Goal: Information Seeking & Learning: Learn about a topic

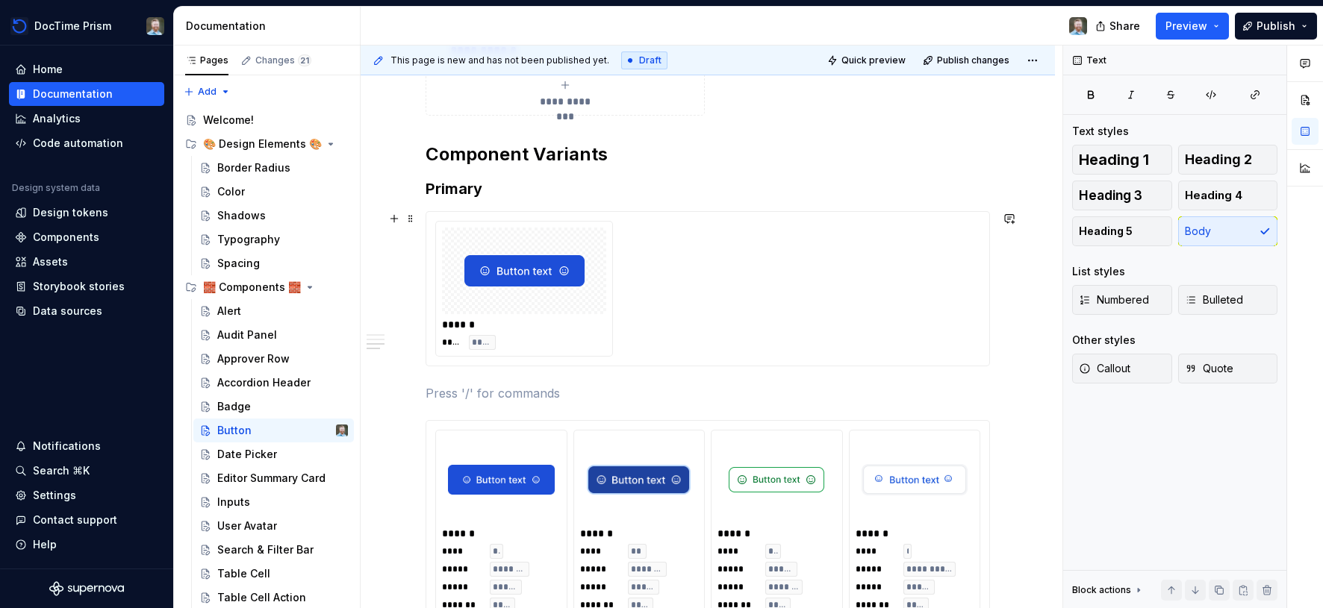
scroll to position [1089, 0]
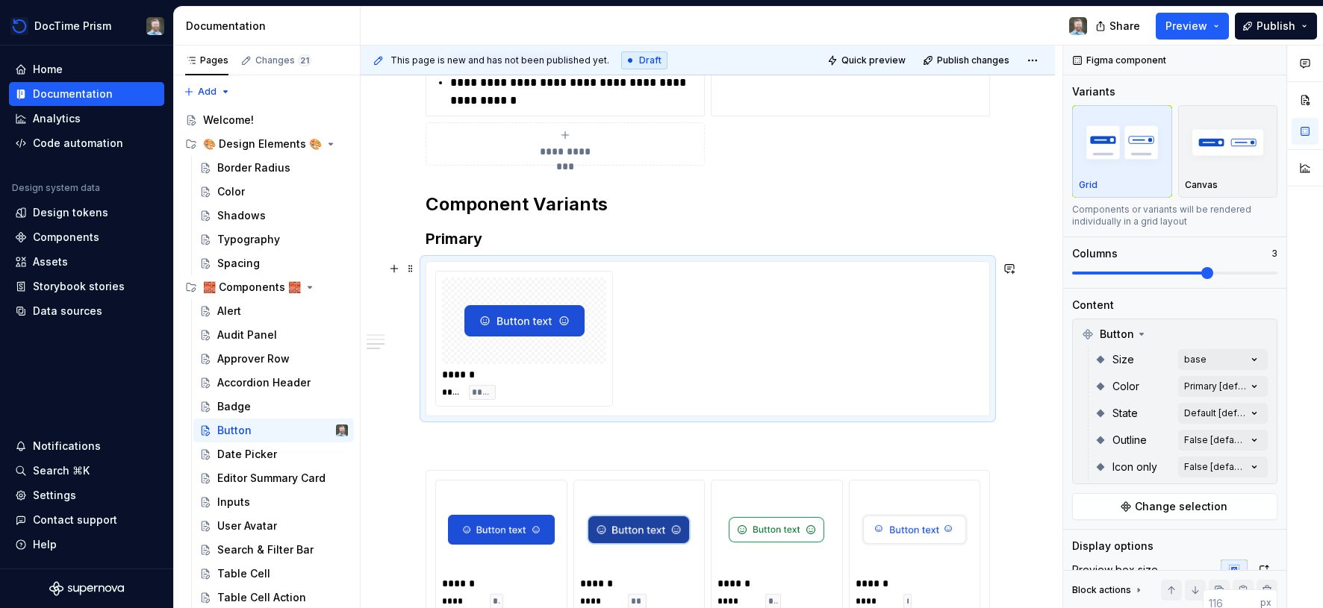
click at [667, 296] on div "****** **** ****" at bounding box center [707, 339] width 545 height 136
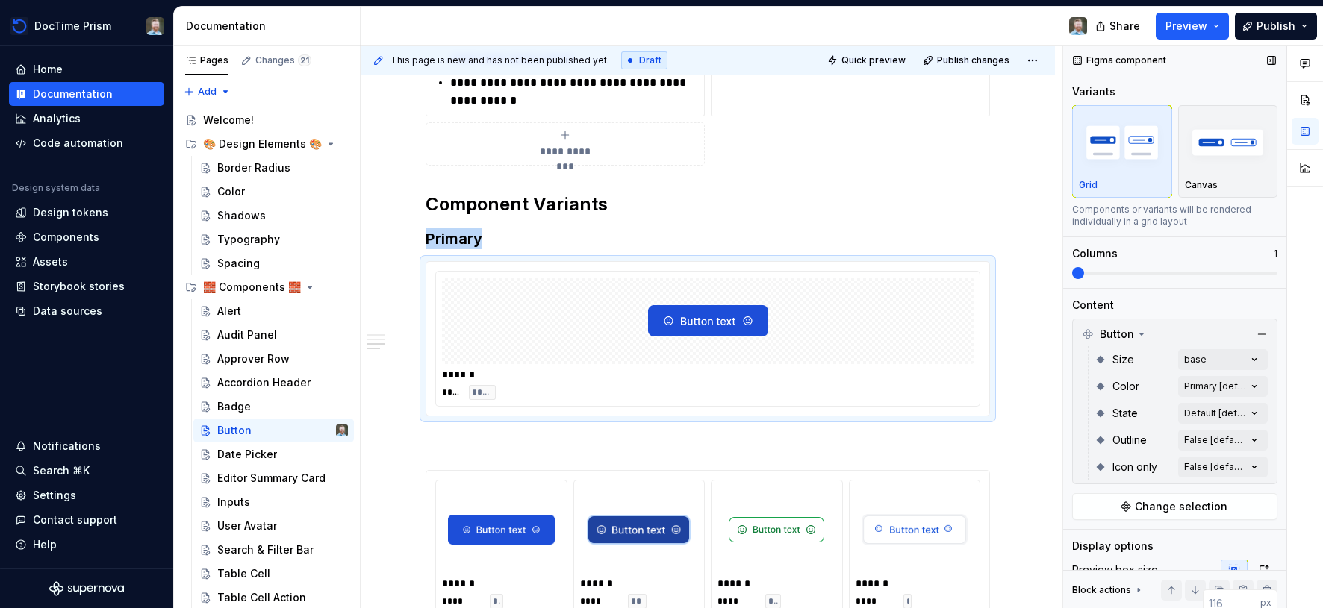
click at [1072, 272] on span at bounding box center [1072, 273] width 0 height 3
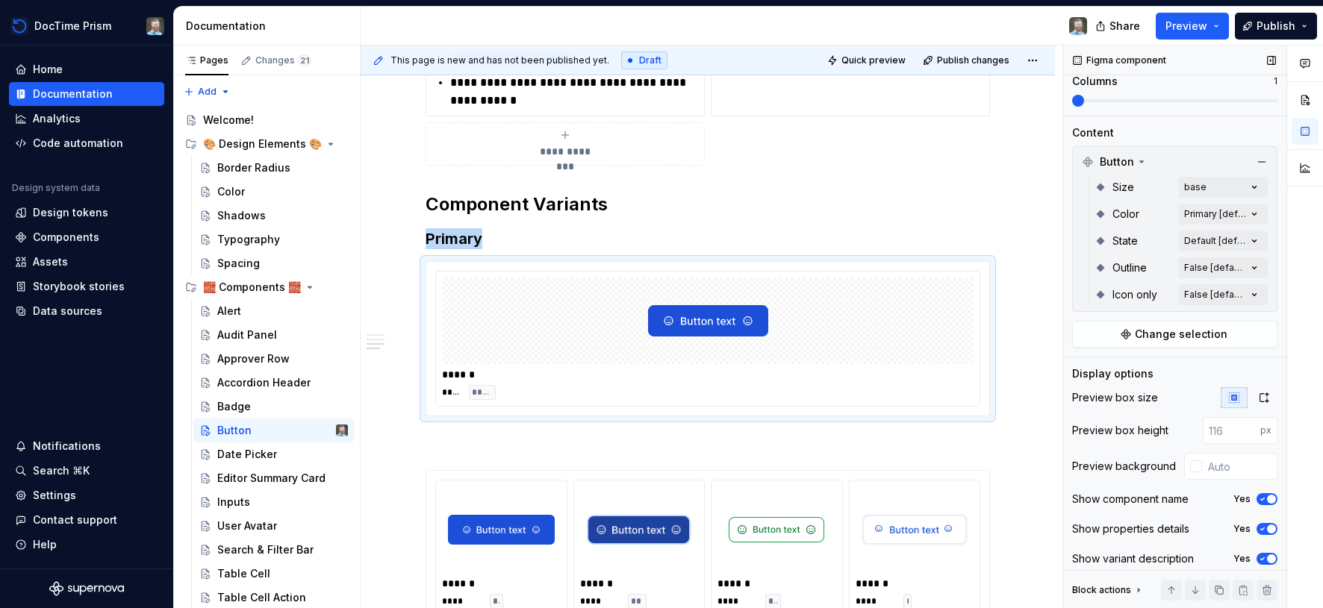
scroll to position [181, 0]
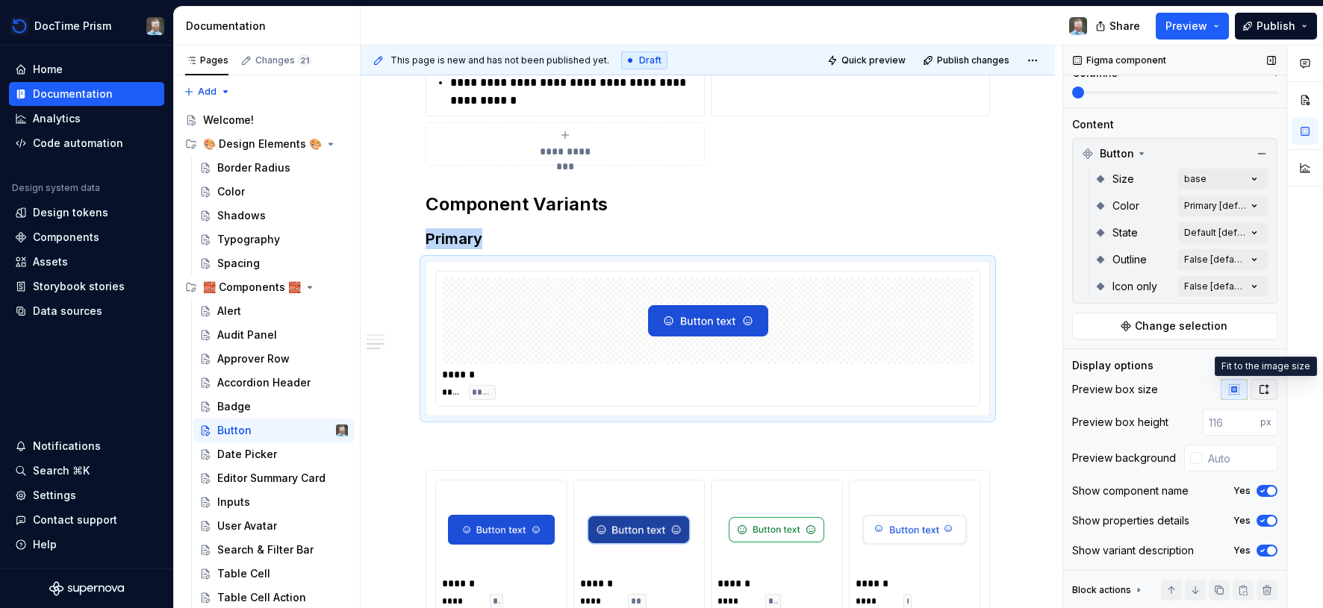
click at [1260, 388] on icon "button" at bounding box center [1264, 389] width 8 height 9
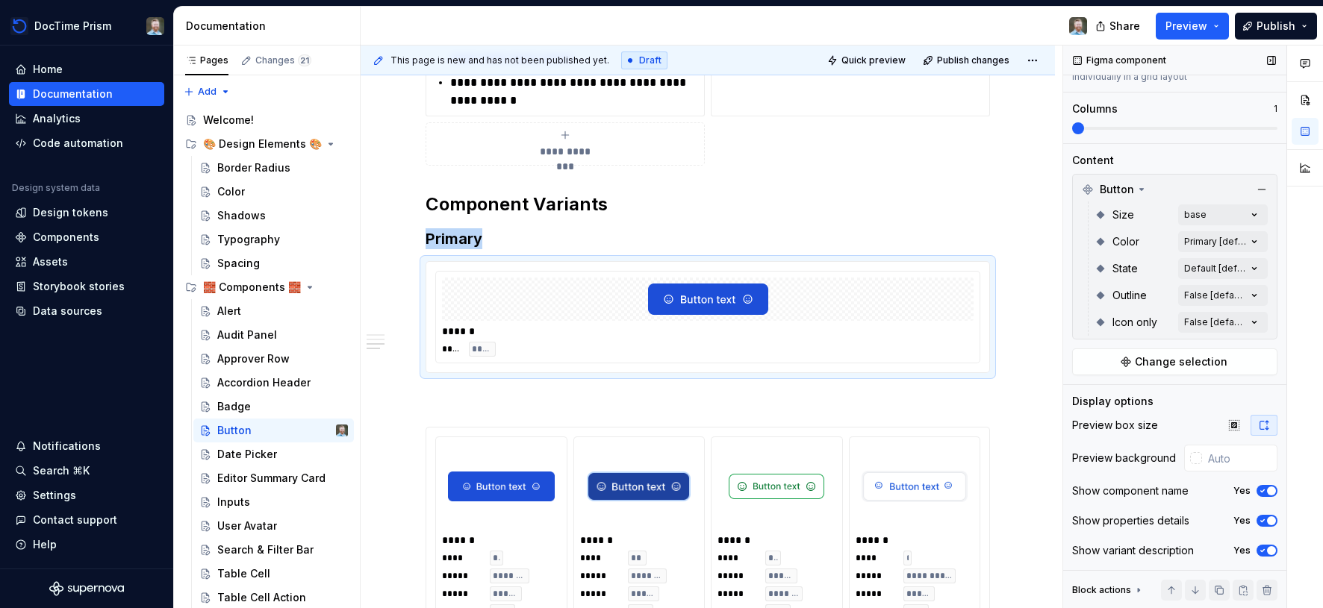
scroll to position [145, 0]
click at [1232, 423] on icon "button" at bounding box center [1234, 425] width 10 height 10
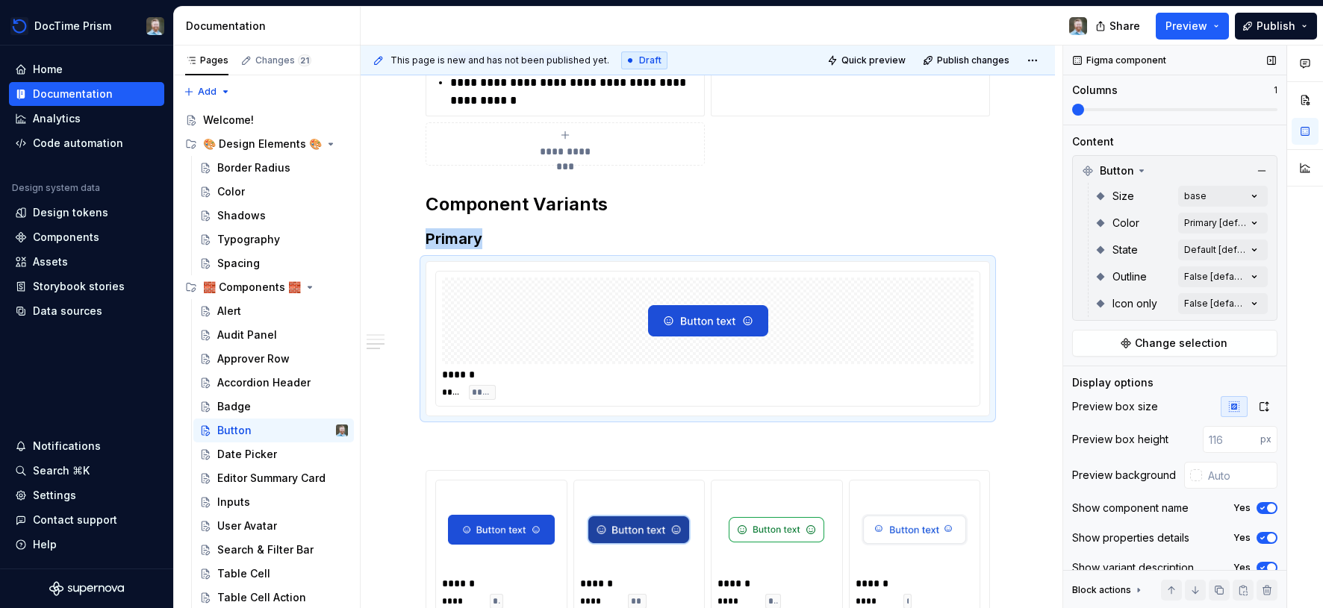
scroll to position [181, 0]
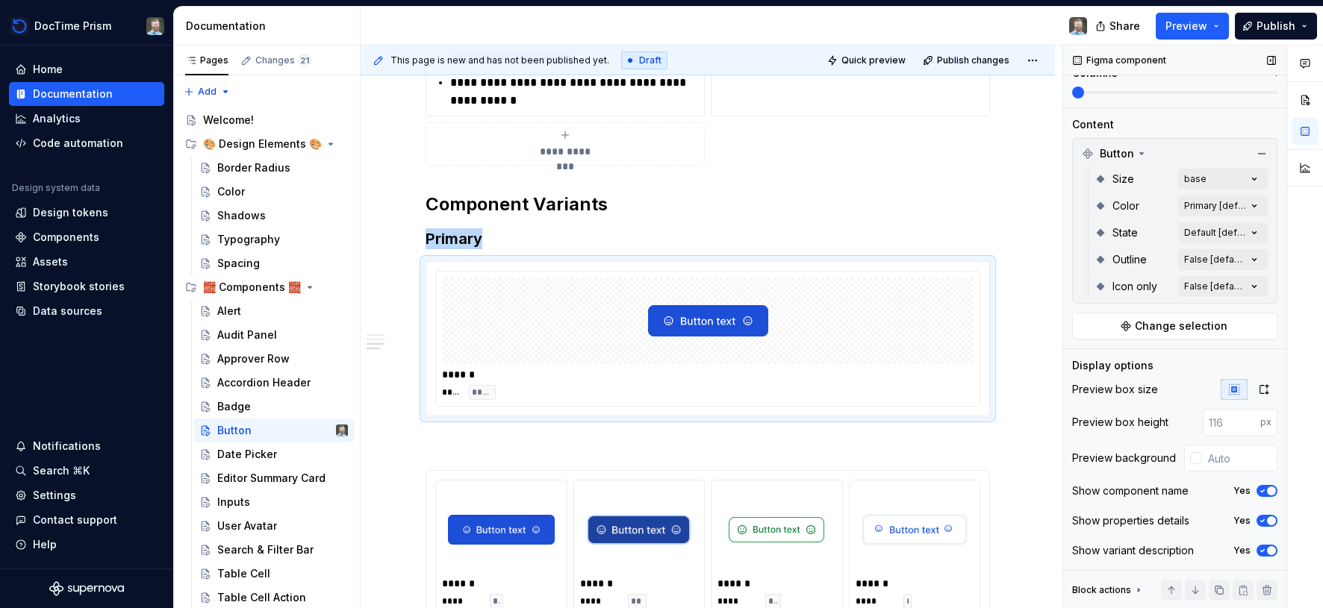
click at [1264, 553] on icon "button" at bounding box center [1262, 550] width 12 height 9
click at [1264, 552] on span "button" at bounding box center [1262, 550] width 9 height 9
click at [854, 349] on div at bounding box center [708, 321] width 532 height 87
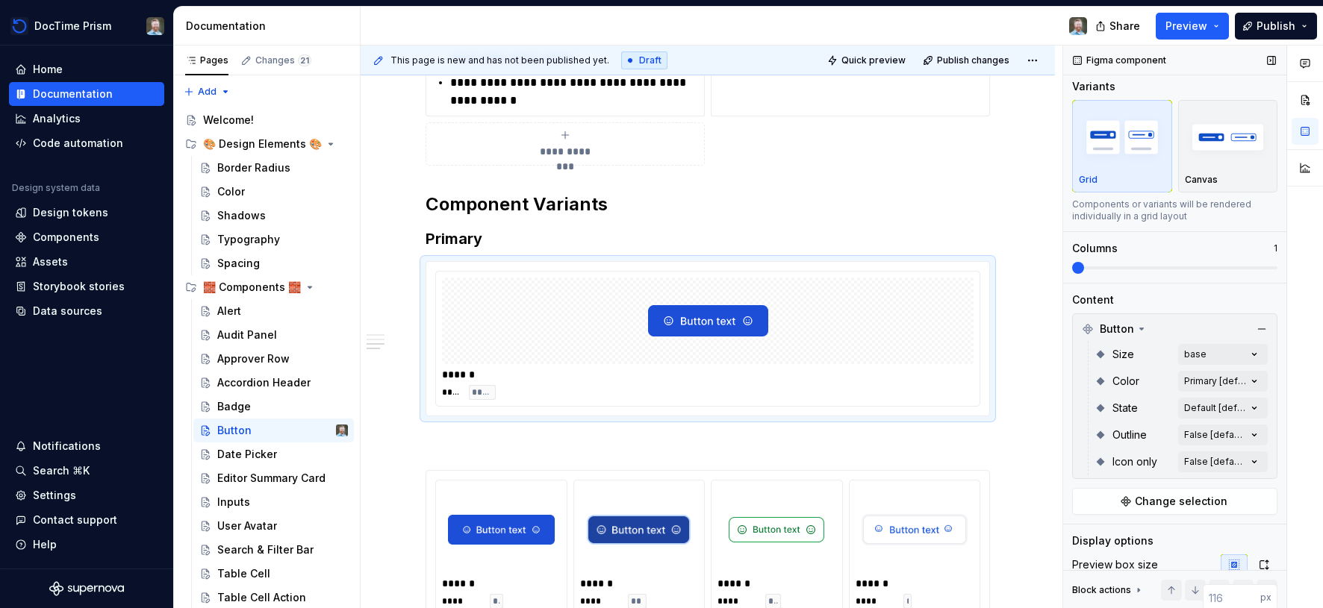
scroll to position [0, 0]
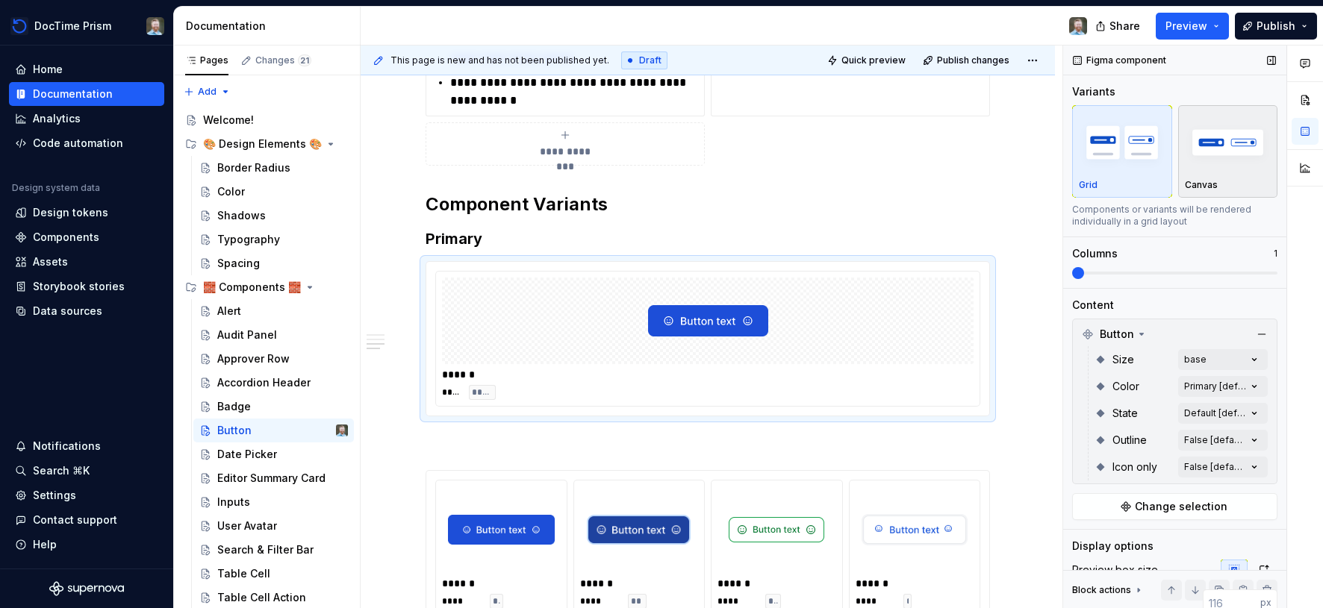
click at [1224, 197] on button "Canvas" at bounding box center [1228, 151] width 100 height 93
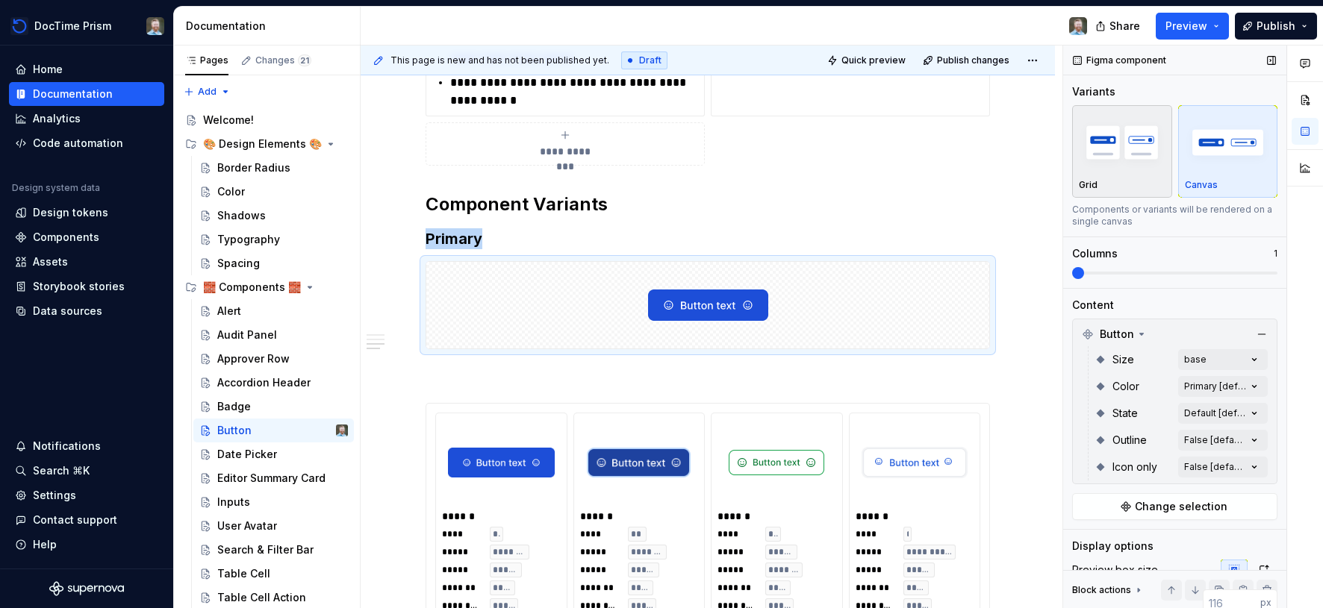
click at [1141, 181] on div "Grid" at bounding box center [1122, 185] width 87 height 12
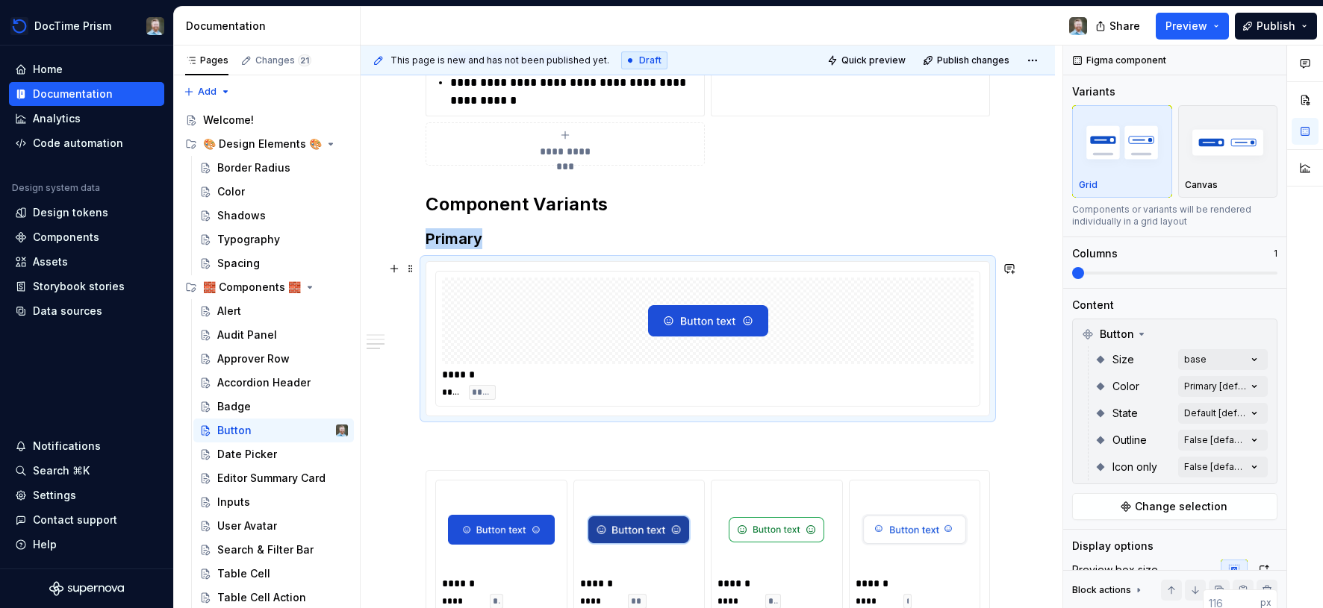
click at [738, 323] on img at bounding box center [708, 321] width 120 height 75
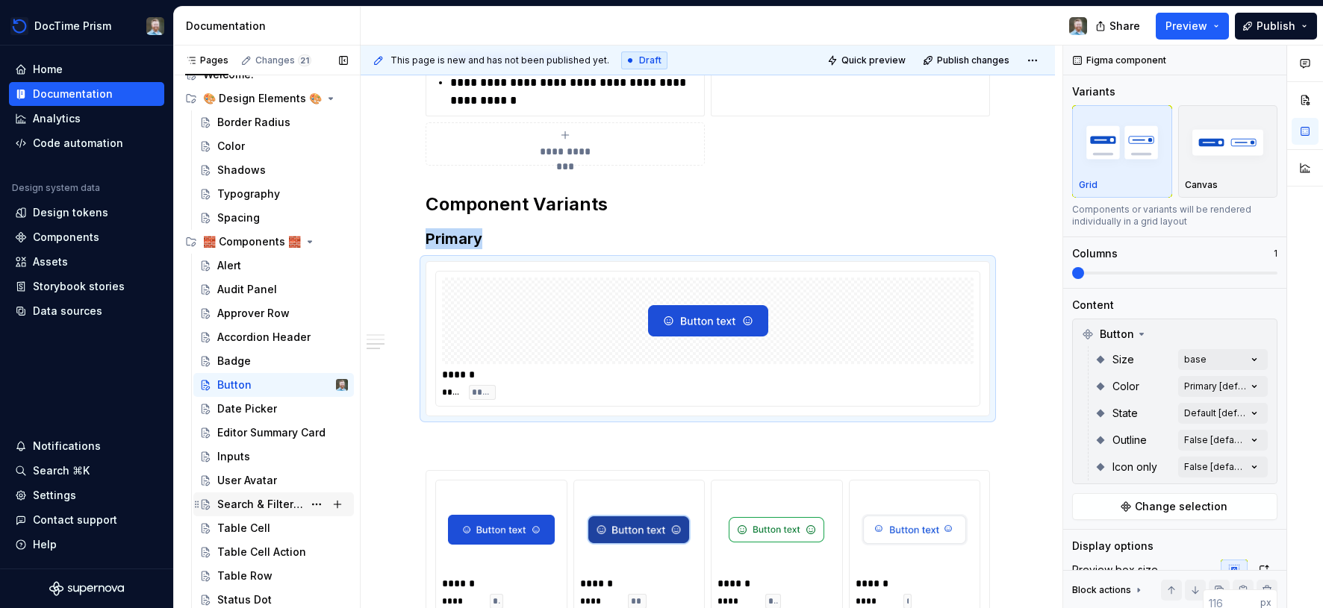
click at [261, 505] on div "Search & Filter Bar" at bounding box center [260, 504] width 86 height 15
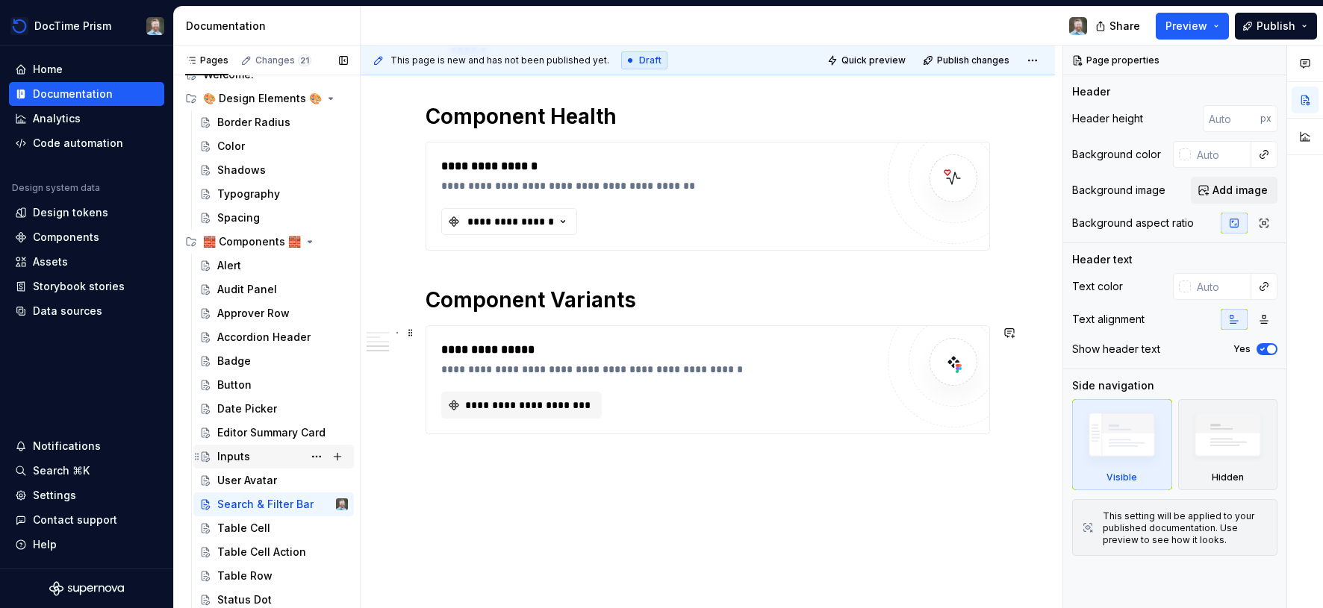
scroll to position [1167, 0]
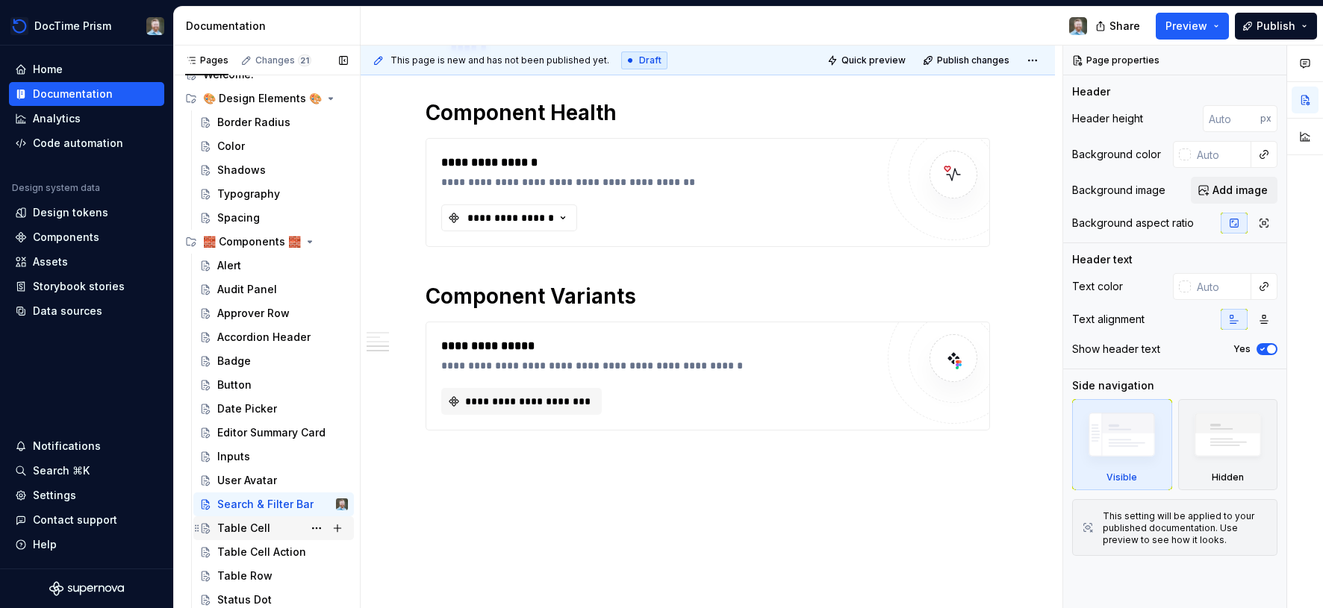
click at [258, 527] on div "Table Cell" at bounding box center [243, 528] width 53 height 15
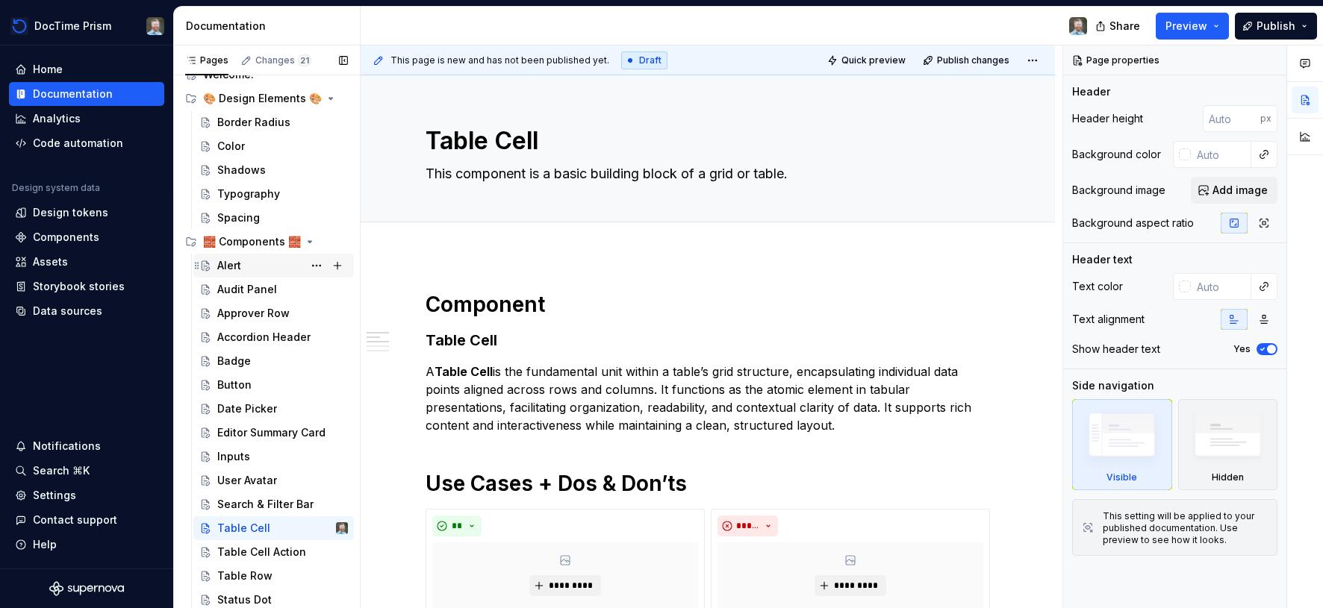
click at [227, 269] on div "Alert" at bounding box center [229, 265] width 24 height 15
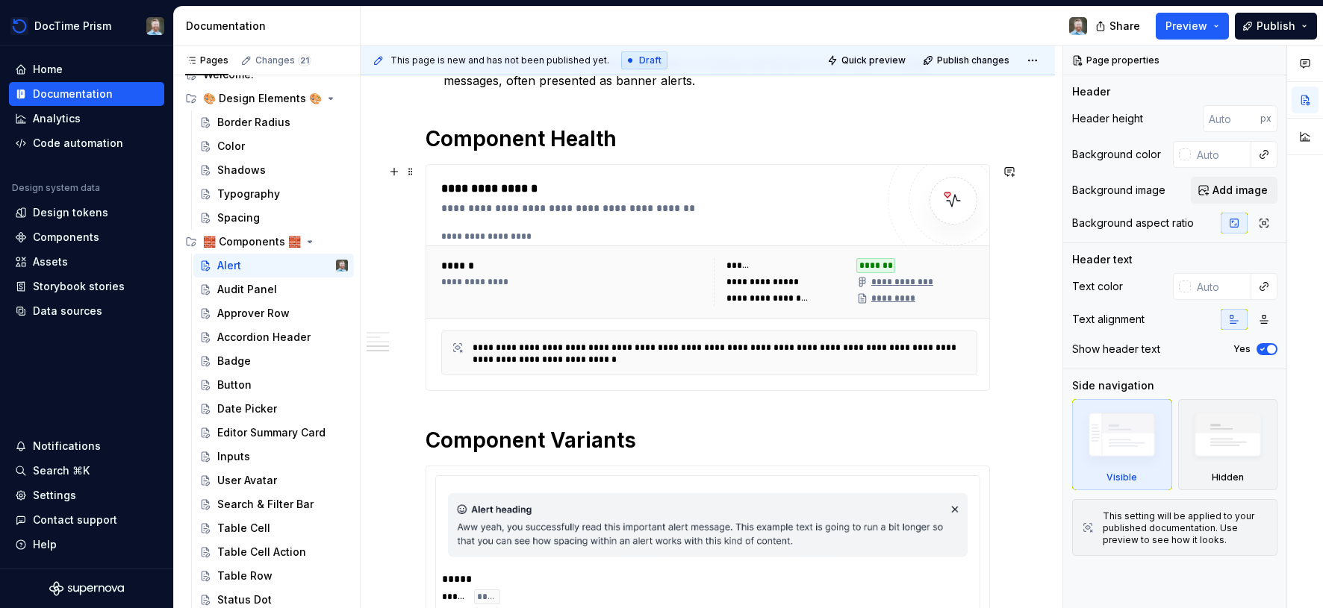
scroll to position [426, 0]
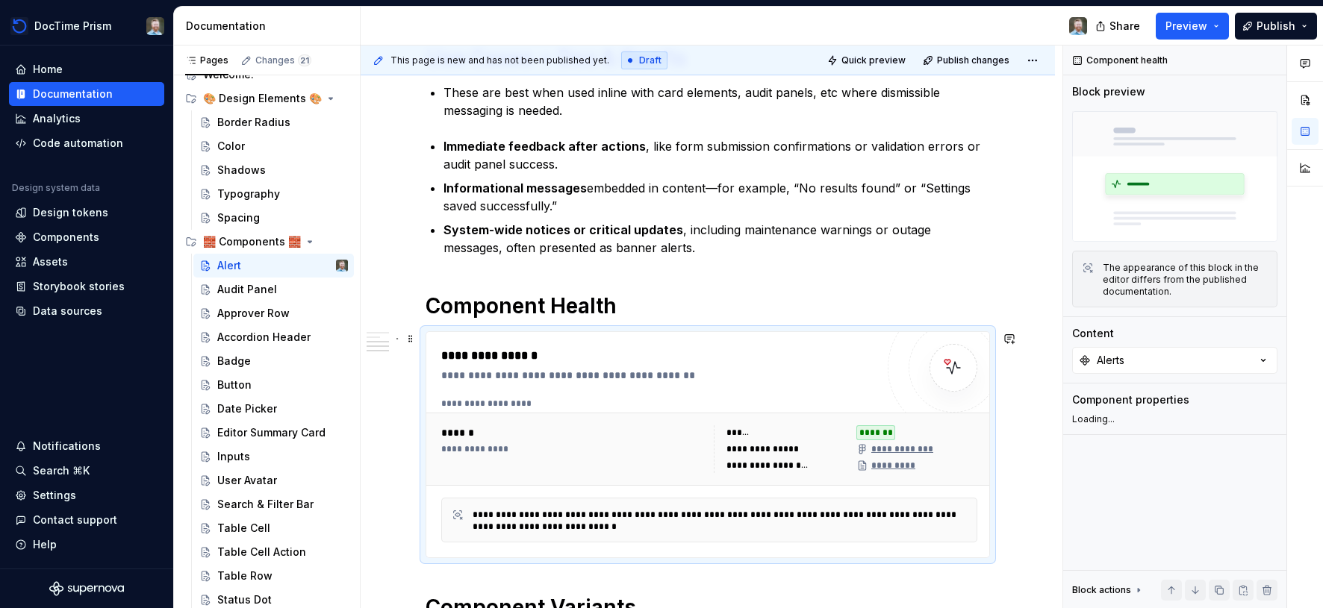
click at [914, 446] on div "**********" at bounding box center [894, 449] width 76 height 12
click at [689, 420] on div "**********" at bounding box center [709, 450] width 548 height 60
click at [1122, 363] on div "Alerts" at bounding box center [1111, 360] width 28 height 15
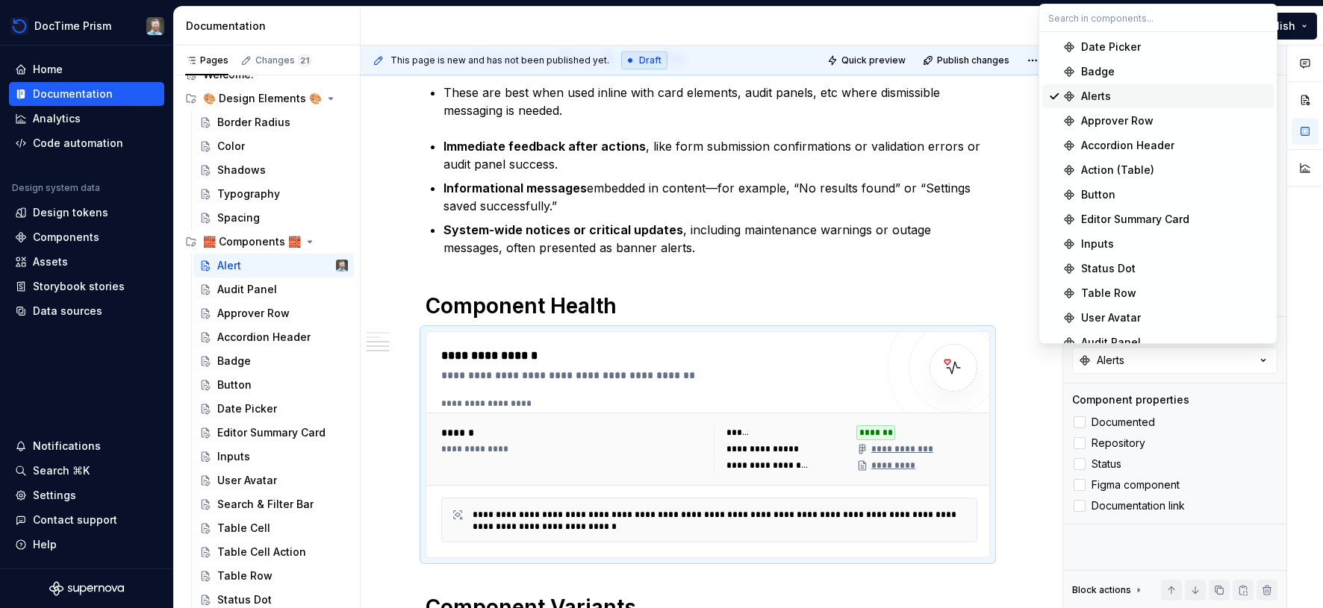
click at [1102, 94] on div "Alerts" at bounding box center [1096, 96] width 30 height 15
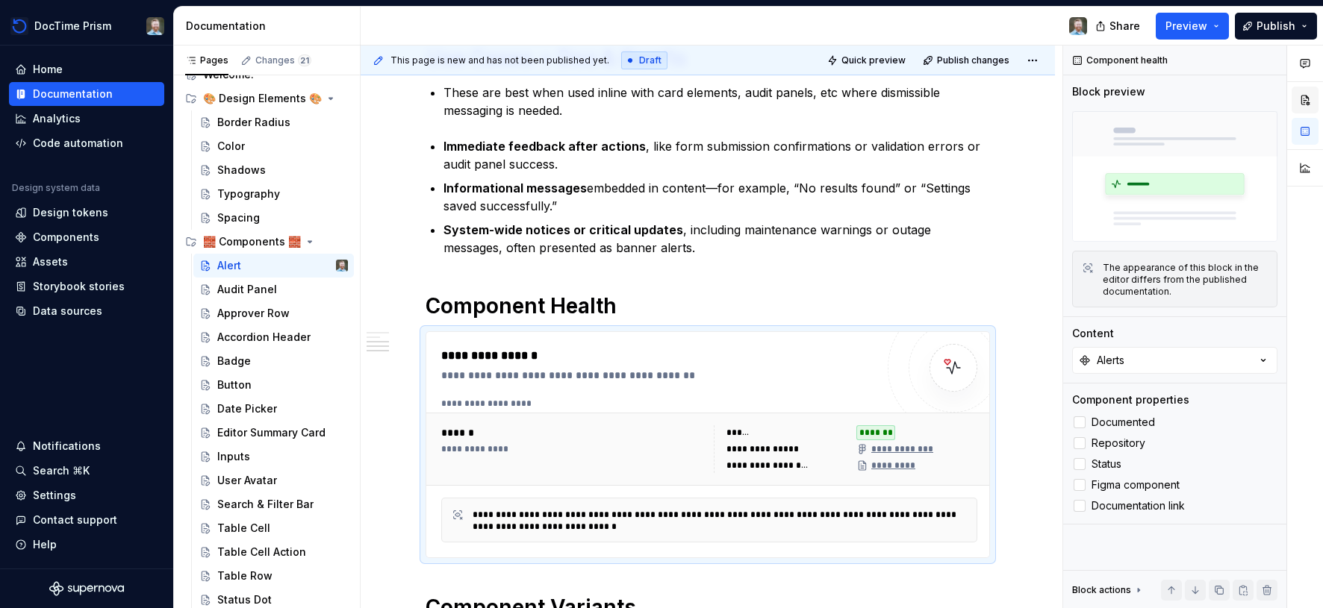
click at [1304, 99] on button "button" at bounding box center [1304, 100] width 27 height 27
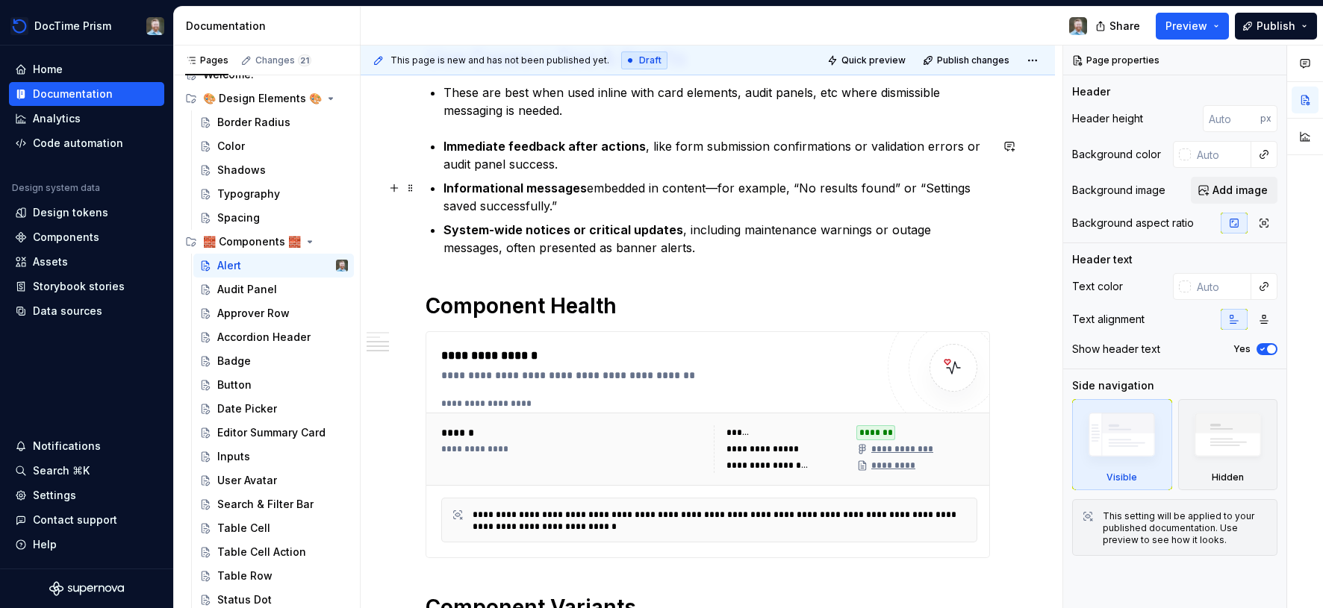
click at [1303, 98] on button "button" at bounding box center [1304, 100] width 27 height 27
click at [1300, 134] on button "button" at bounding box center [1304, 136] width 27 height 27
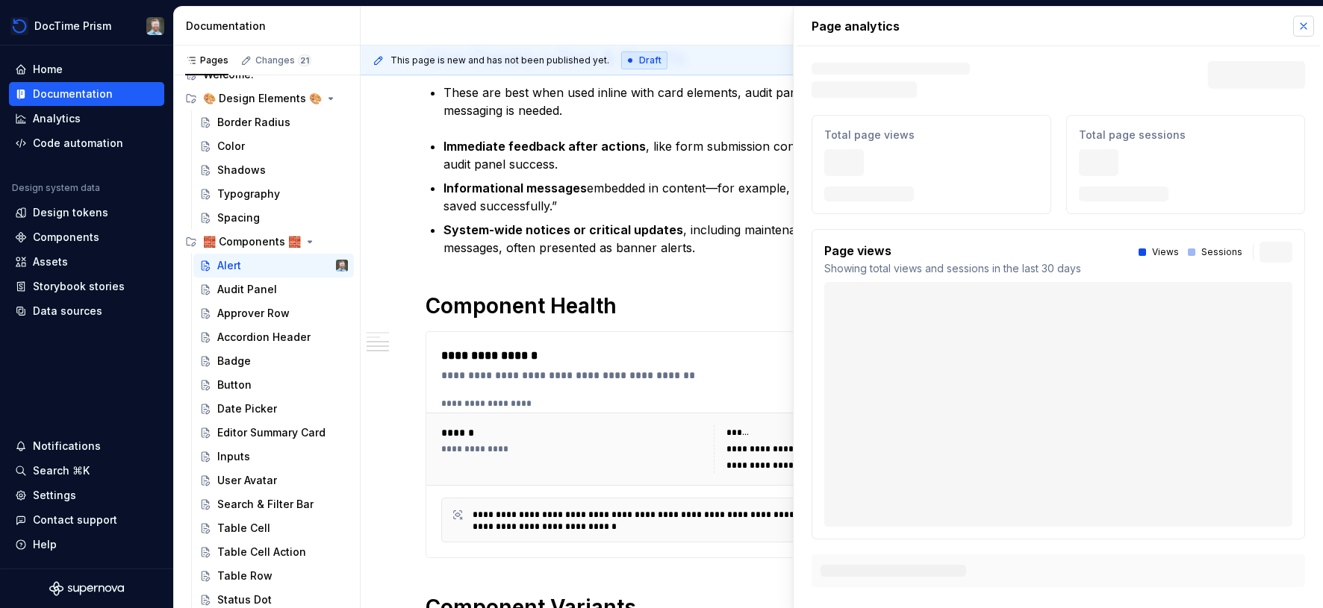
click at [1300, 25] on button "button" at bounding box center [1303, 26] width 21 height 21
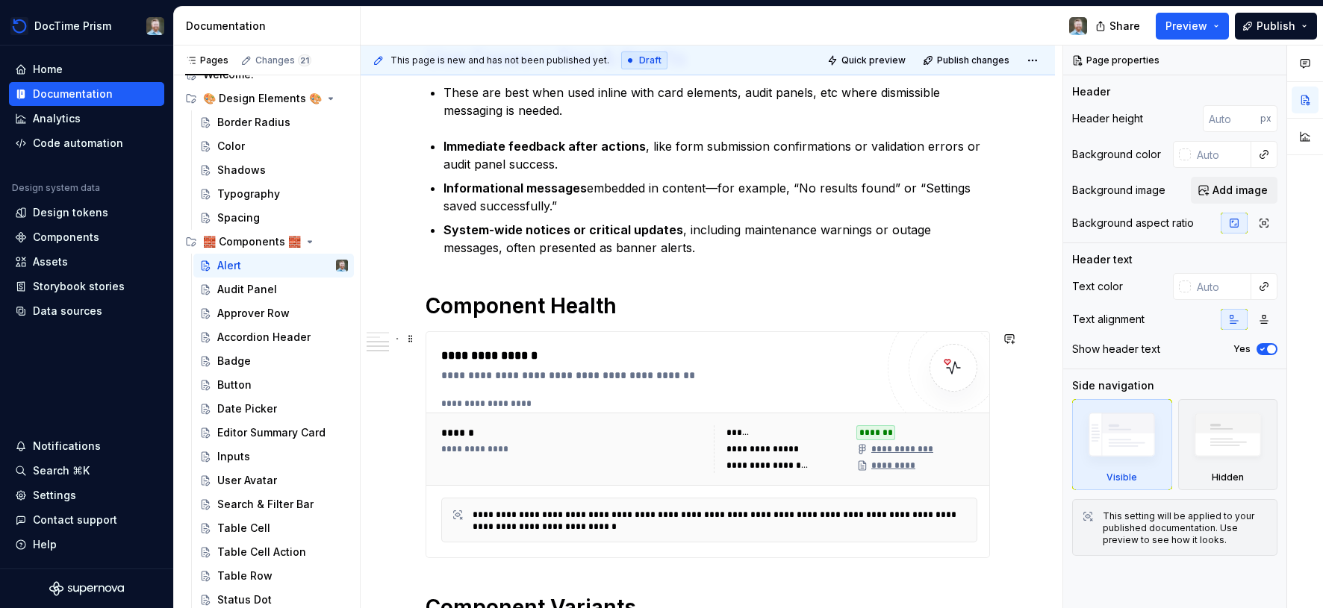
click at [858, 348] on div "**********" at bounding box center [658, 356] width 434 height 18
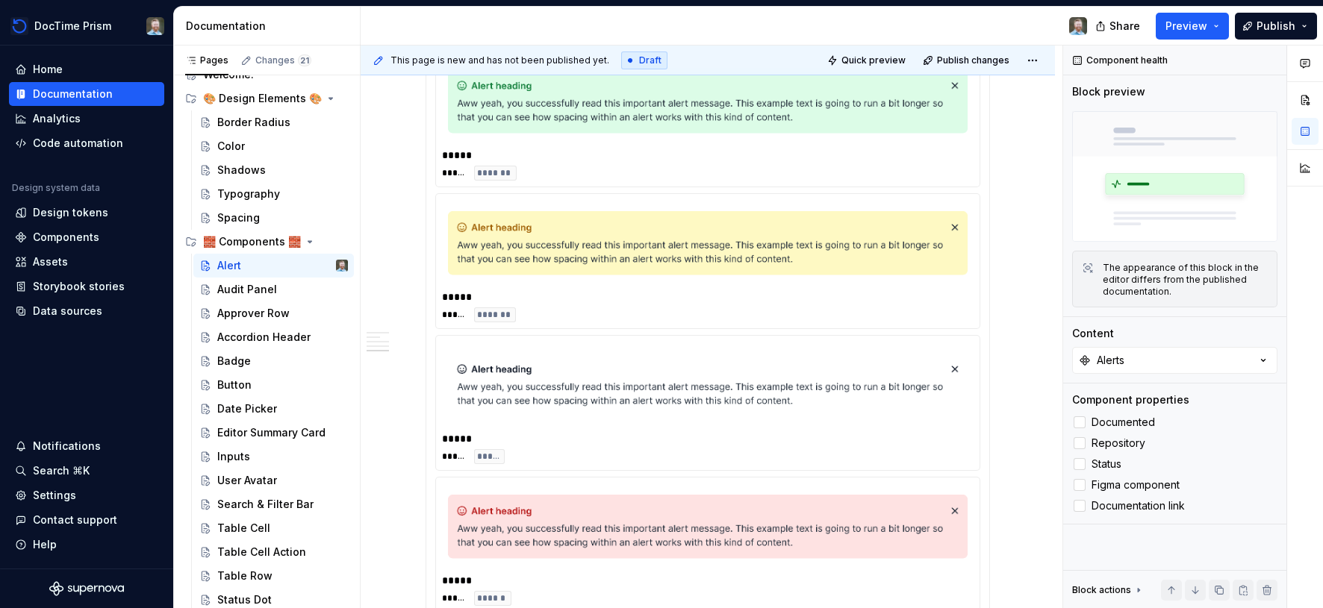
scroll to position [1262, 0]
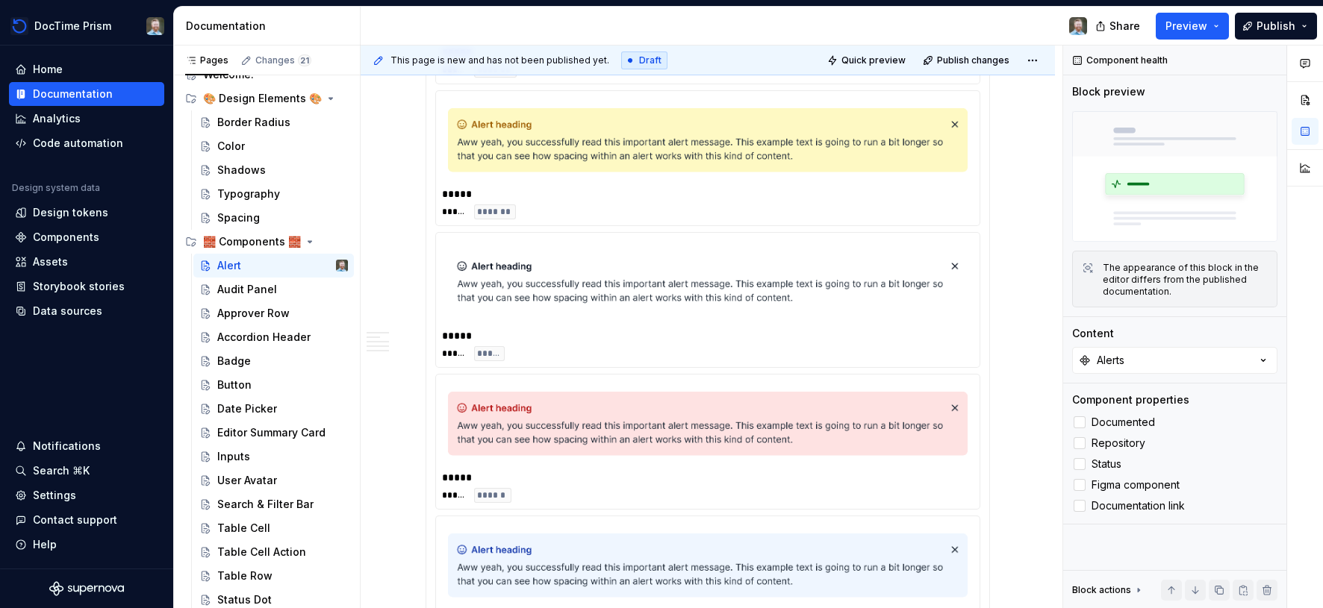
click at [743, 431] on img at bounding box center [708, 424] width 520 height 75
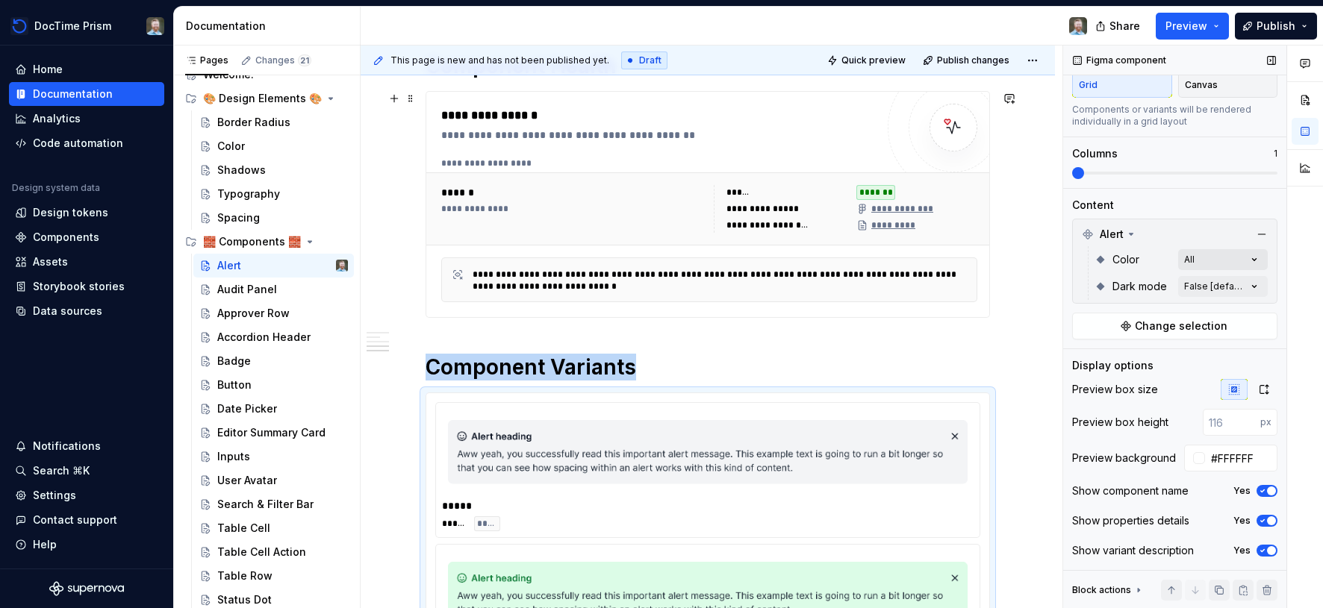
scroll to position [655, 0]
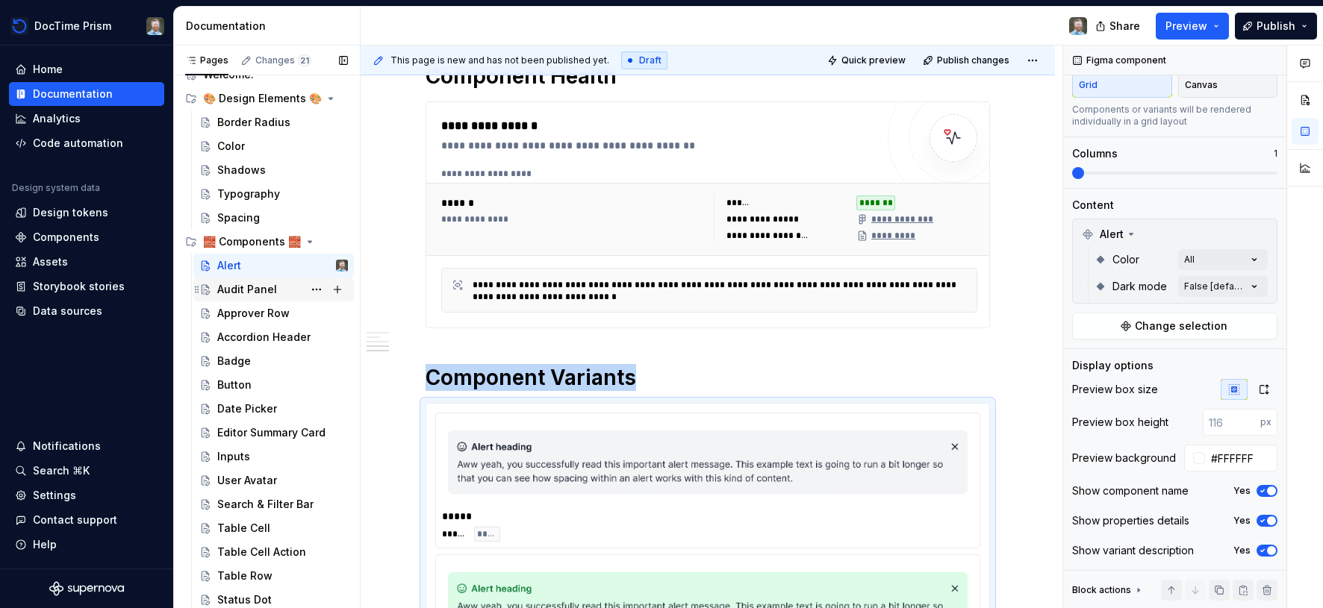
click at [240, 290] on div "Audit Panel" at bounding box center [247, 289] width 60 height 15
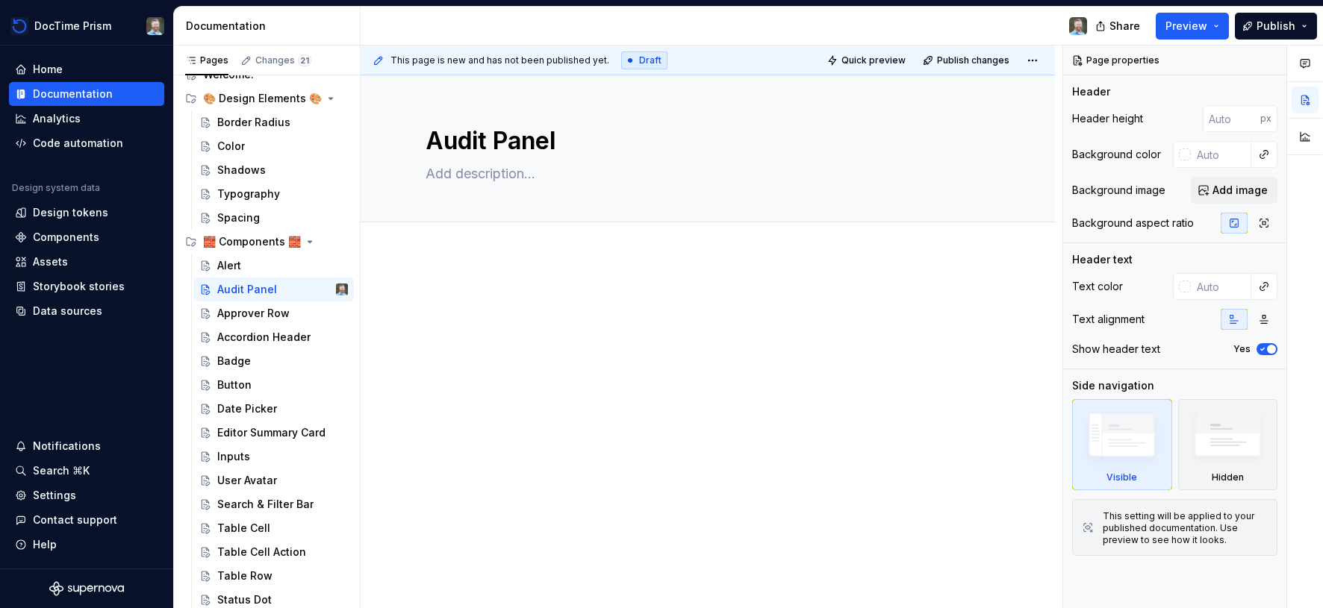
click at [723, 334] on div at bounding box center [708, 319] width 564 height 57
type textarea "*"
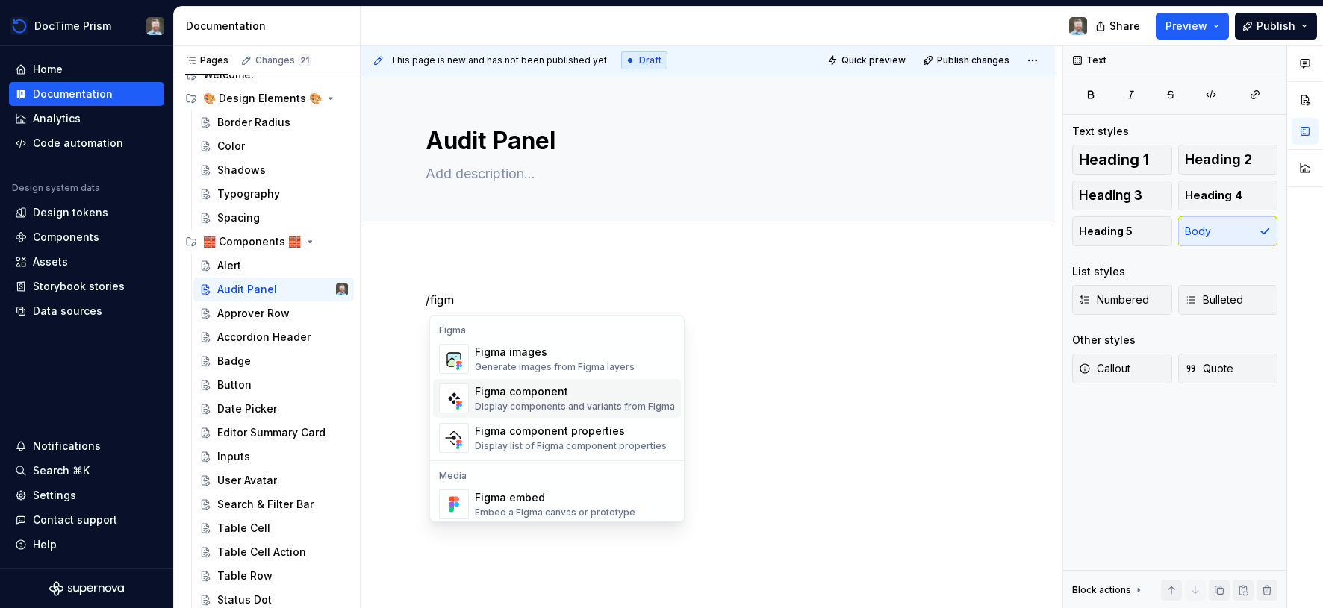
click at [584, 405] on div "Display components and variants from Figma" at bounding box center [575, 407] width 200 height 12
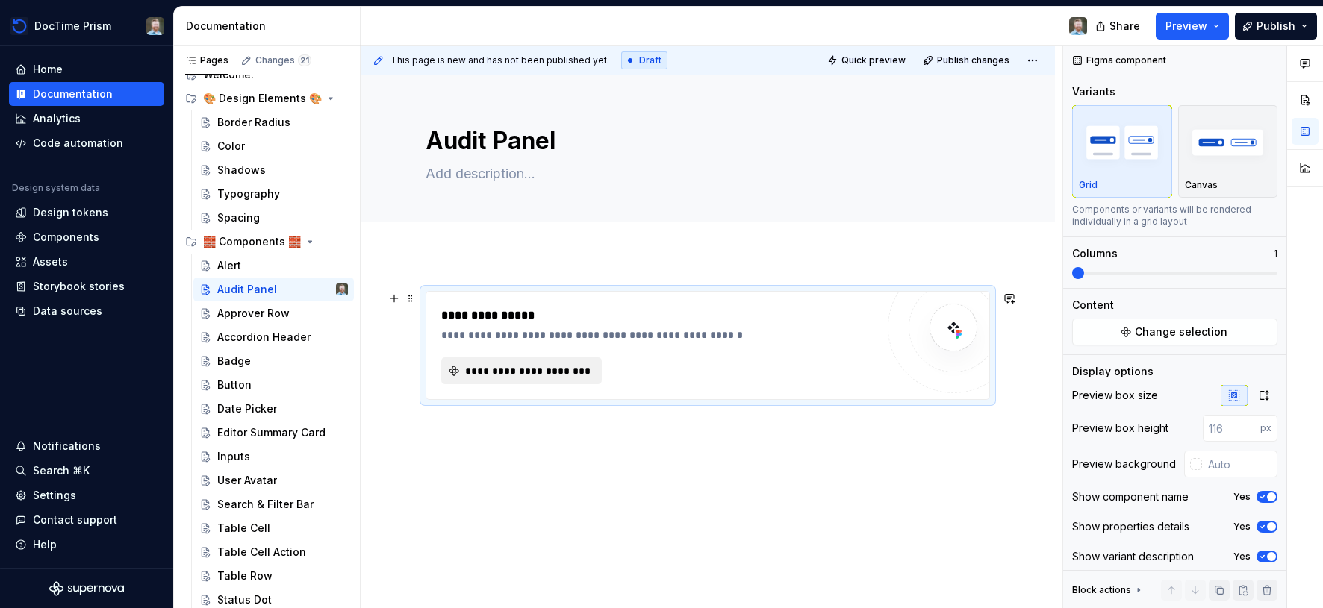
click at [550, 368] on span "**********" at bounding box center [527, 371] width 129 height 15
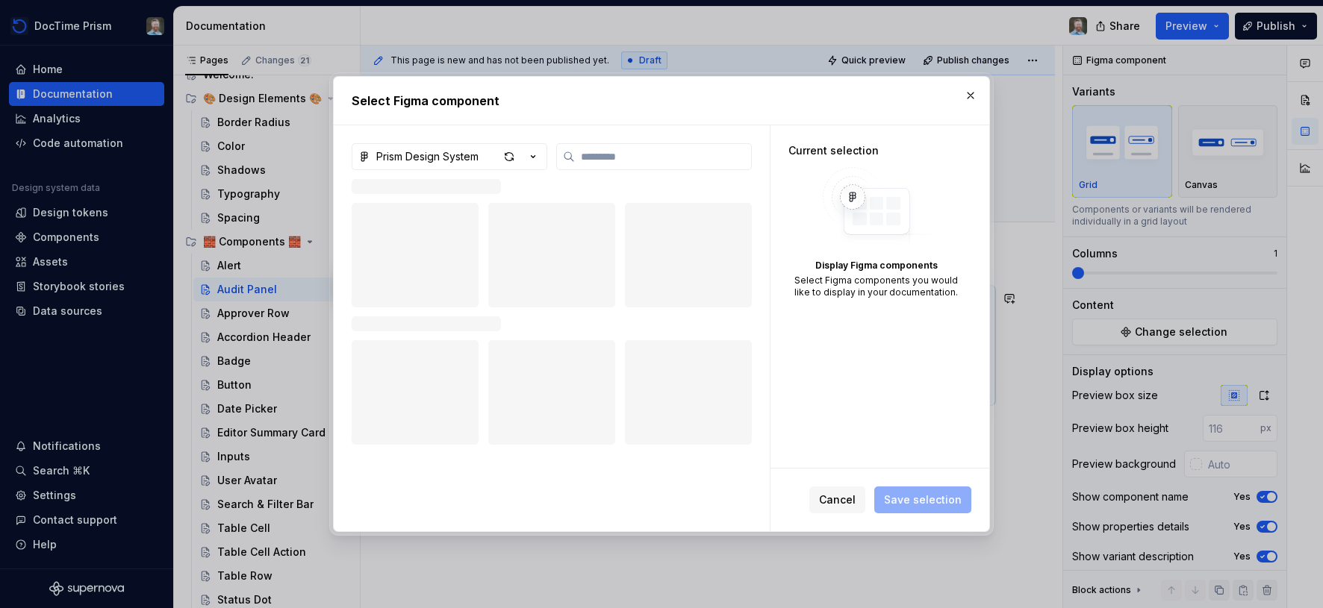
type textarea "*"
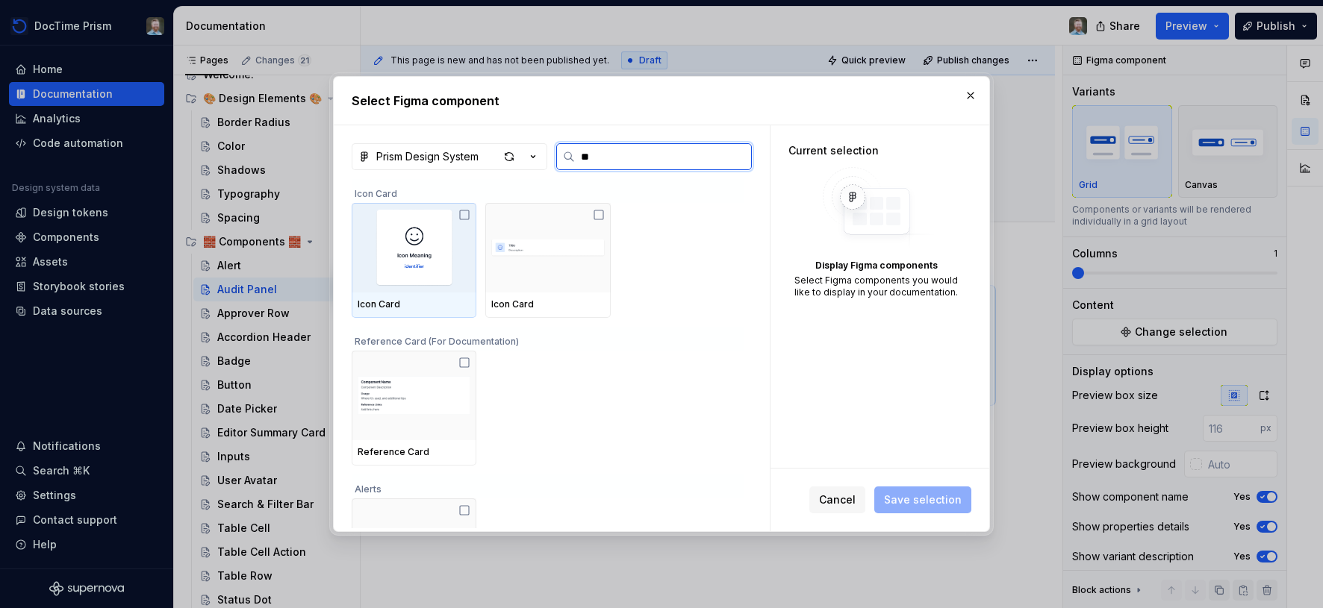
type input "***"
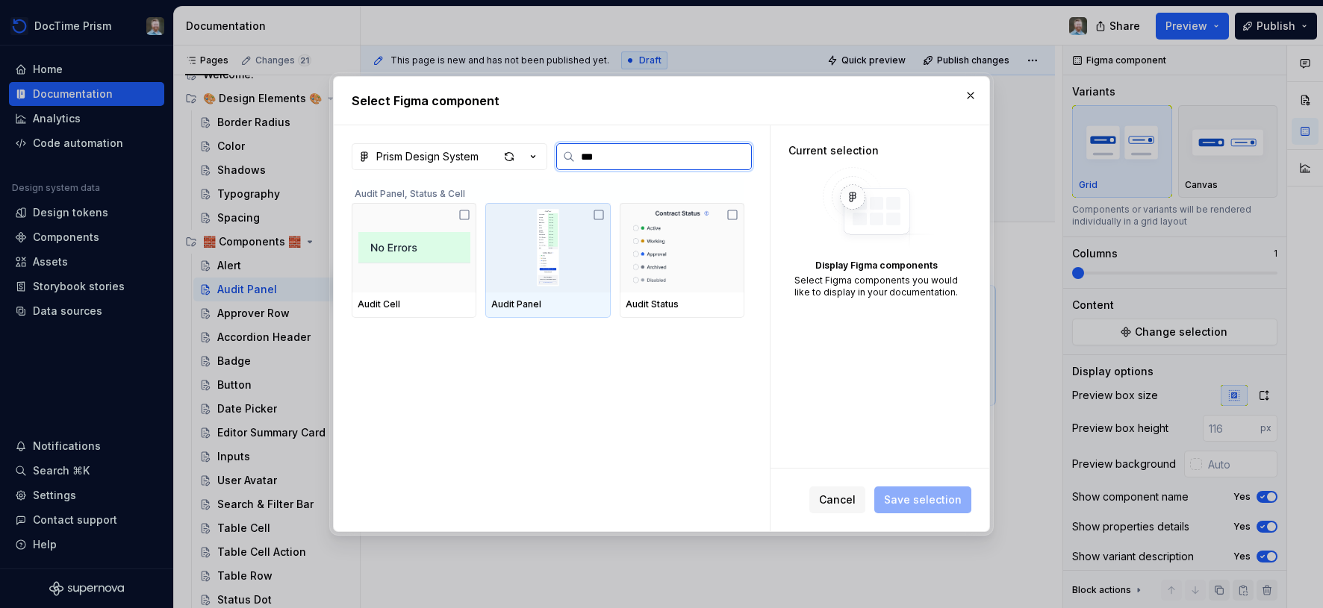
click at [554, 261] on img at bounding box center [547, 248] width 113 height 78
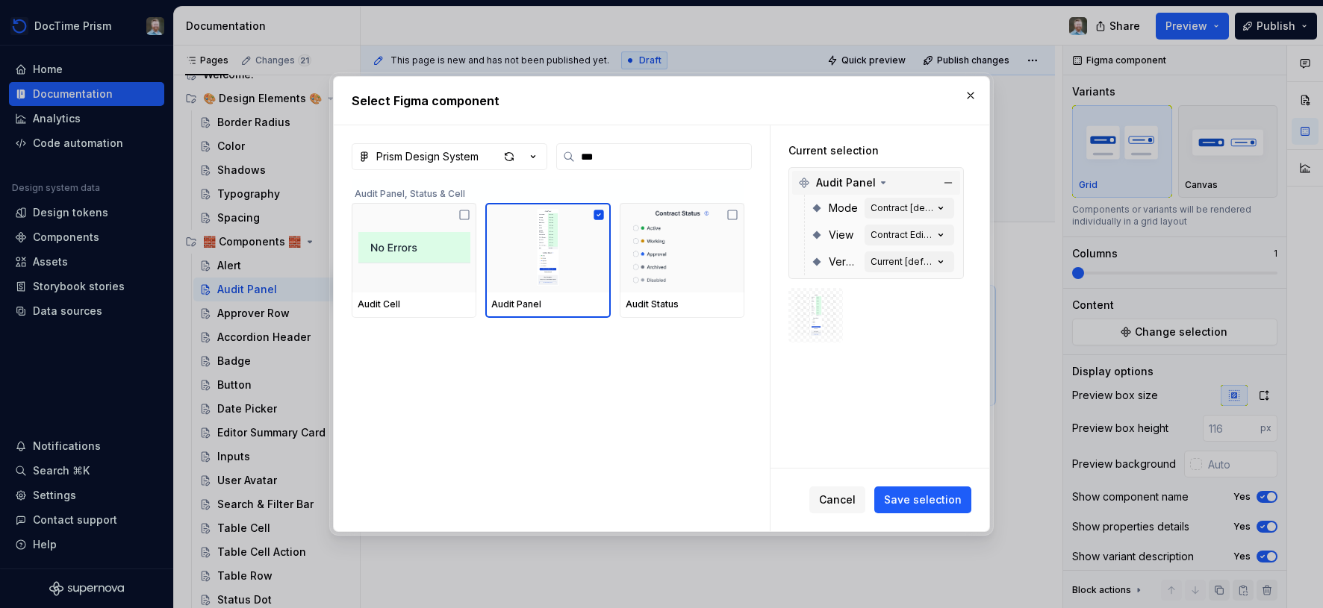
click at [882, 181] on icon at bounding box center [883, 183] width 12 height 12
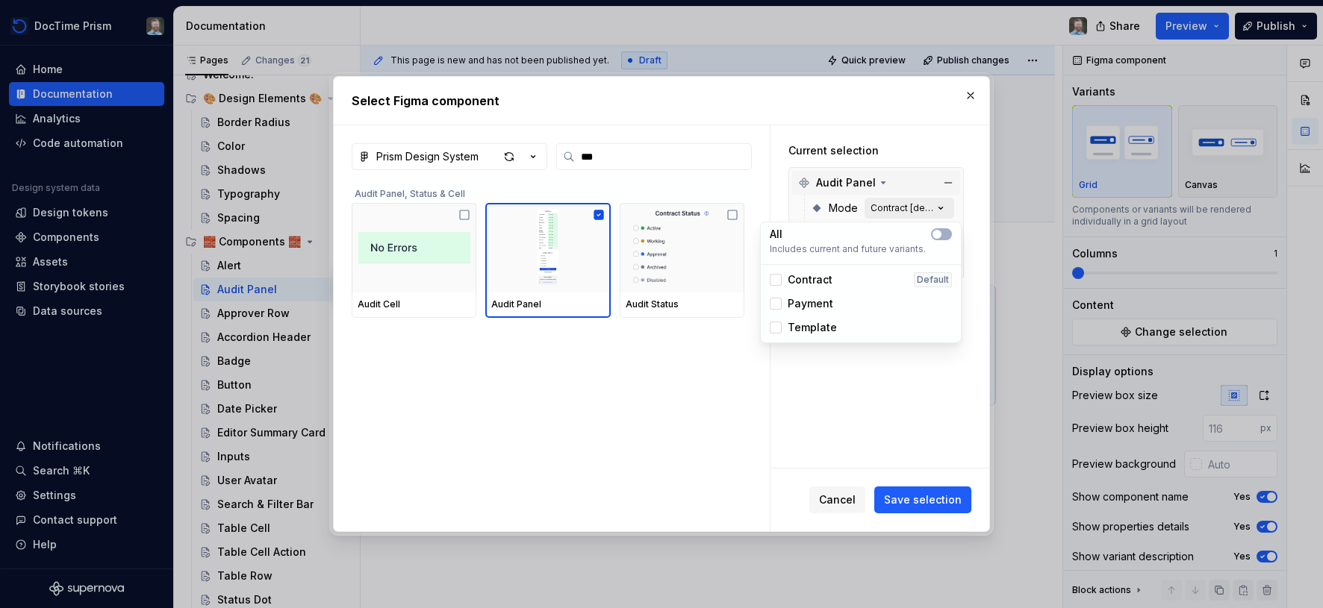
click at [894, 206] on div "Contract [default]" at bounding box center [901, 208] width 63 height 12
click at [814, 274] on span "Contract" at bounding box center [810, 279] width 45 height 15
click at [813, 305] on span "Payment" at bounding box center [811, 303] width 46 height 15
click at [810, 328] on span "Template" at bounding box center [812, 327] width 49 height 15
click at [938, 234] on span "button" at bounding box center [936, 234] width 9 height 9
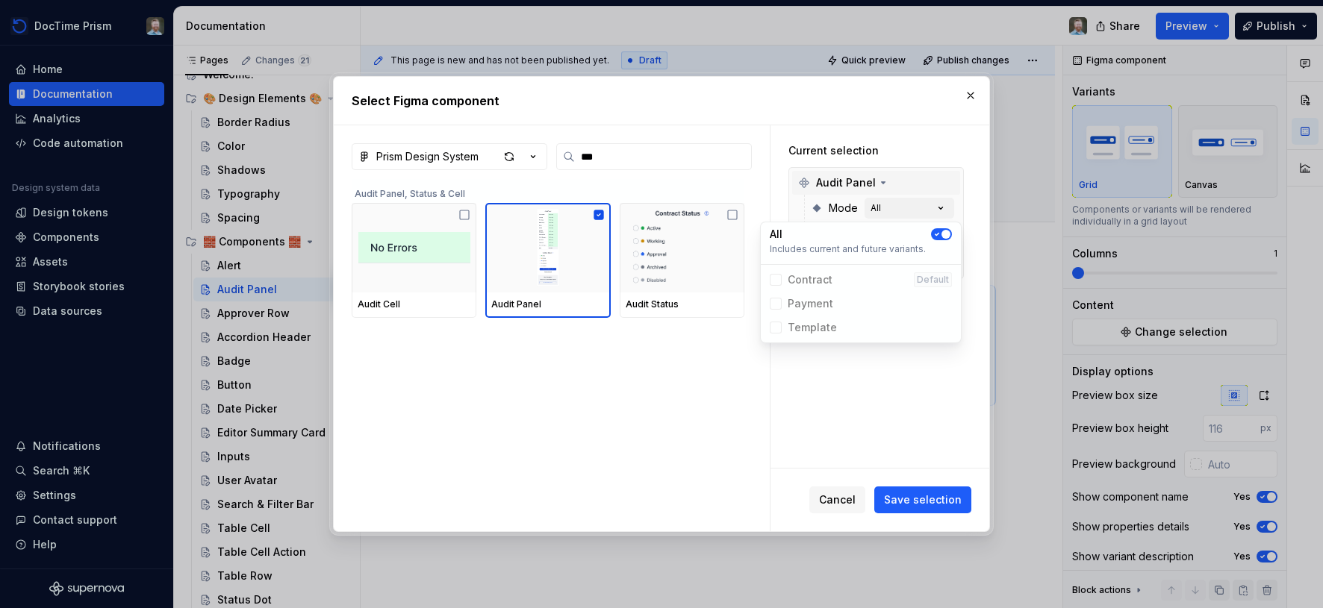
click at [938, 234] on icon "button" at bounding box center [937, 234] width 12 height 9
click at [938, 234] on span "button" at bounding box center [936, 234] width 9 height 9
click at [941, 136] on div "Current selection Audit Panel Mode All View Contract Editor | v2 [default] Vers…" at bounding box center [875, 242] width 211 height 235
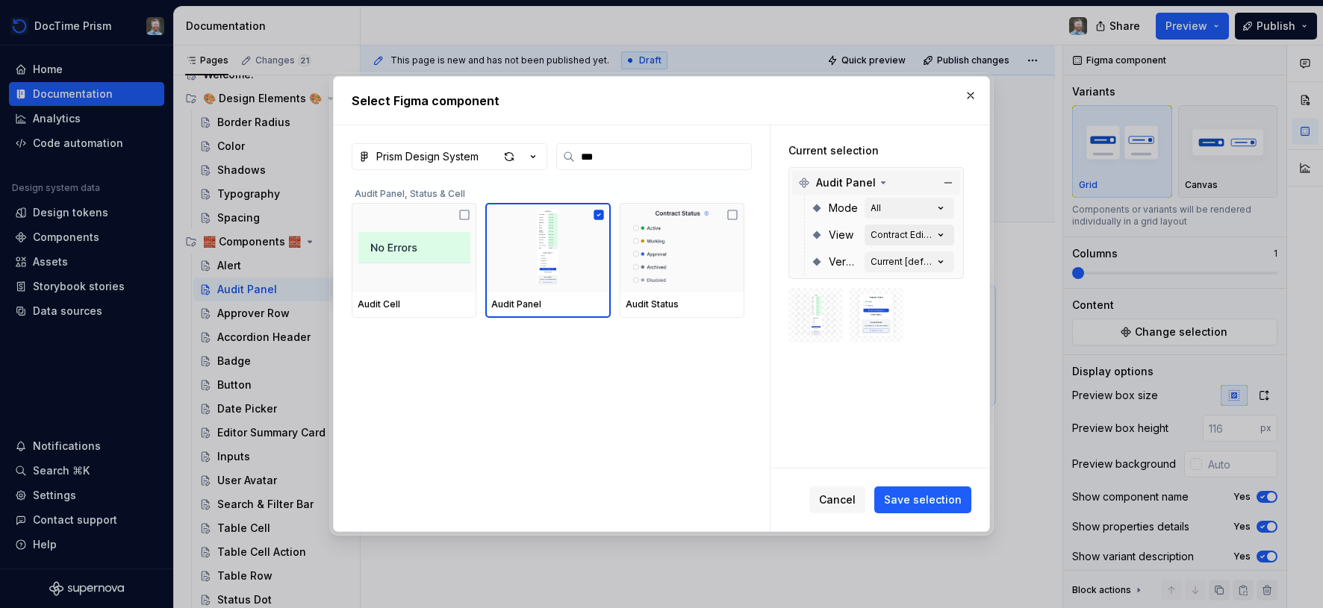
click at [933, 235] on div "Contract Editor | v2 [default]" at bounding box center [901, 235] width 63 height 12
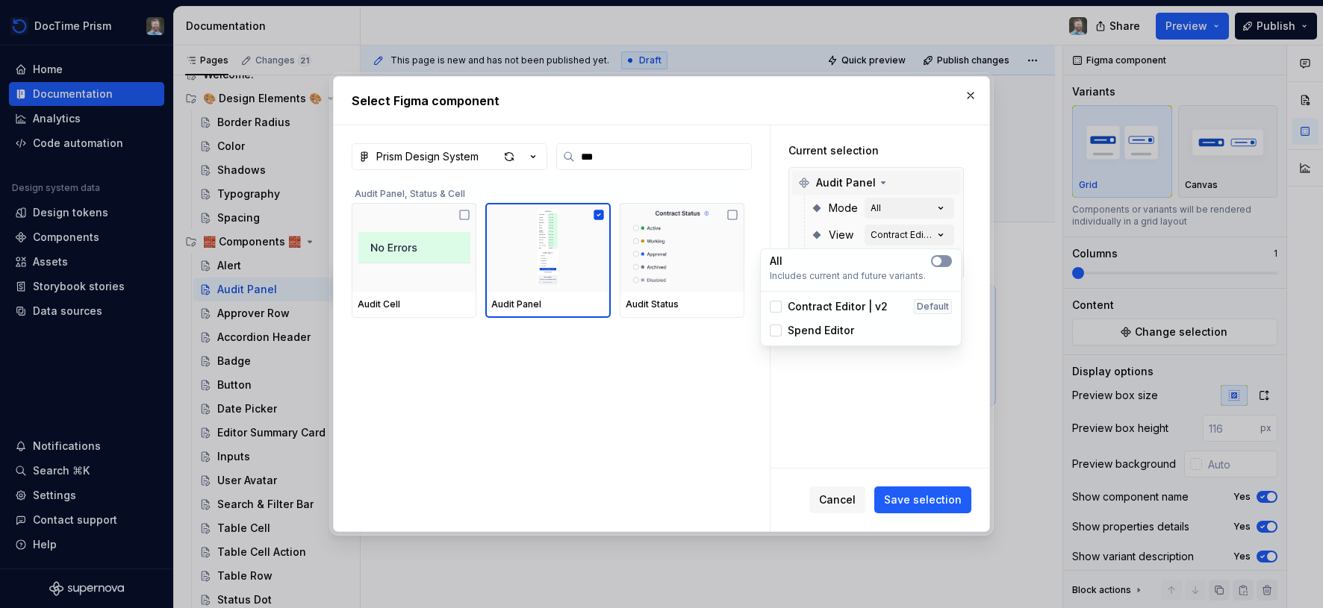
click at [941, 261] on icon "button" at bounding box center [937, 261] width 12 height 9
click at [934, 137] on div "Current selection Audit Panel Mode All View All Version Current [default]" at bounding box center [875, 273] width 211 height 296
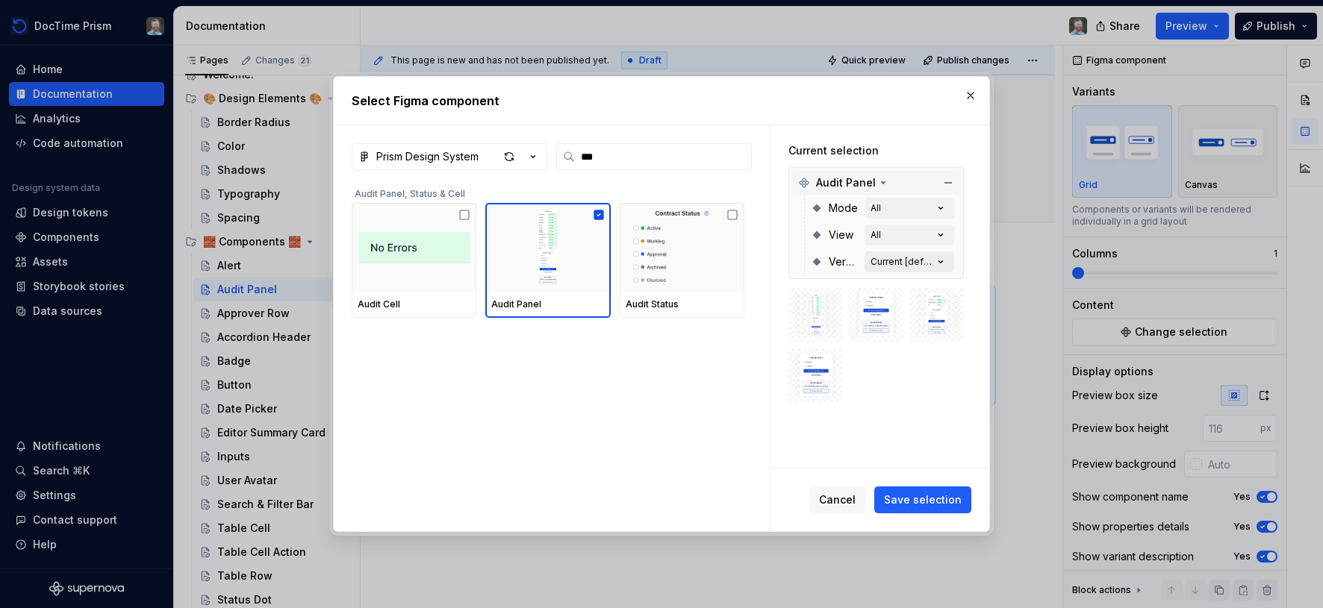
click at [925, 258] on div "Current [default]" at bounding box center [901, 262] width 63 height 12
drag, startPoint x: 938, startPoint y: 284, endPoint x: 935, endPoint y: 299, distance: 15.4
click at [938, 285] on span "button" at bounding box center [936, 288] width 9 height 9
click at [910, 494] on span "Save selection" at bounding box center [923, 500] width 78 height 15
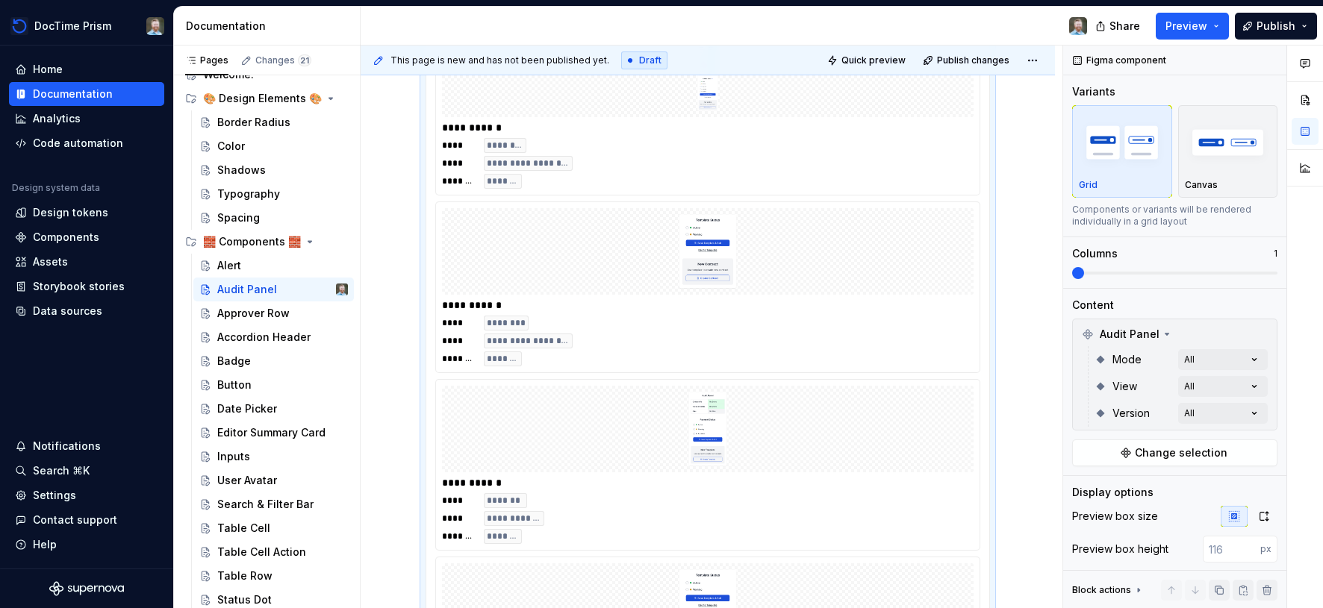
scroll to position [275, 0]
click at [726, 122] on div "**********" at bounding box center [708, 129] width 532 height 15
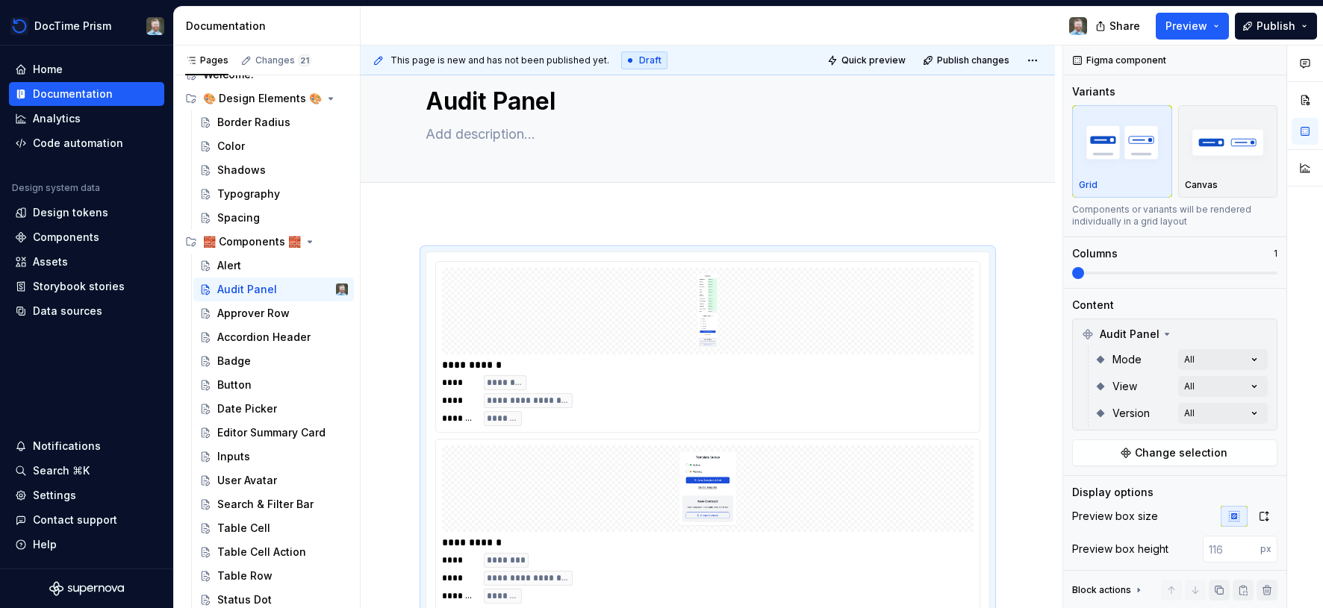
scroll to position [0, 0]
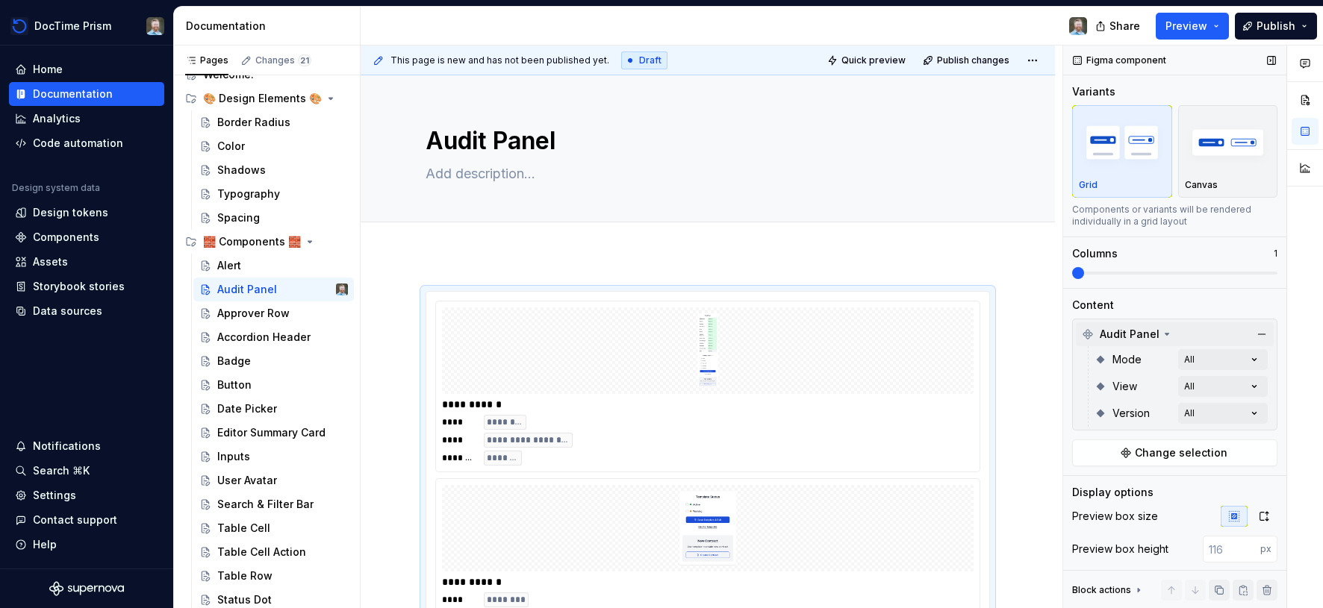
click at [1147, 331] on span "Audit Panel" at bounding box center [1130, 334] width 60 height 15
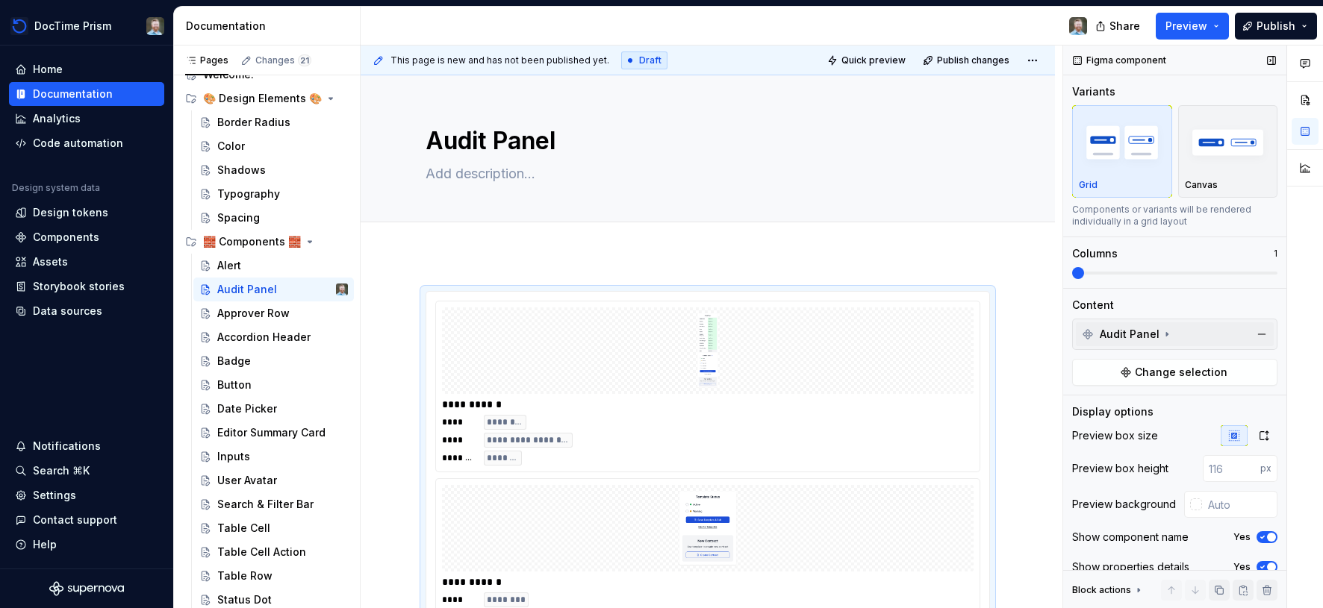
click at [1147, 331] on span "Audit Panel" at bounding box center [1130, 334] width 60 height 15
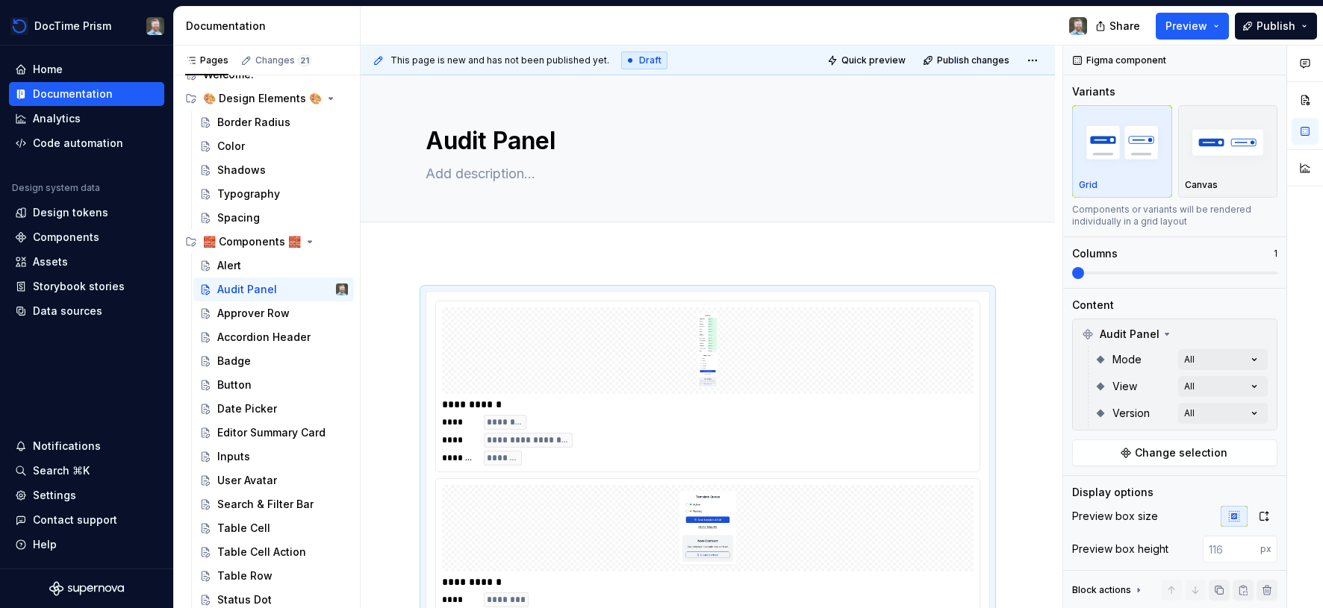
click at [258, 314] on div "Approver Row" at bounding box center [253, 313] width 72 height 15
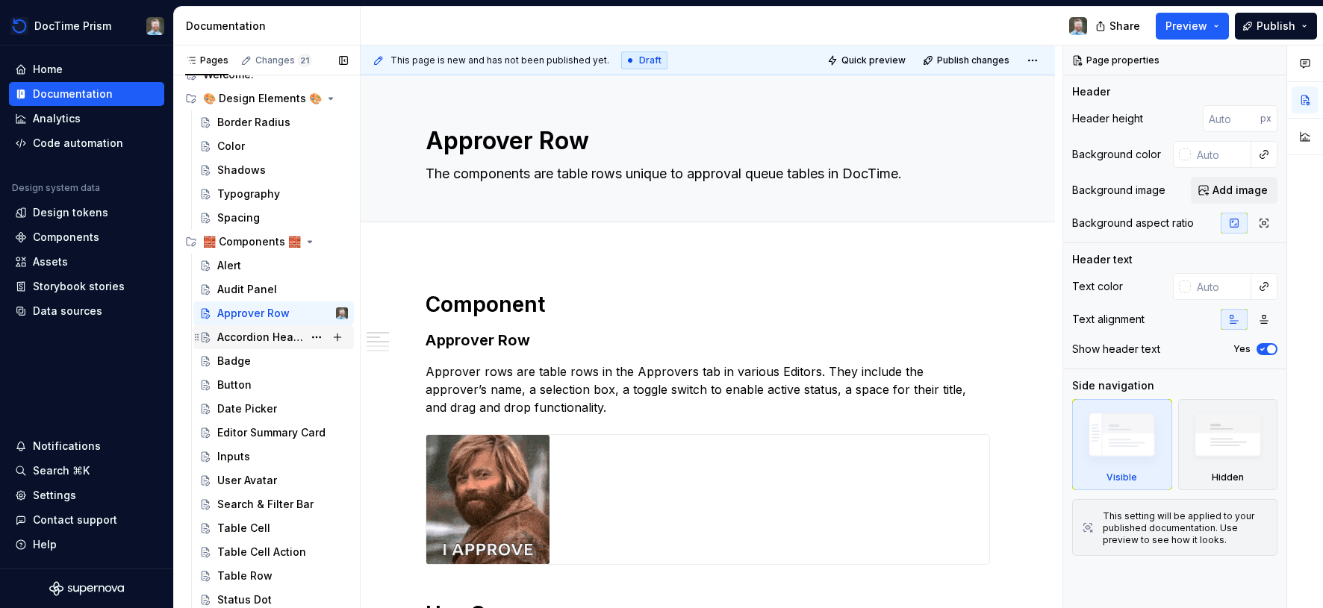
click at [267, 336] on div "Accordion Header" at bounding box center [260, 337] width 86 height 15
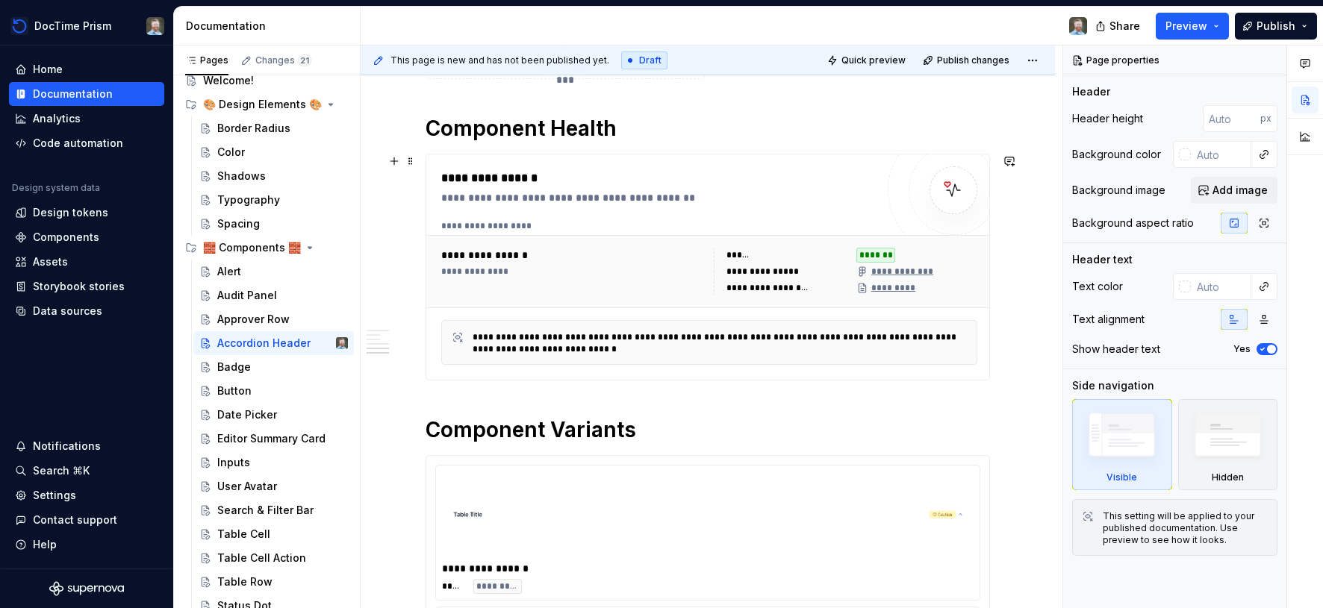
scroll to position [1030, 0]
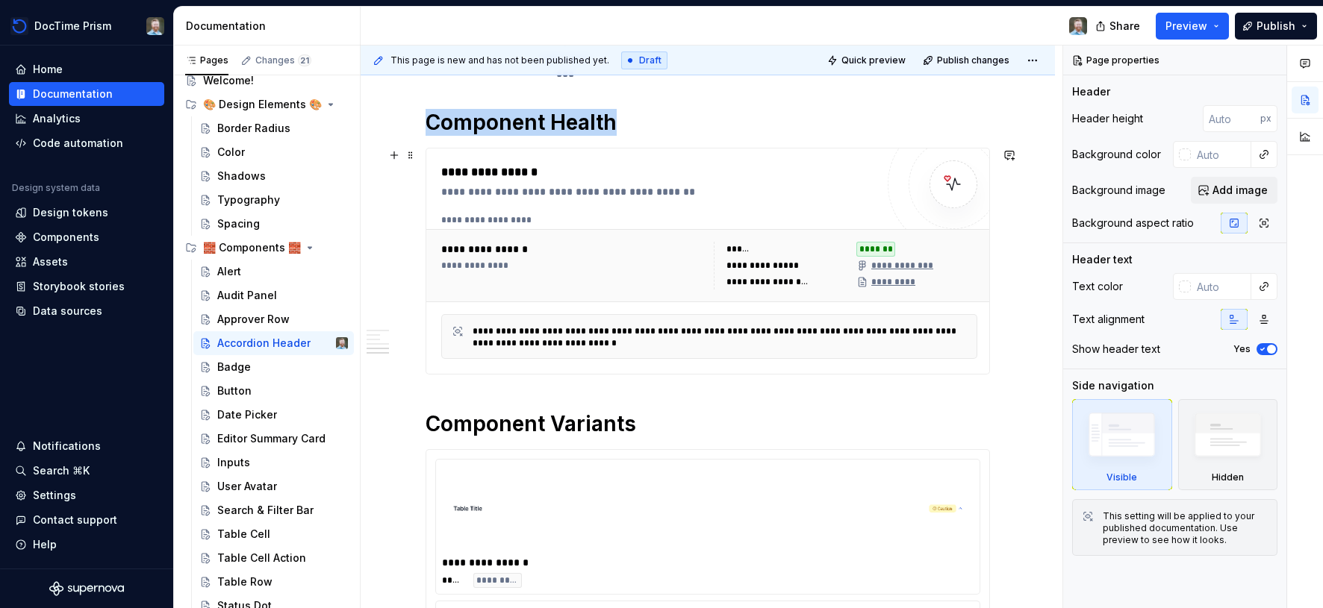
click at [821, 194] on div "**********" at bounding box center [658, 191] width 434 height 15
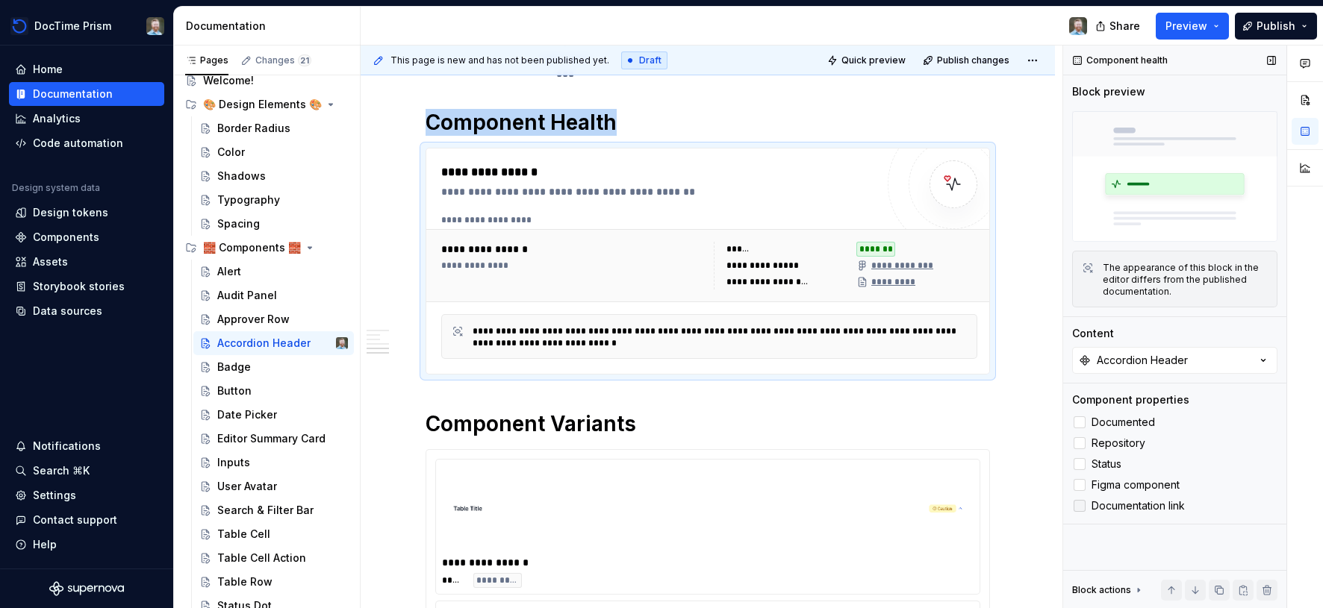
click at [1173, 507] on span "Documentation link" at bounding box center [1137, 506] width 93 height 12
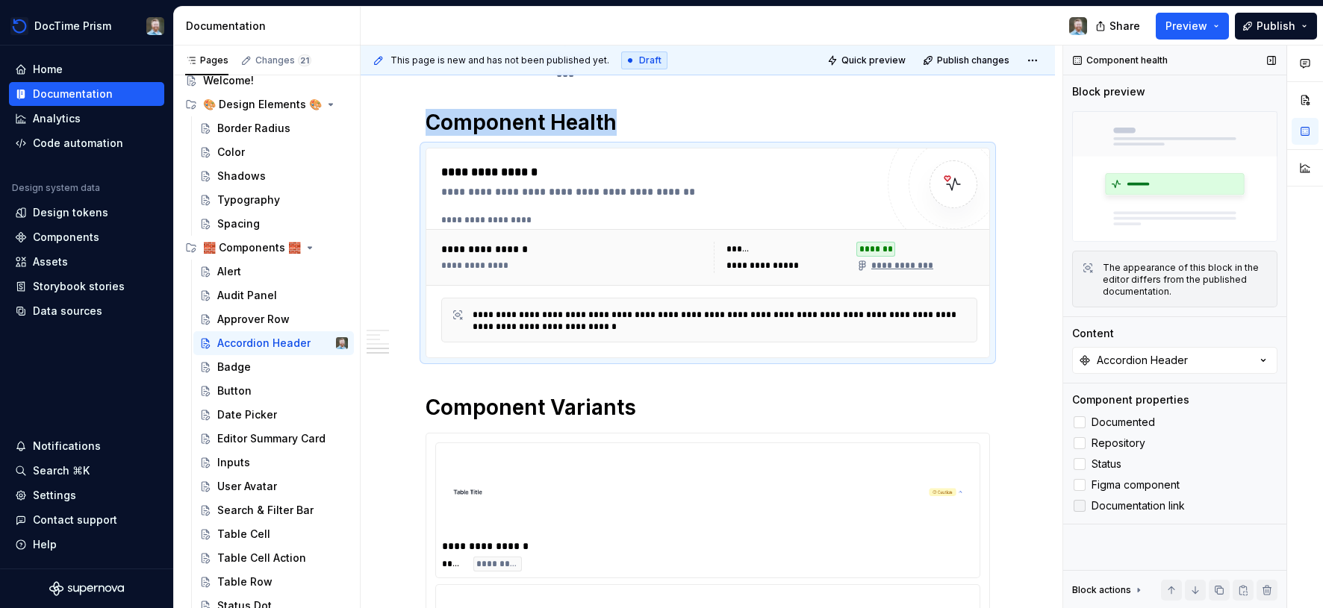
click at [1173, 507] on span "Documentation link" at bounding box center [1137, 506] width 93 height 12
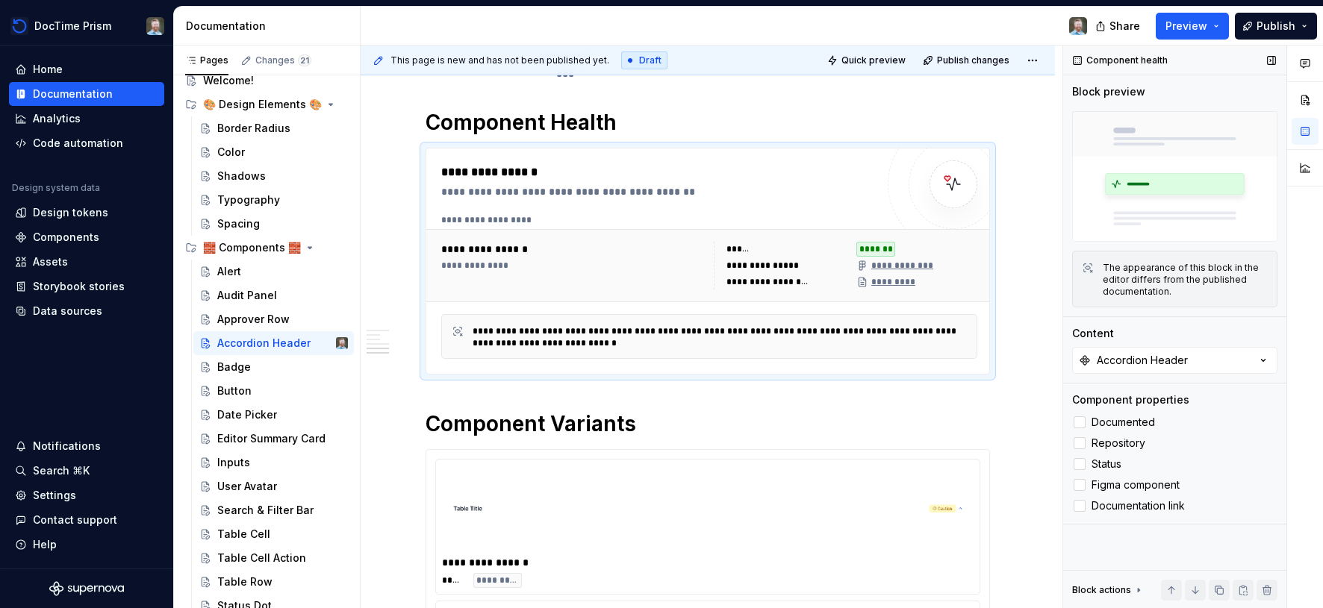
click at [1138, 590] on icon at bounding box center [1138, 591] width 1 height 4
click at [1132, 434] on icon at bounding box center [1138, 434] width 12 height 12
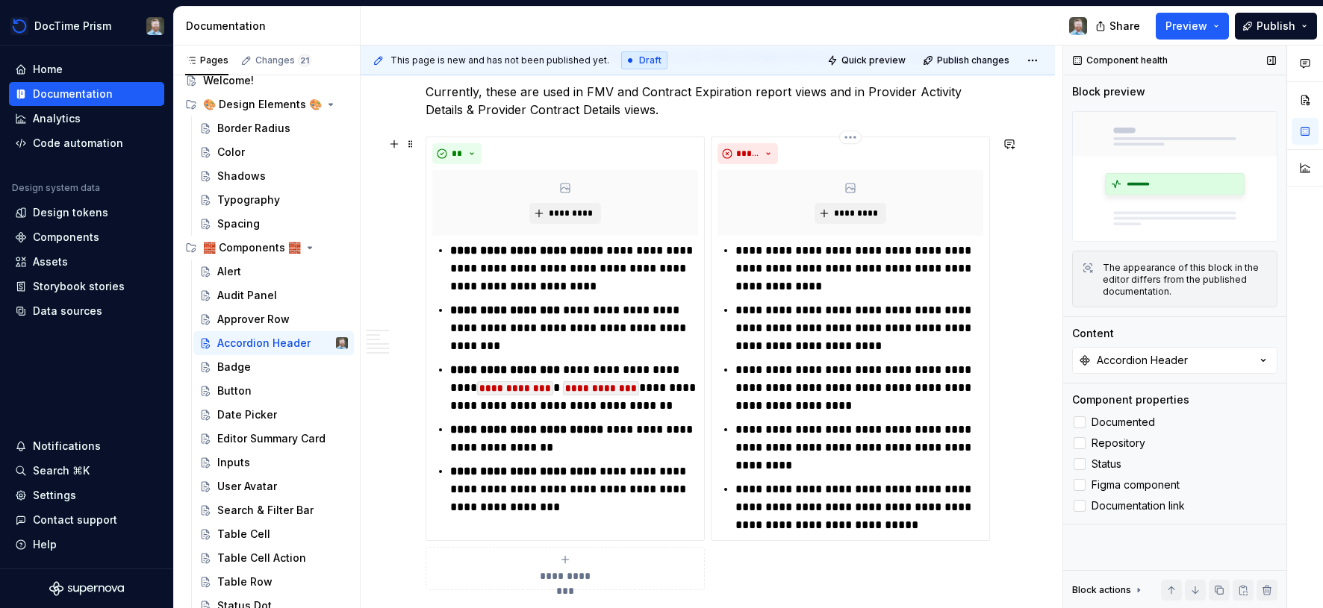
scroll to position [497, 0]
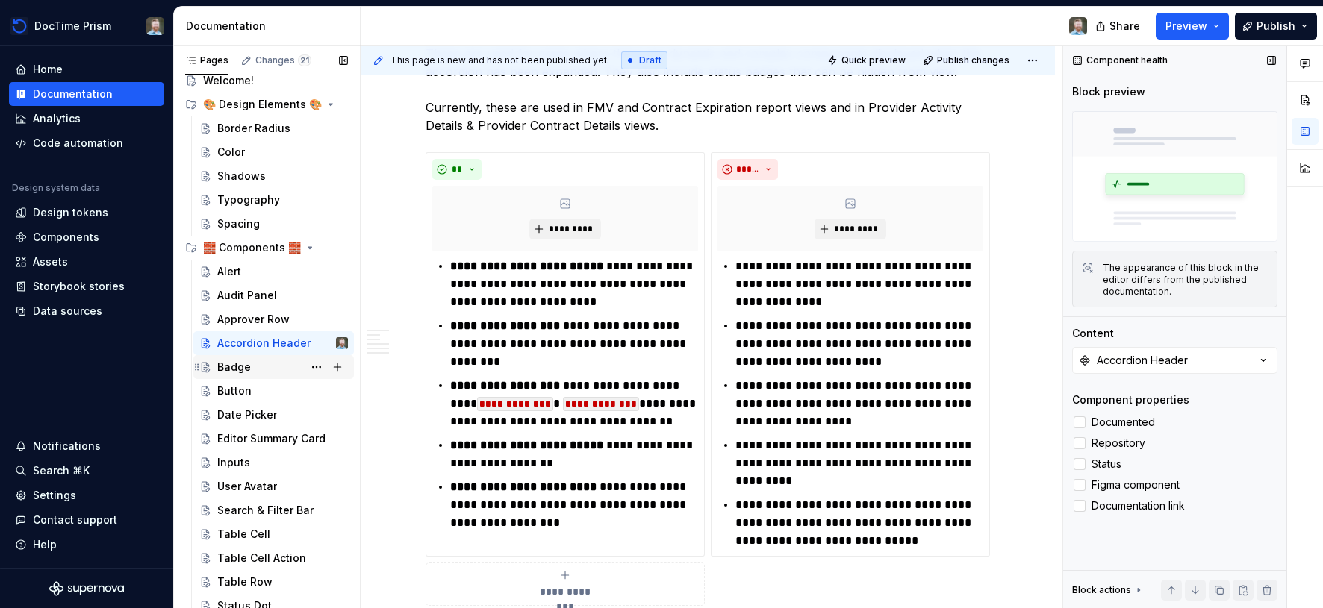
click at [239, 369] on div "Badge" at bounding box center [234, 367] width 34 height 15
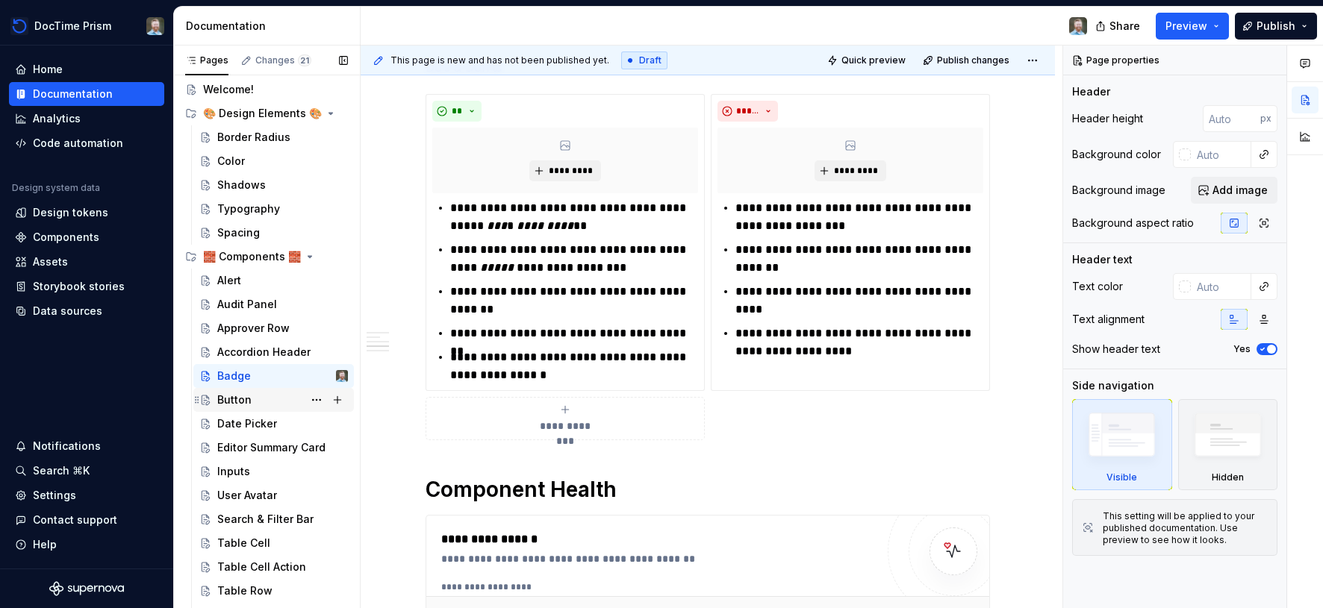
scroll to position [29, 0]
click at [265, 408] on div "Button" at bounding box center [282, 401] width 131 height 21
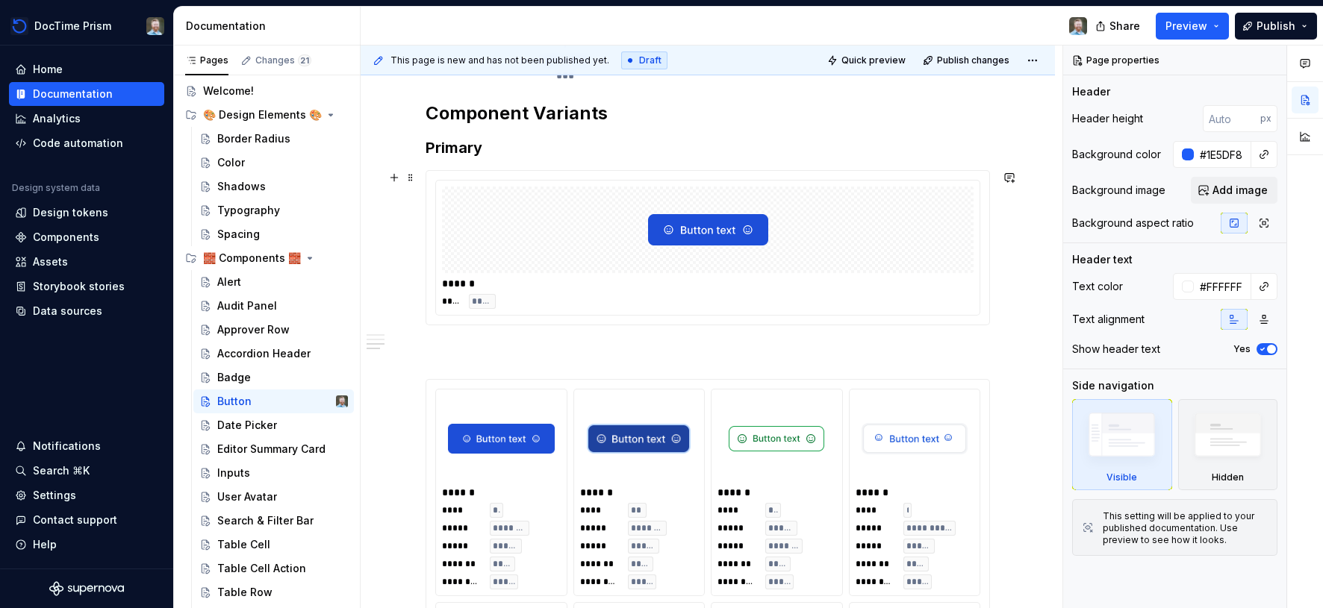
scroll to position [1099, 0]
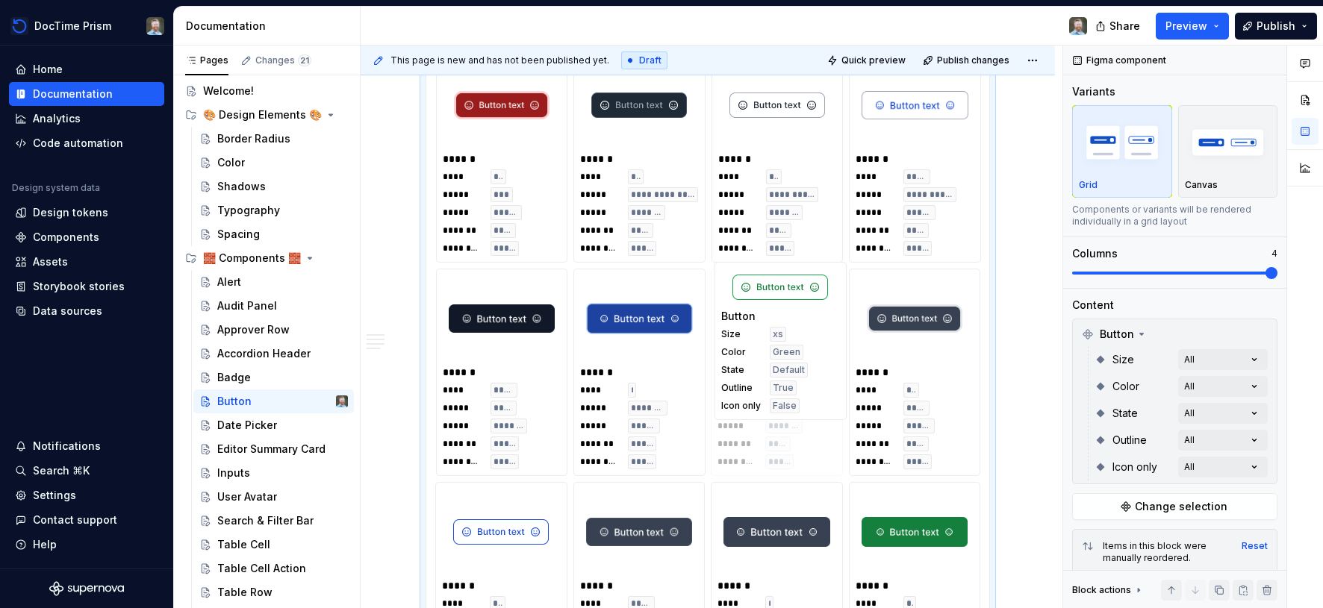
drag, startPoint x: 820, startPoint y: 605, endPoint x: 818, endPoint y: 529, distance: 76.2
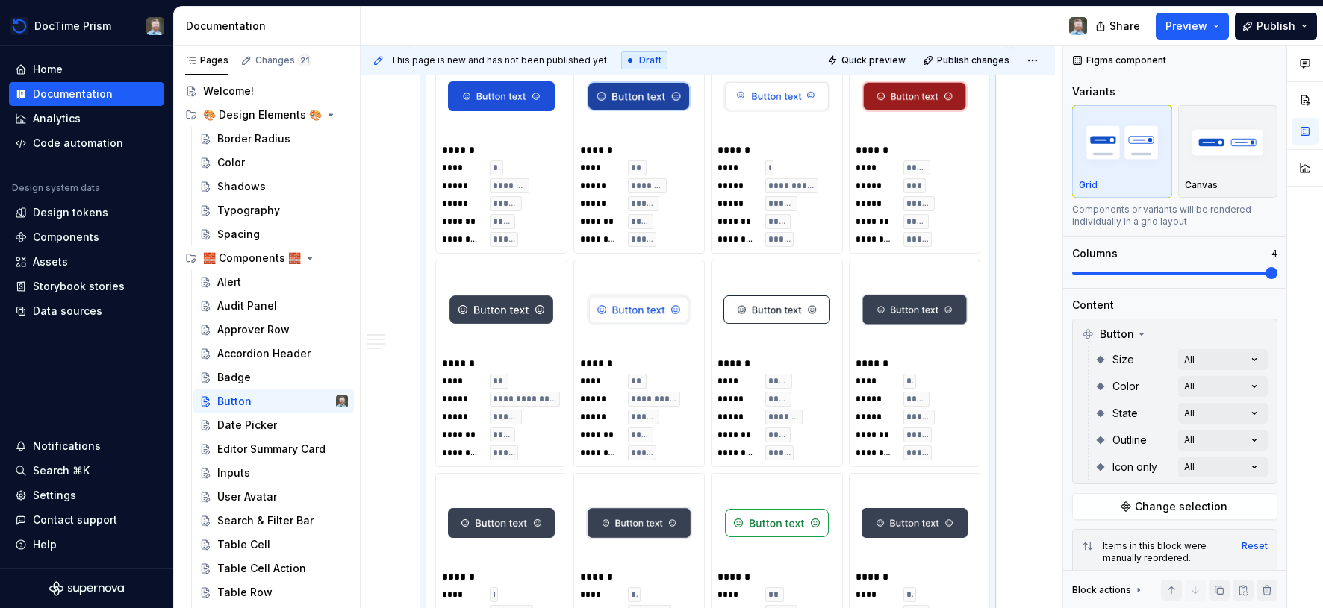
scroll to position [1458, 0]
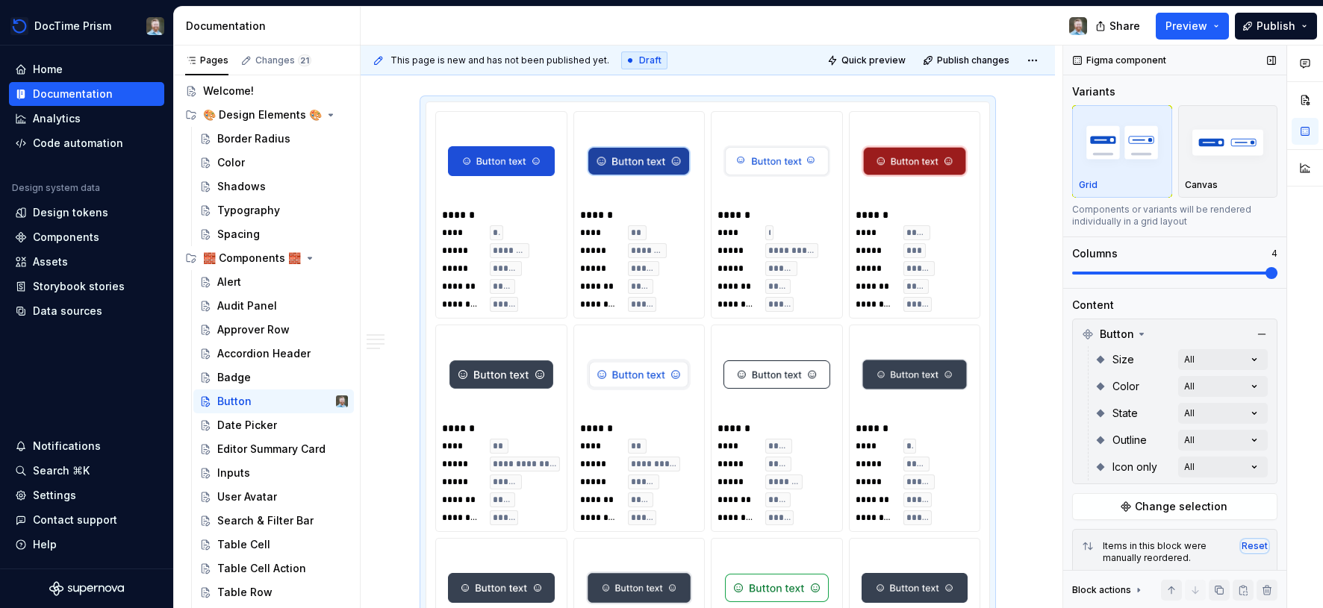
click at [1256, 543] on div "Reset" at bounding box center [1254, 546] width 26 height 12
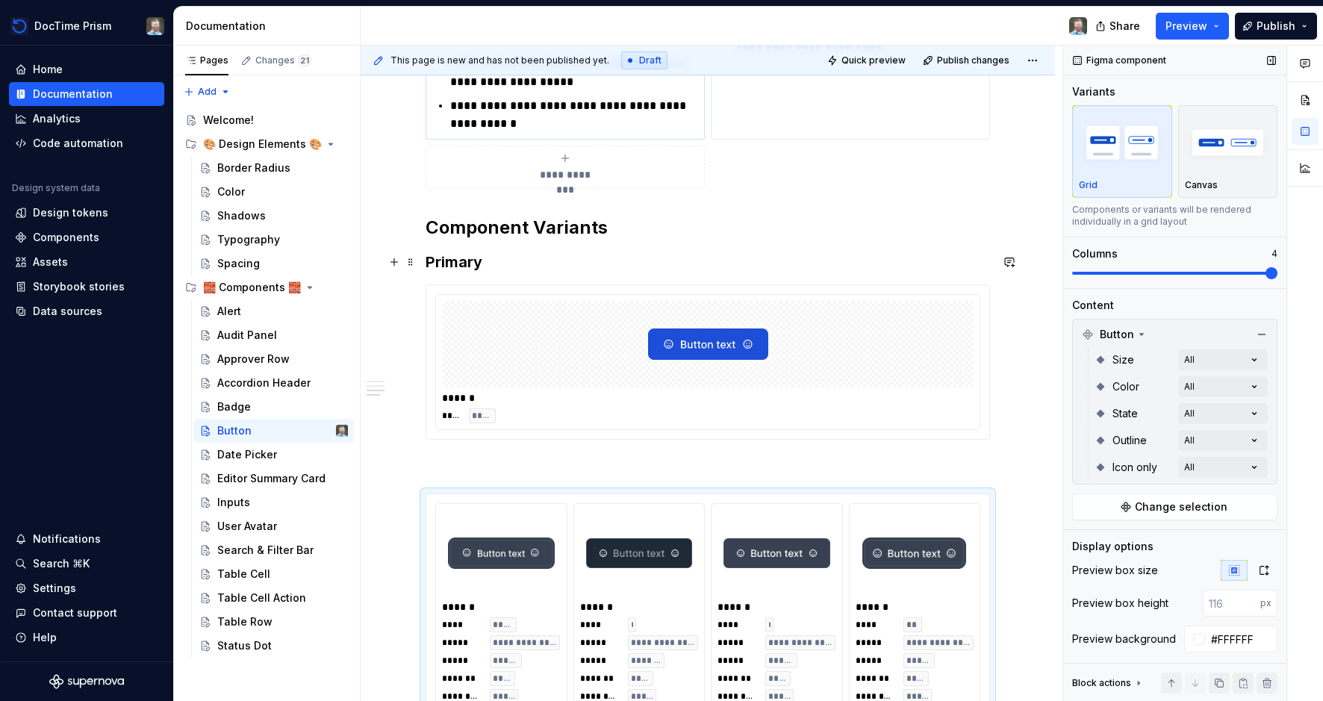
scroll to position [1067, 0]
click at [1009, 287] on button "button" at bounding box center [1009, 291] width 21 height 21
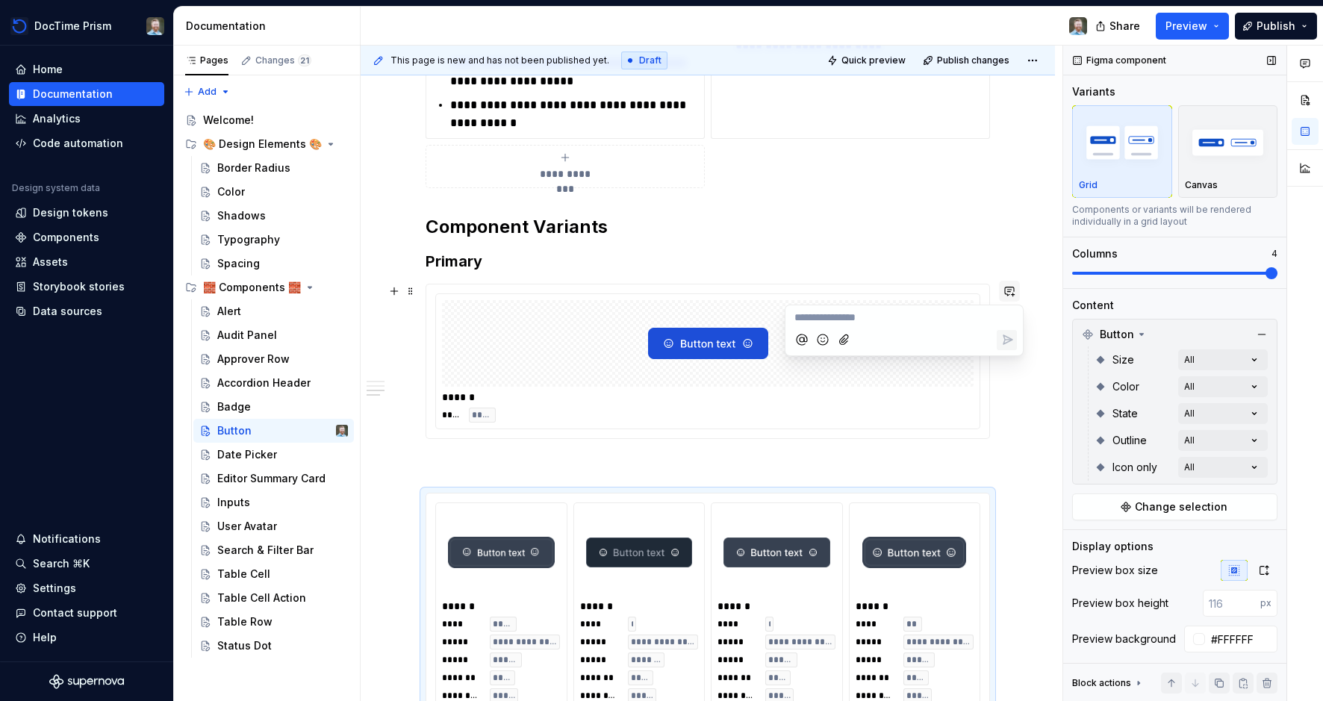
click at [1009, 287] on button "button" at bounding box center [1009, 291] width 21 height 21
click at [1306, 28] on button "Publish" at bounding box center [1276, 26] width 82 height 27
click at [1215, 24] on button "Preview" at bounding box center [1192, 26] width 73 height 27
click at [782, 161] on div "**********" at bounding box center [708, 6] width 564 height 364
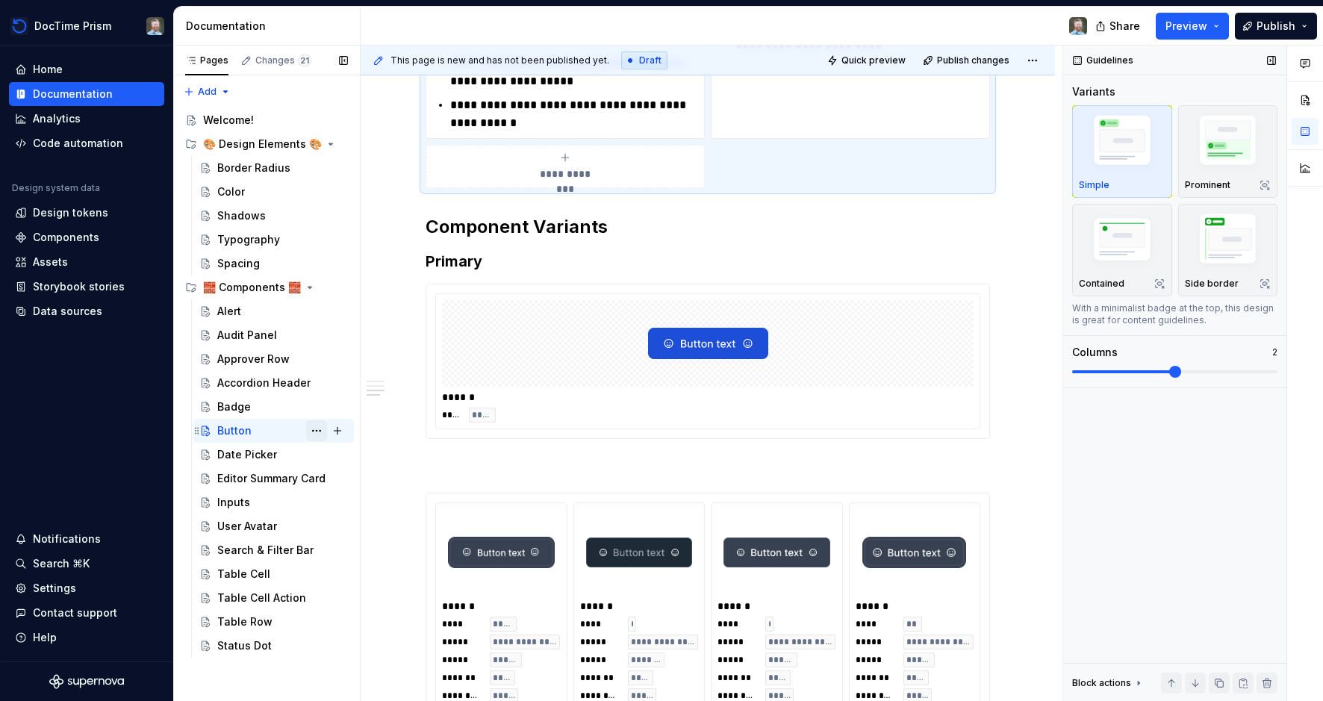
click at [312, 432] on button "Page tree" at bounding box center [316, 430] width 21 height 21
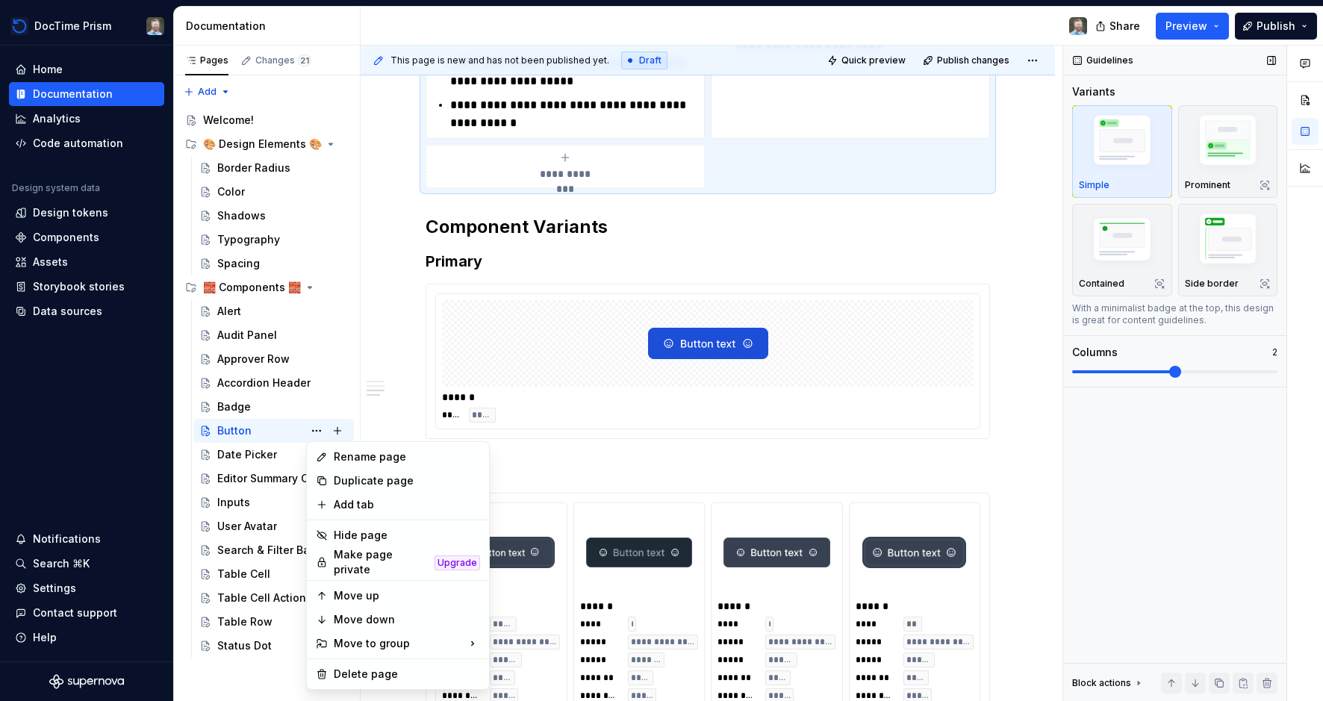
click at [1020, 388] on html "DocTime Prism Home Documentation Analytics Code automation Design system data D…" at bounding box center [661, 350] width 1323 height 701
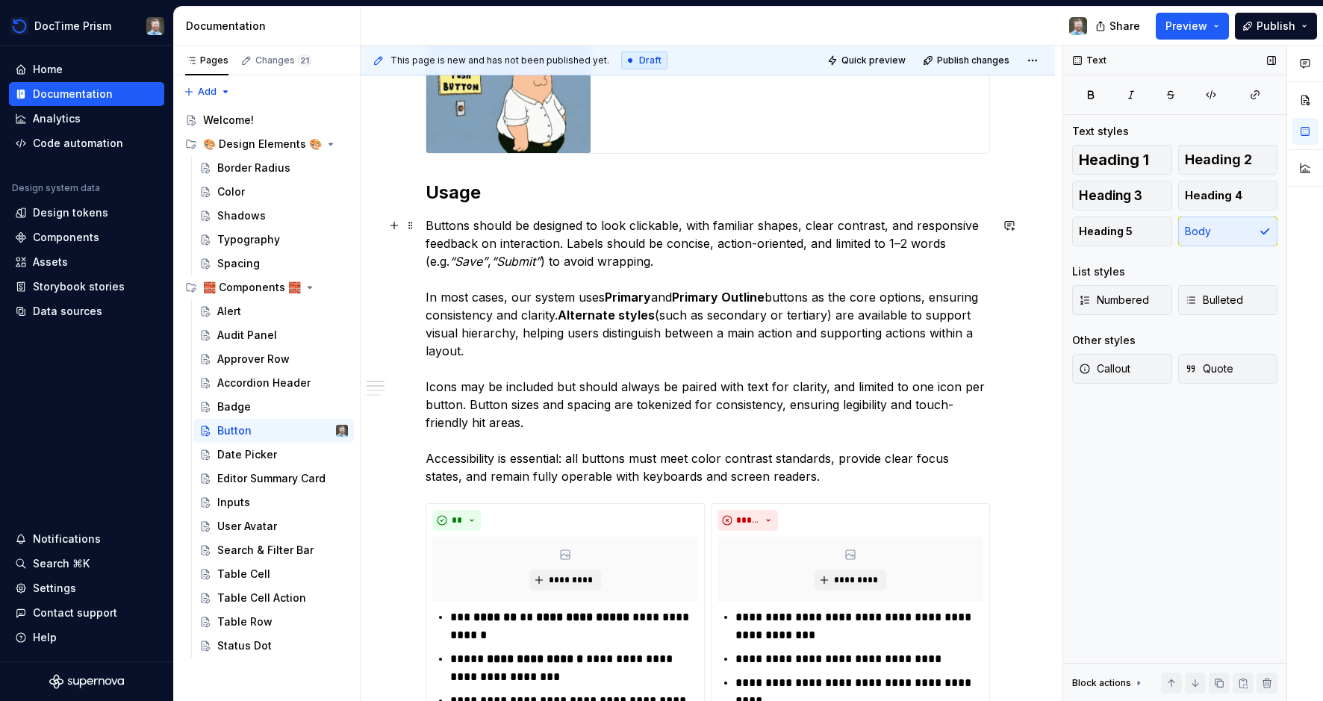
scroll to position [0, 0]
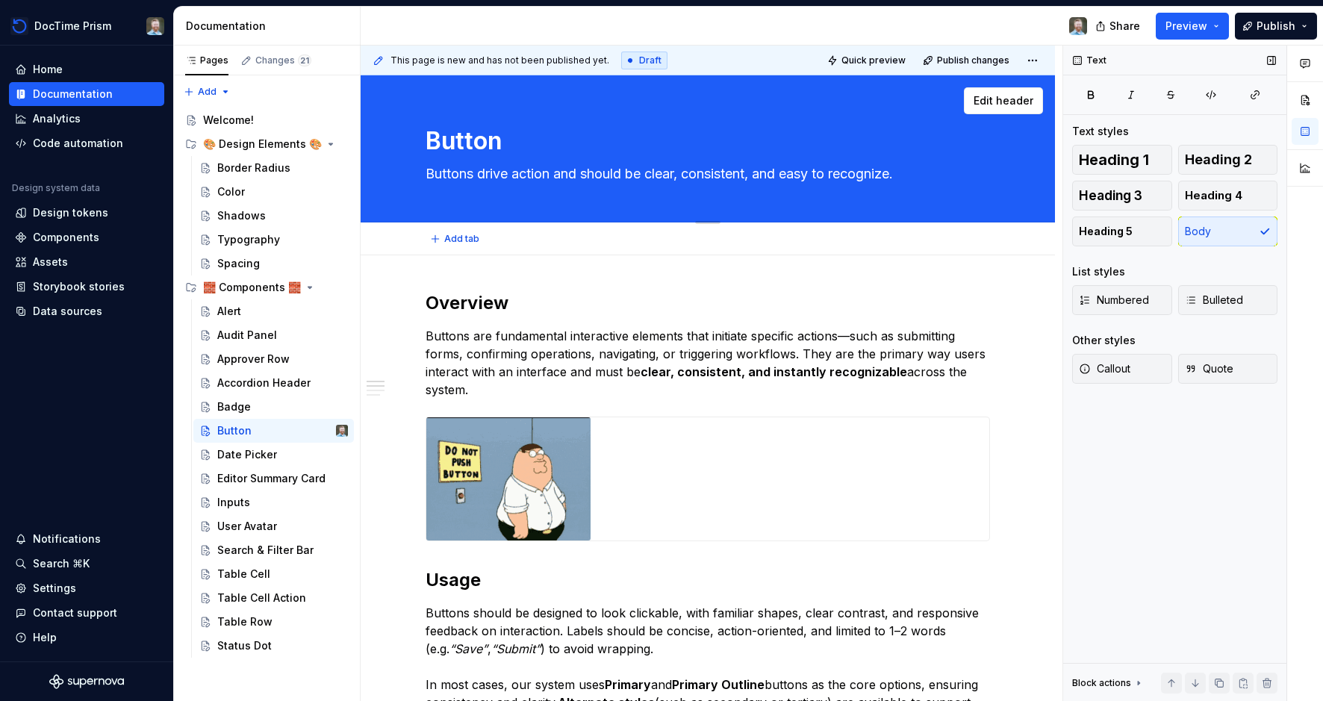
click at [986, 187] on div "Button Buttons drive action and should be clear, consistent, and easy to recogn…" at bounding box center [708, 148] width 564 height 146
click at [320, 431] on button "Page tree" at bounding box center [316, 430] width 21 height 21
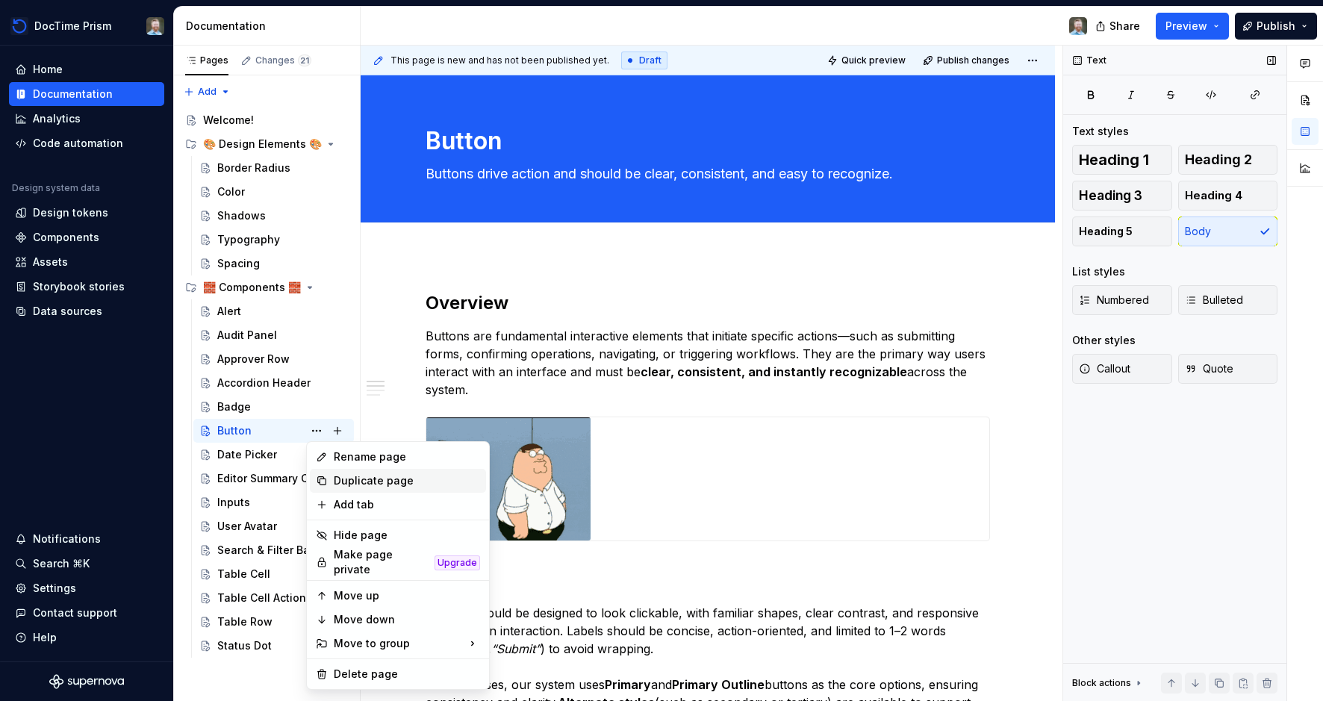
click at [342, 476] on div "Duplicate page" at bounding box center [407, 480] width 146 height 15
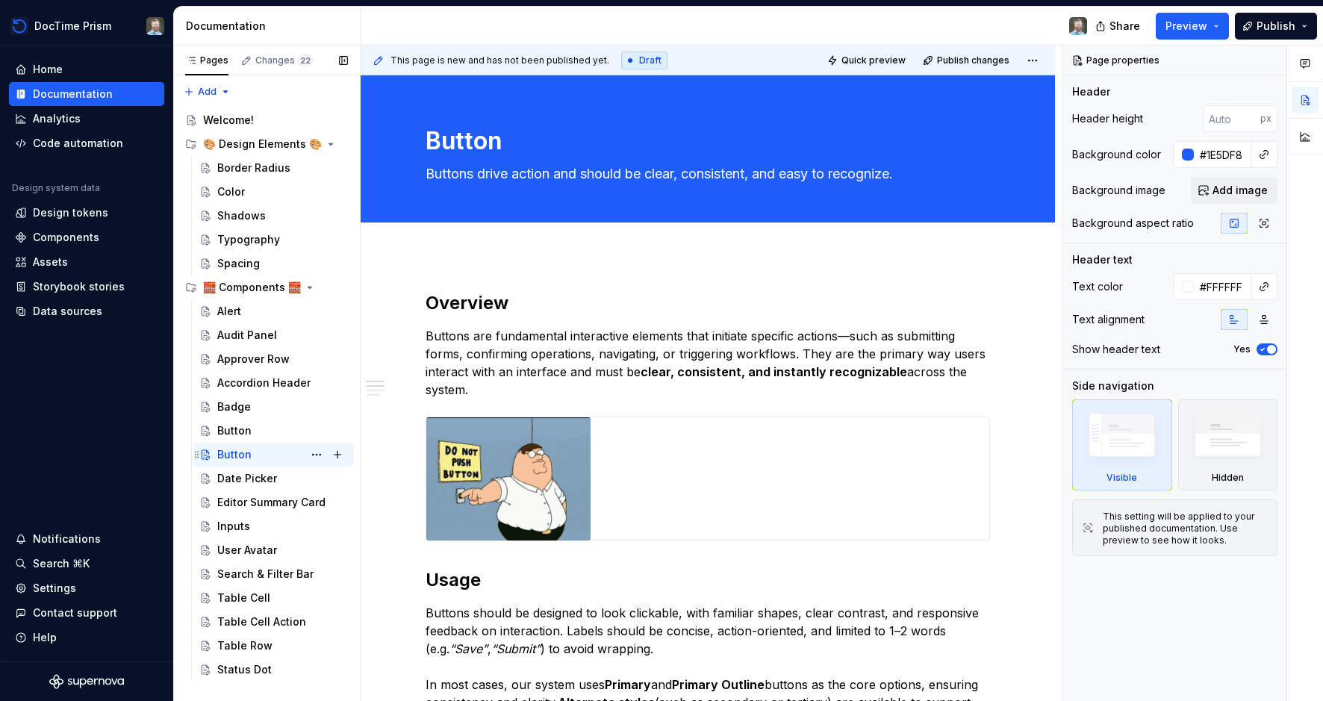
click at [246, 457] on div "Button" at bounding box center [234, 454] width 34 height 15
click at [320, 455] on button "Page tree" at bounding box center [316, 454] width 21 height 21
type textarea "*"
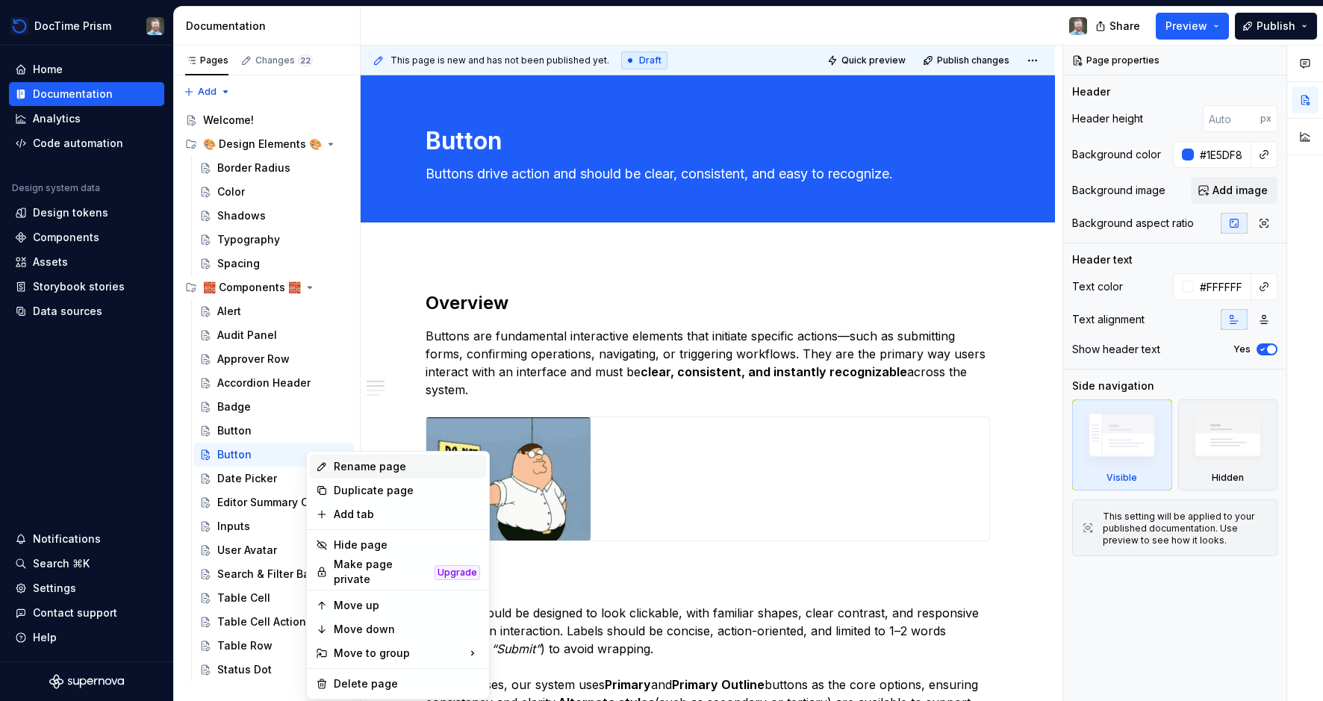
click at [337, 468] on div "Rename page" at bounding box center [407, 466] width 146 height 15
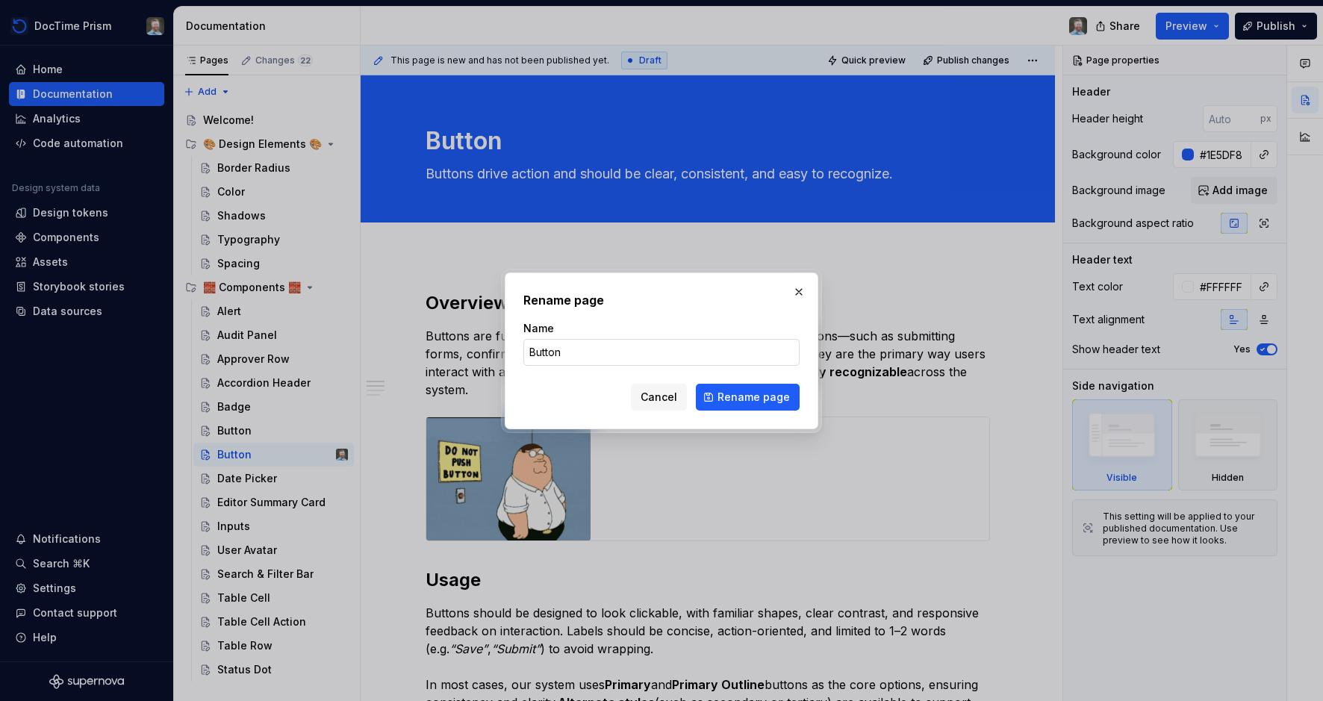
click at [564, 354] on input "Button" at bounding box center [661, 352] width 276 height 27
type input "Button WIP"
click at [729, 395] on span "Rename page" at bounding box center [753, 397] width 72 height 15
type textarea "*"
type textarea "Button WIP"
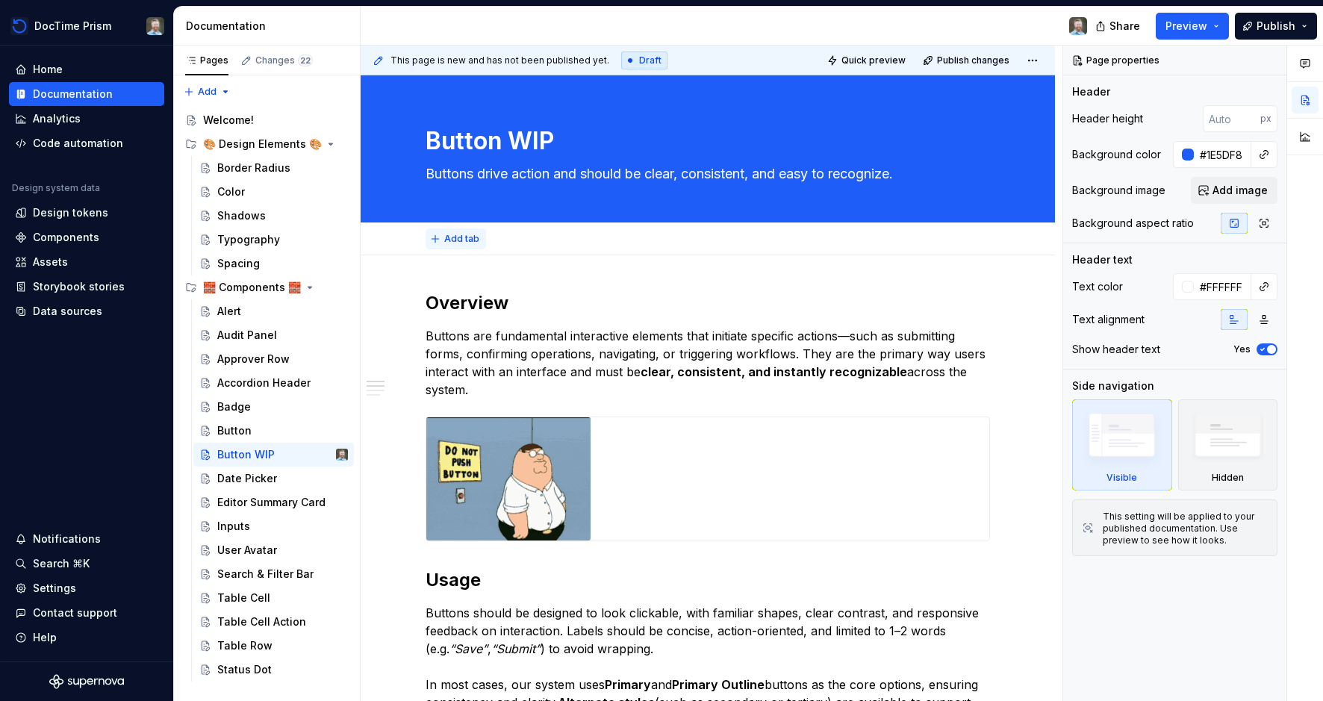
click at [467, 238] on span "Add tab" at bounding box center [461, 239] width 35 height 12
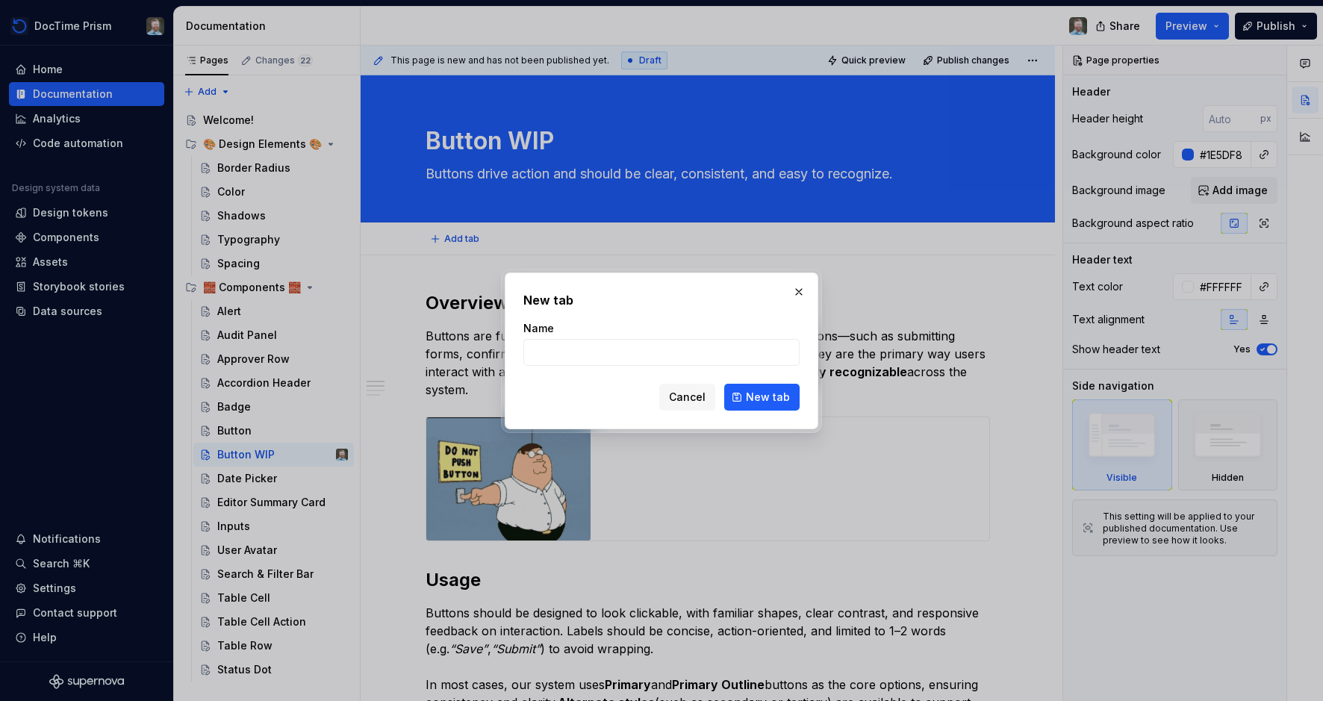
type textarea "*"
type input "Use"
click at [754, 396] on span "New tab" at bounding box center [768, 397] width 44 height 15
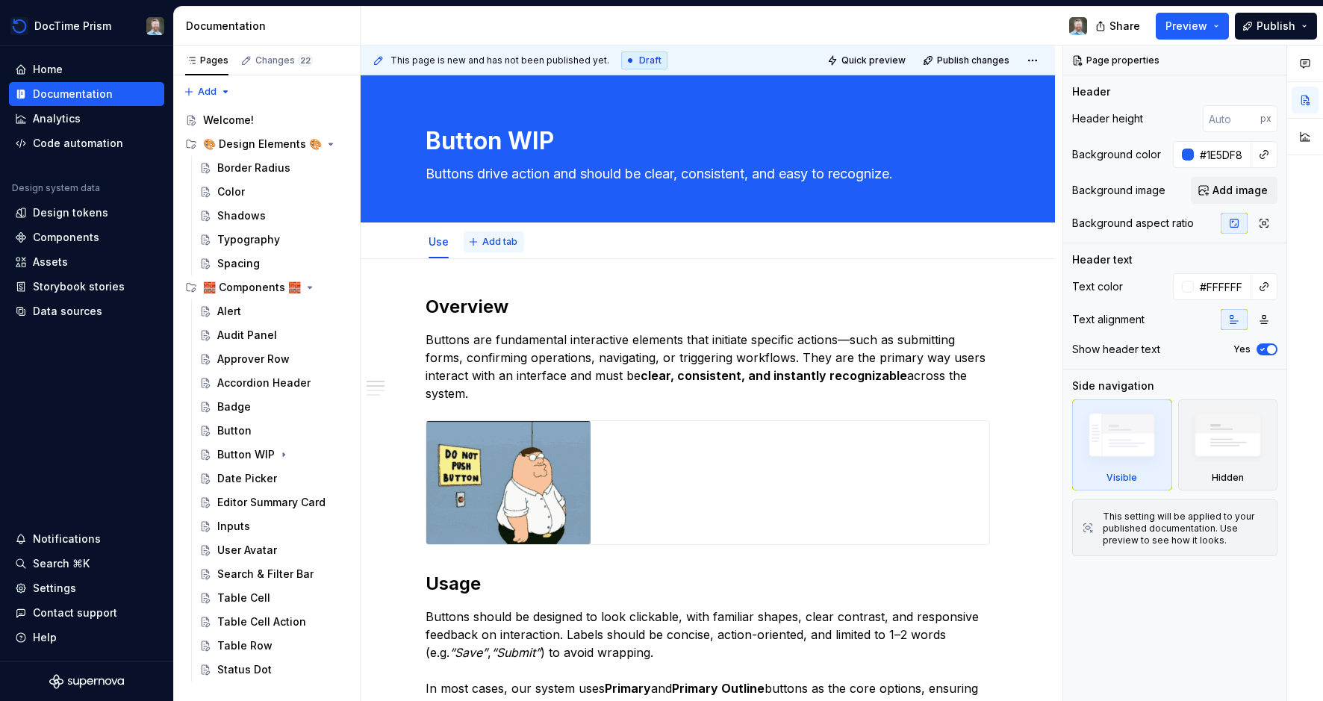
click at [498, 241] on span "Add tab" at bounding box center [499, 242] width 35 height 12
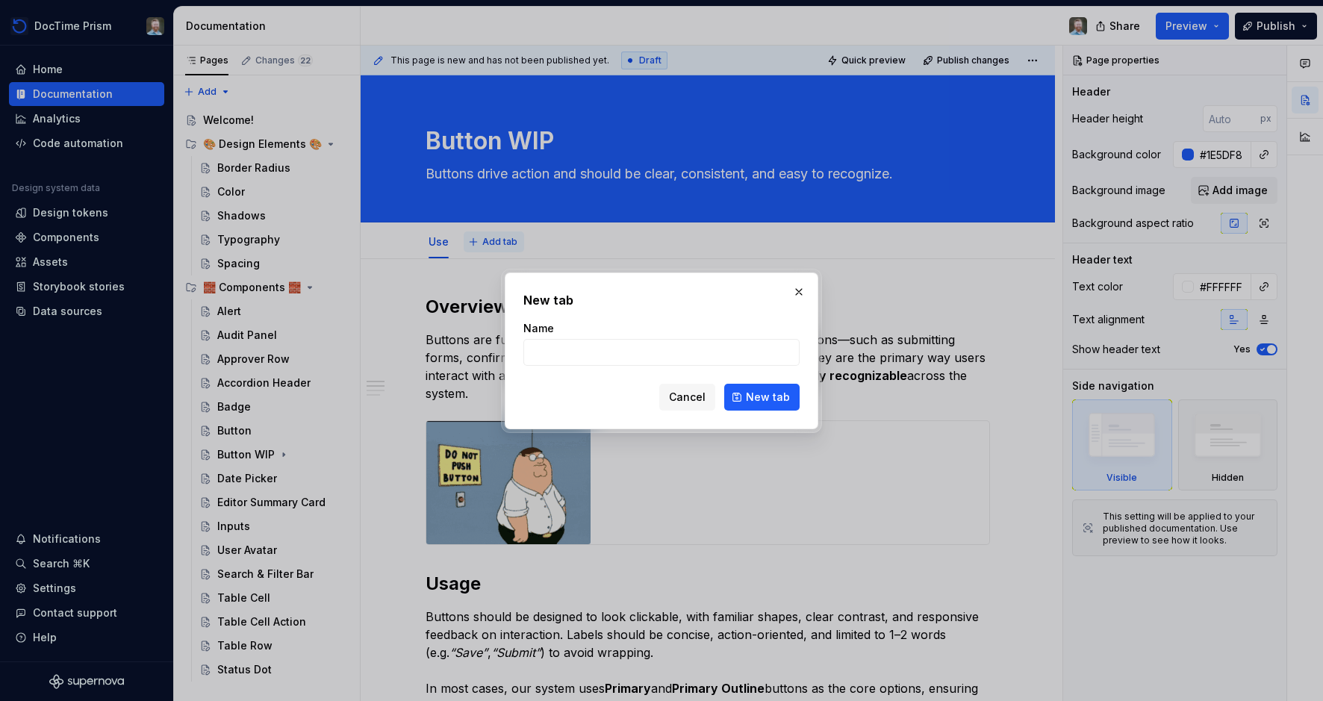
type textarea "*"
type input "Styling"
click at [749, 401] on span "New tab" at bounding box center [768, 397] width 44 height 15
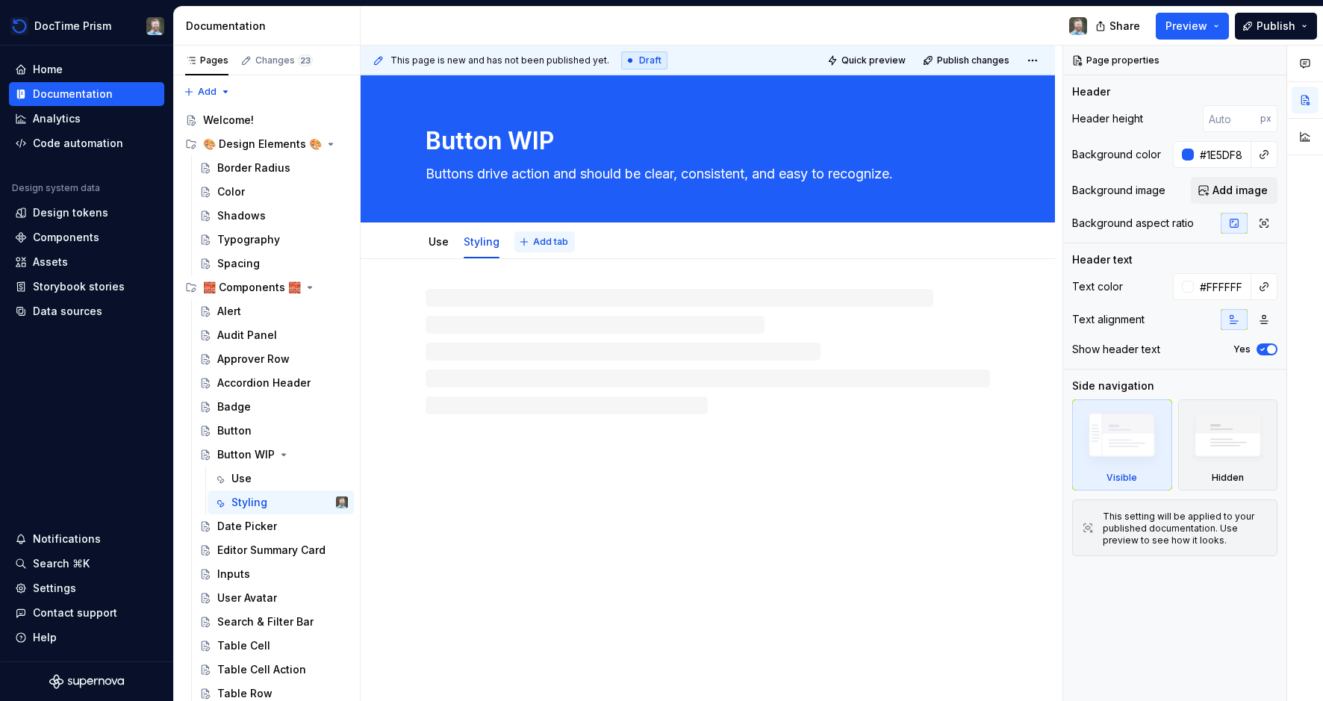
click at [558, 242] on span "Add tab" at bounding box center [550, 242] width 35 height 12
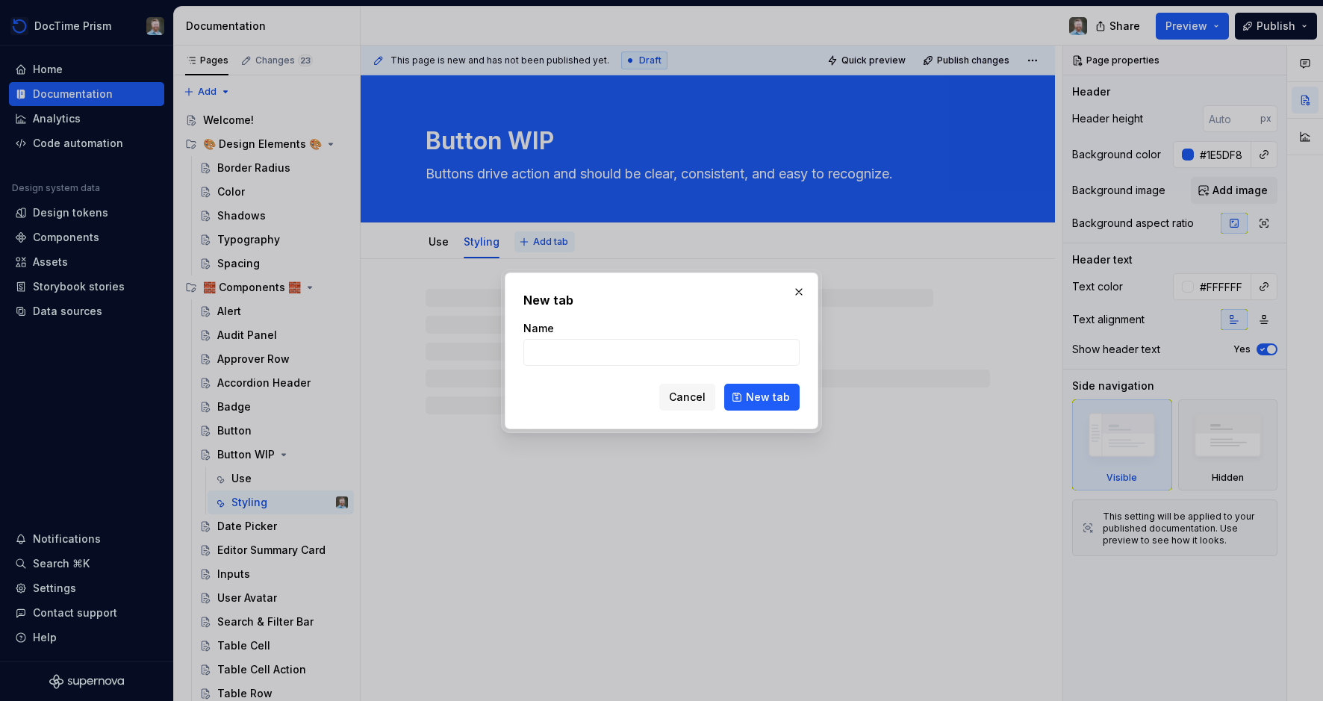
type textarea "*"
type input "C"
type textarea "*"
type input "Code"
click at [751, 393] on span "New tab" at bounding box center [768, 397] width 44 height 15
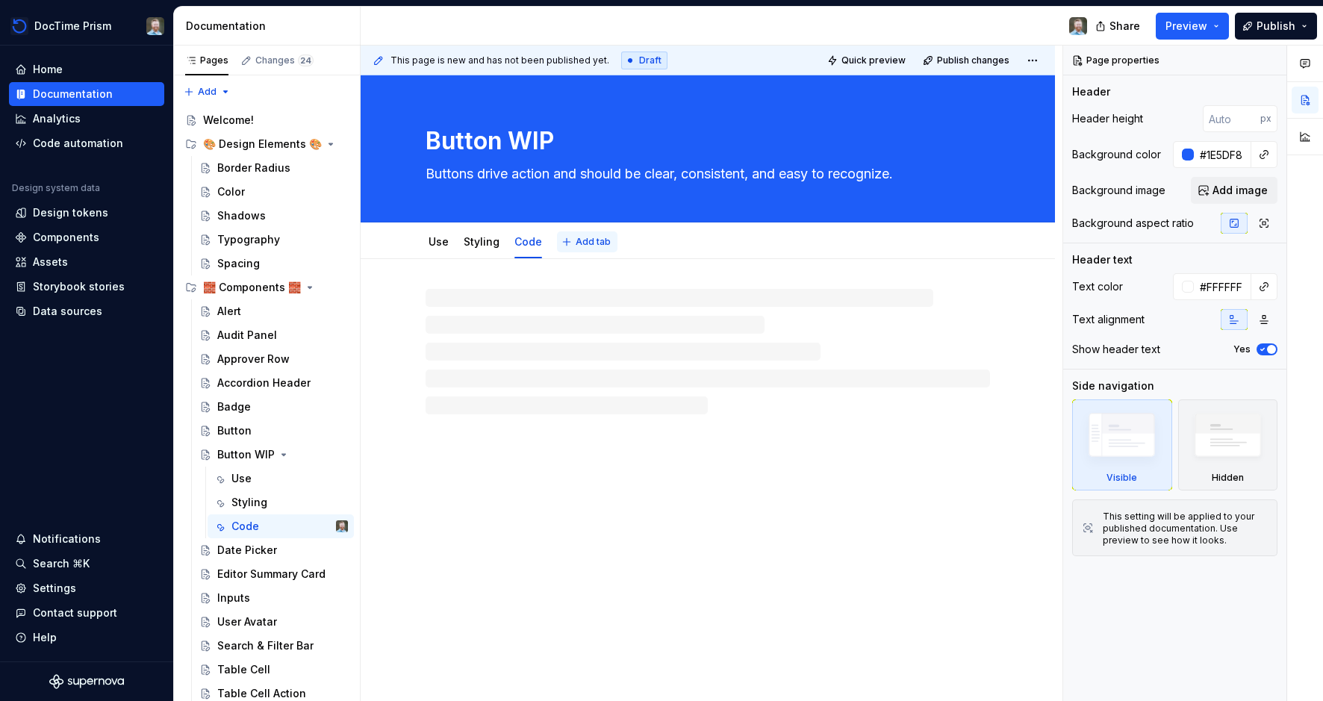
click at [596, 247] on span "Add tab" at bounding box center [593, 242] width 35 height 12
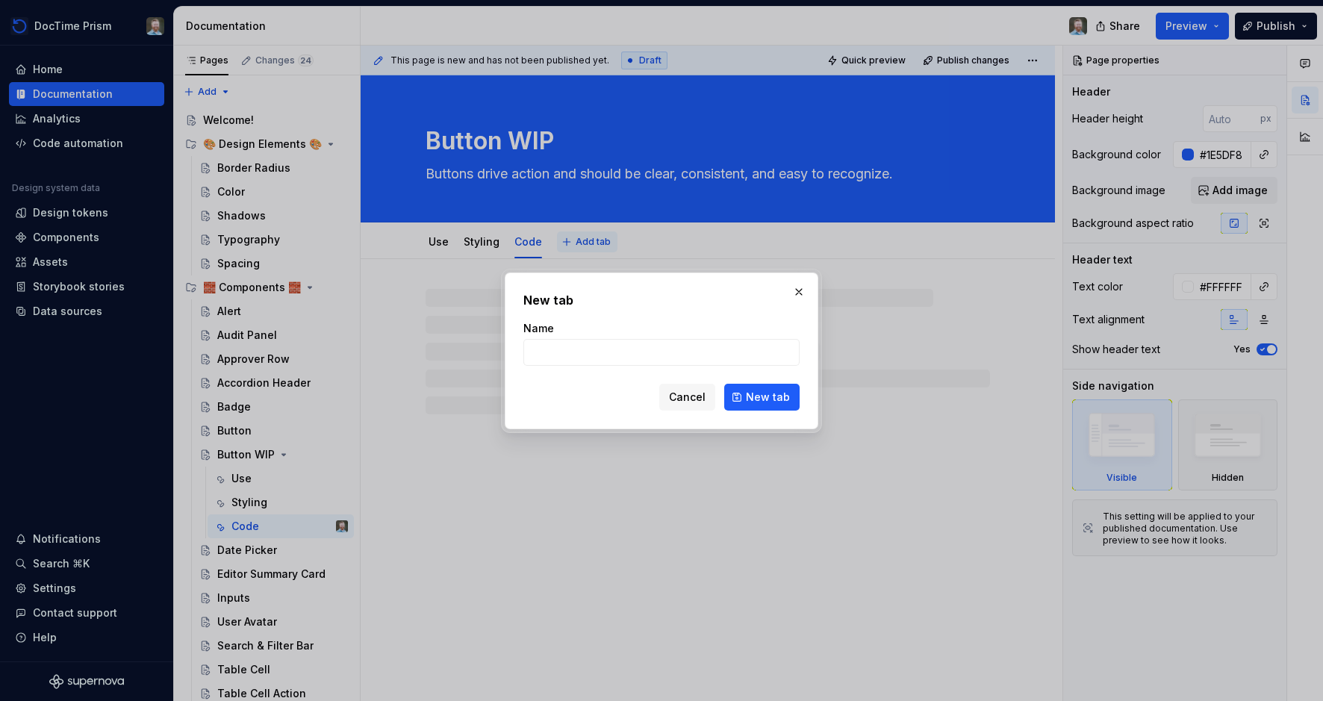
type textarea "*"
type input "A"
type textarea "*"
type input "Ac"
type textarea "*"
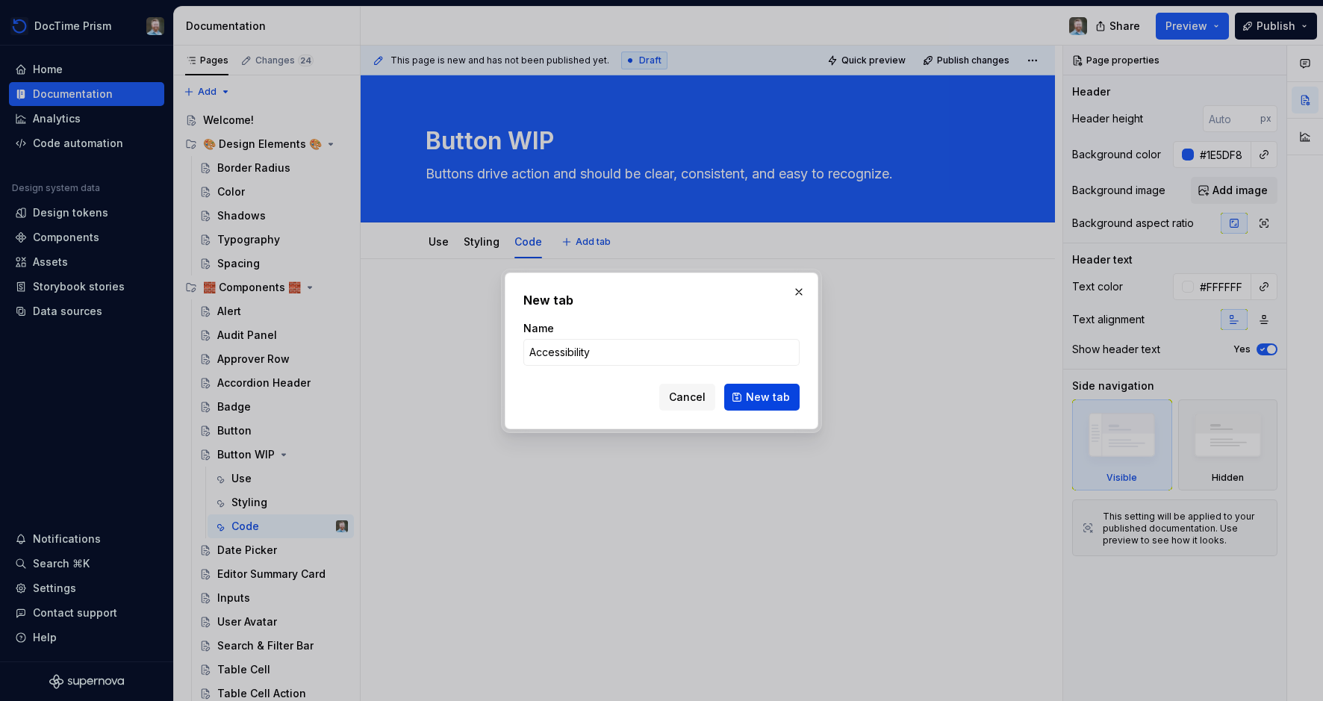
type input "Accessibility"
click at [747, 391] on button "New tab" at bounding box center [761, 397] width 75 height 27
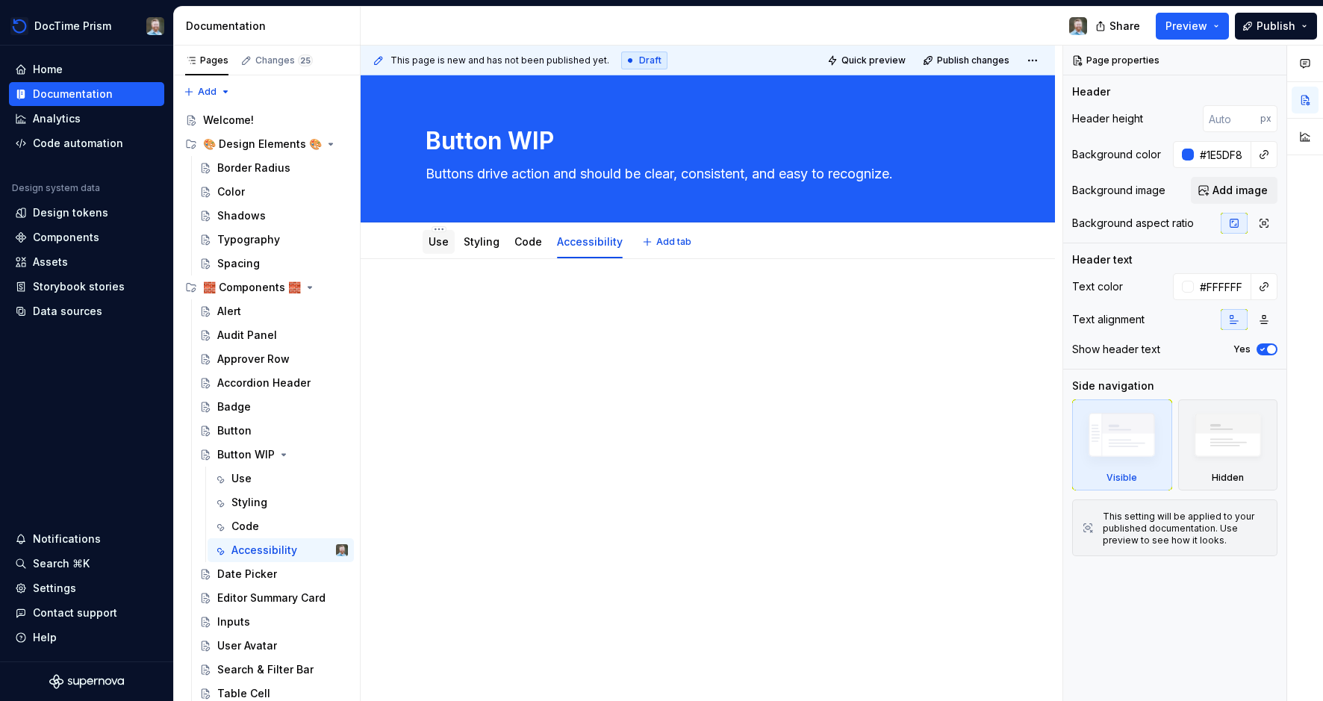
click at [434, 242] on link "Use" at bounding box center [438, 241] width 20 height 13
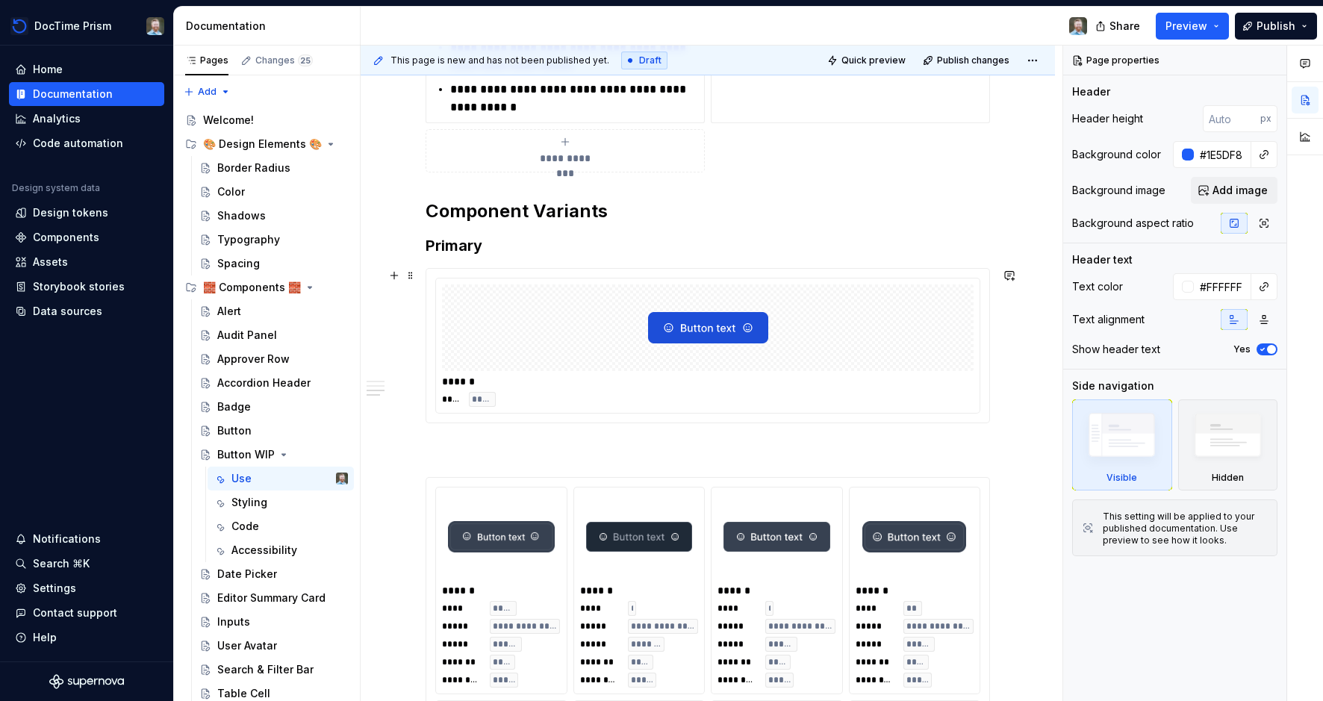
scroll to position [1108, 0]
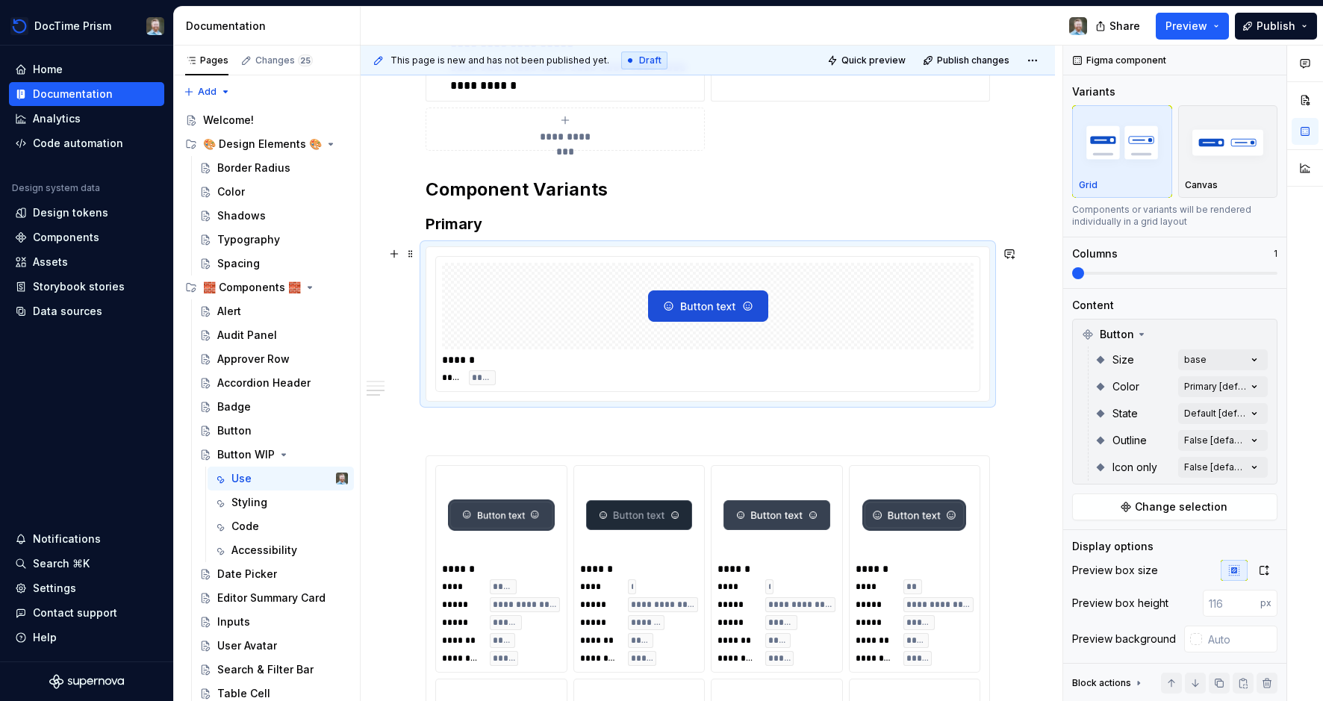
click at [740, 385] on div "****** **** ****" at bounding box center [707, 324] width 543 height 134
type textarea "*"
click at [395, 256] on button "button" at bounding box center [394, 253] width 21 height 21
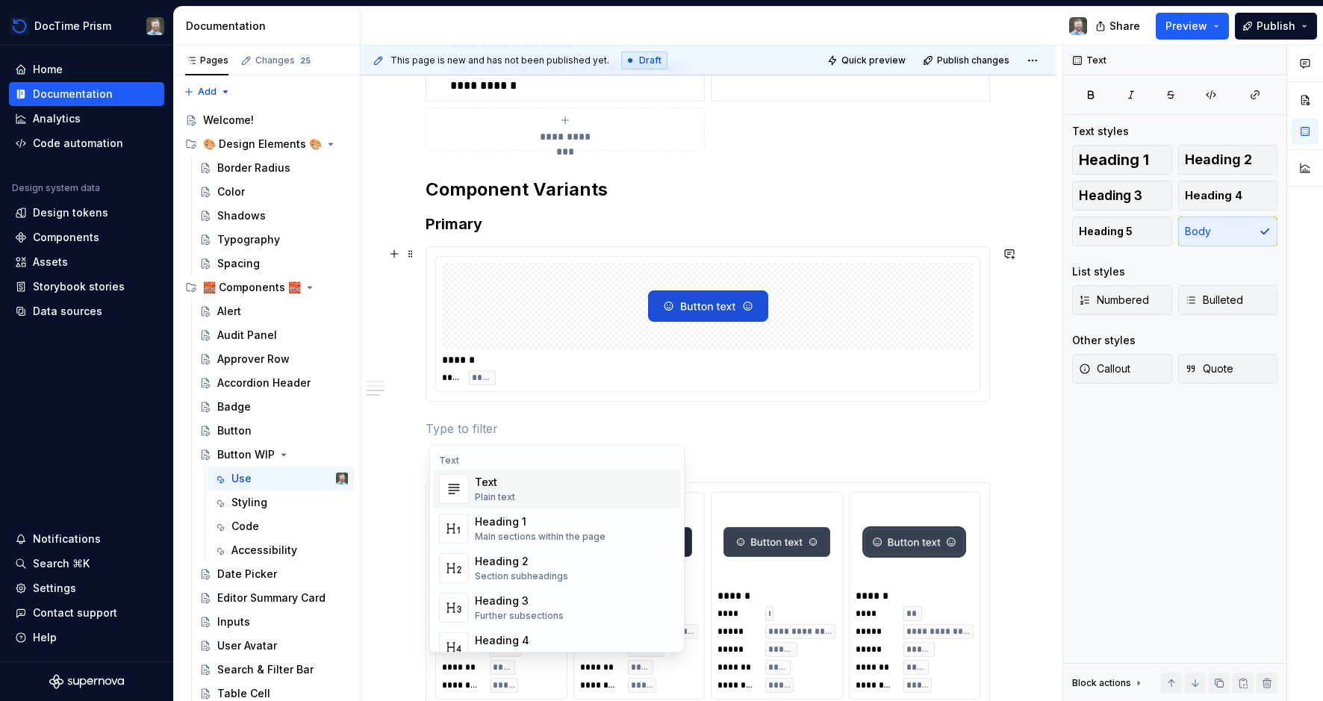
click at [450, 250] on div "****** **** ****" at bounding box center [707, 324] width 563 height 154
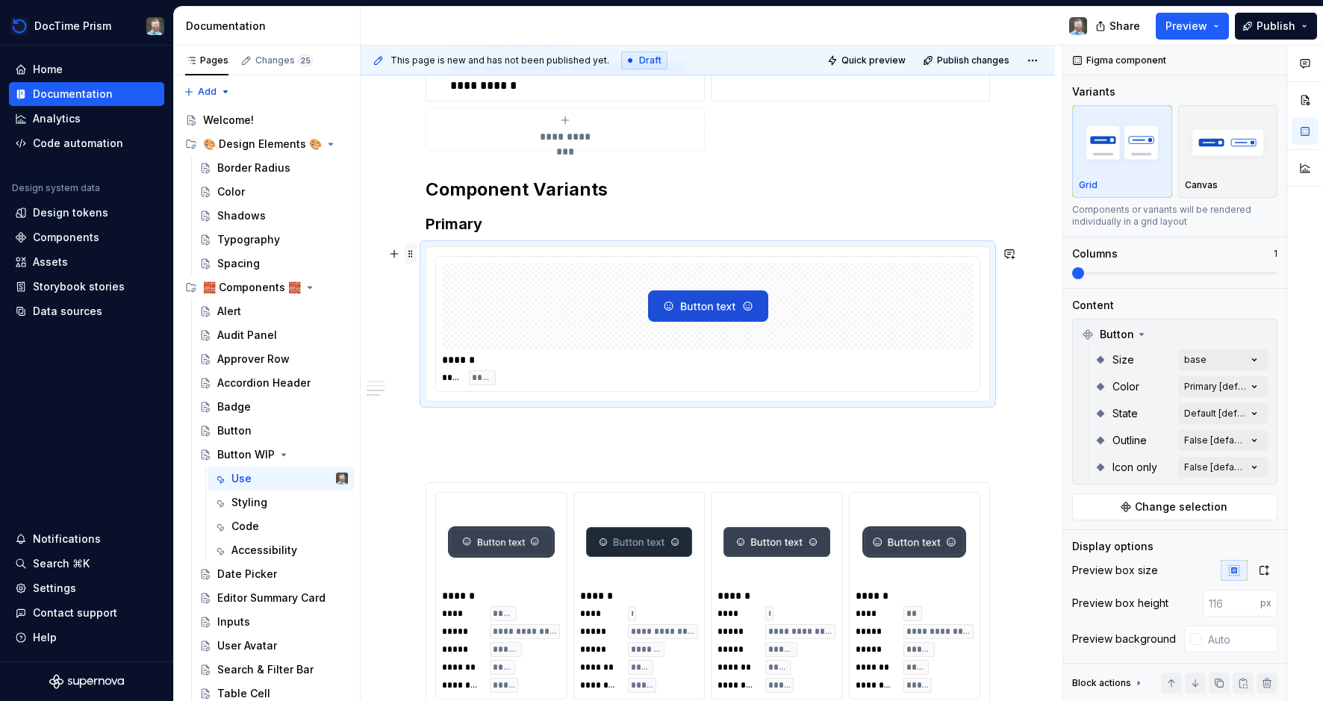
click at [408, 255] on span at bounding box center [411, 253] width 12 height 21
click at [445, 275] on div "Duplicate" at bounding box center [484, 276] width 97 height 15
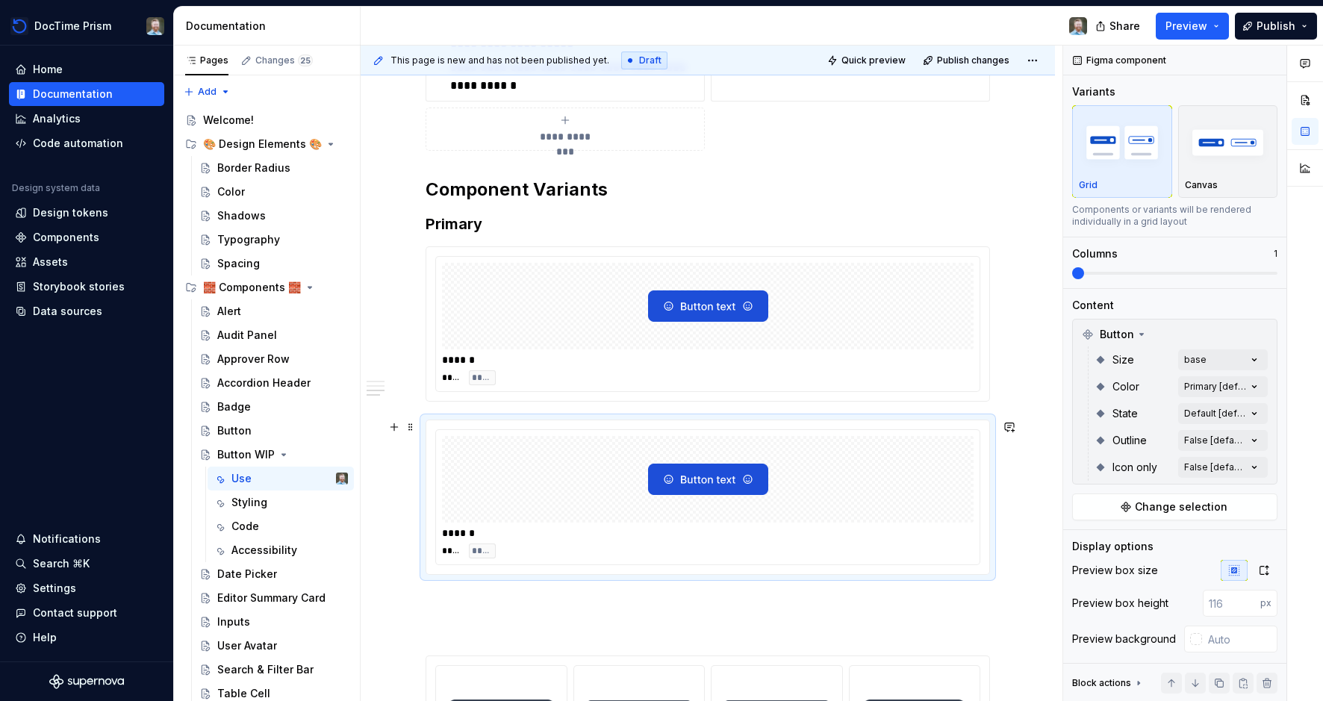
click at [684, 475] on img at bounding box center [708, 479] width 120 height 75
click at [1238, 439] on div "Comments Open comments No comments yet Select ‘Comment’ from the block context …" at bounding box center [1193, 374] width 260 height 656
click at [1108, 535] on span "True" at bounding box center [1106, 536] width 24 height 15
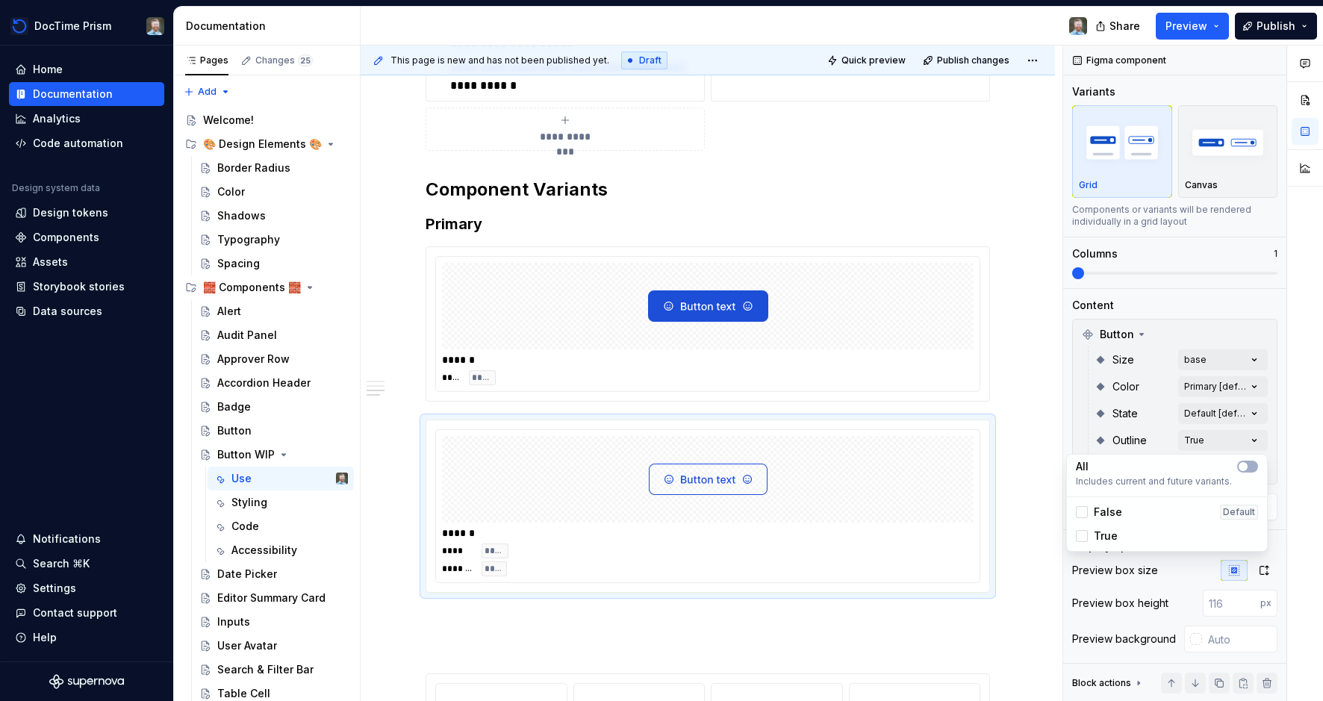
click at [518, 222] on html "DocTime Prism Home Documentation Analytics Code automation Design system data D…" at bounding box center [661, 350] width 1323 height 701
click at [417, 225] on span at bounding box center [411, 223] width 12 height 21
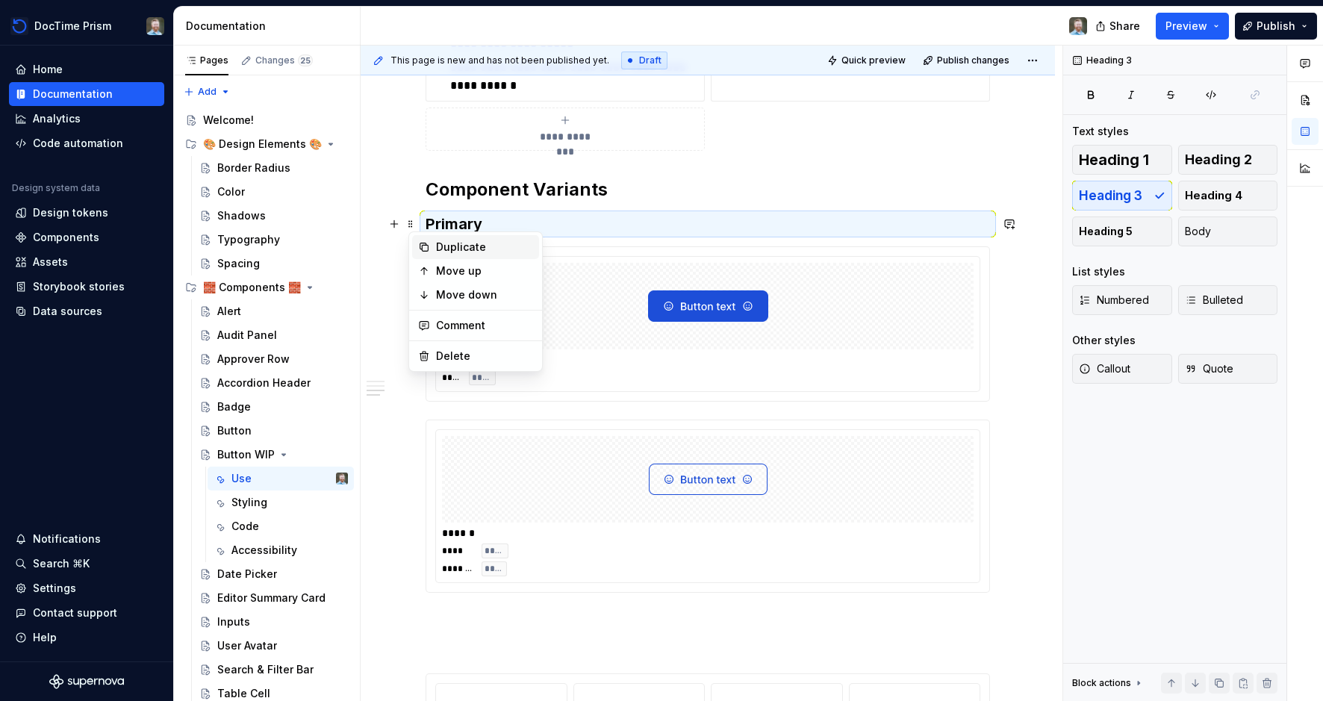
click at [434, 242] on div "Duplicate" at bounding box center [475, 247] width 127 height 24
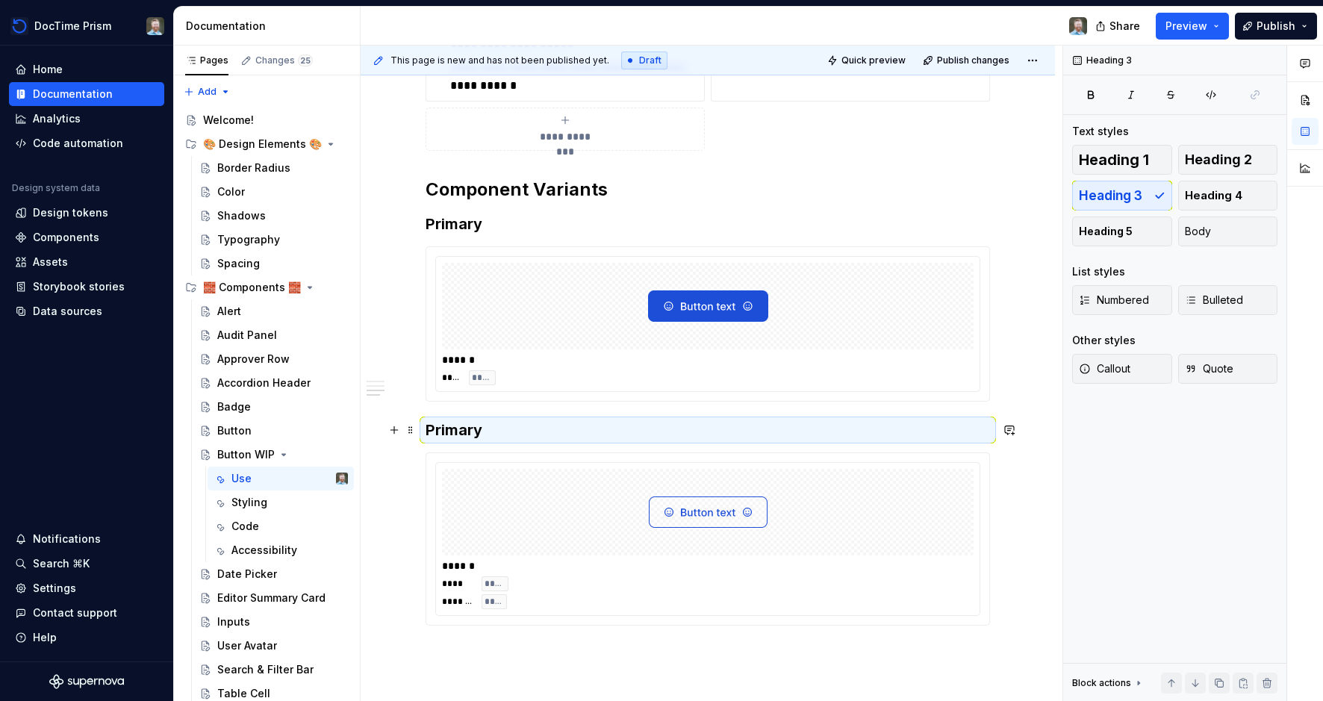
click at [452, 433] on h3 "Primary" at bounding box center [708, 430] width 564 height 21
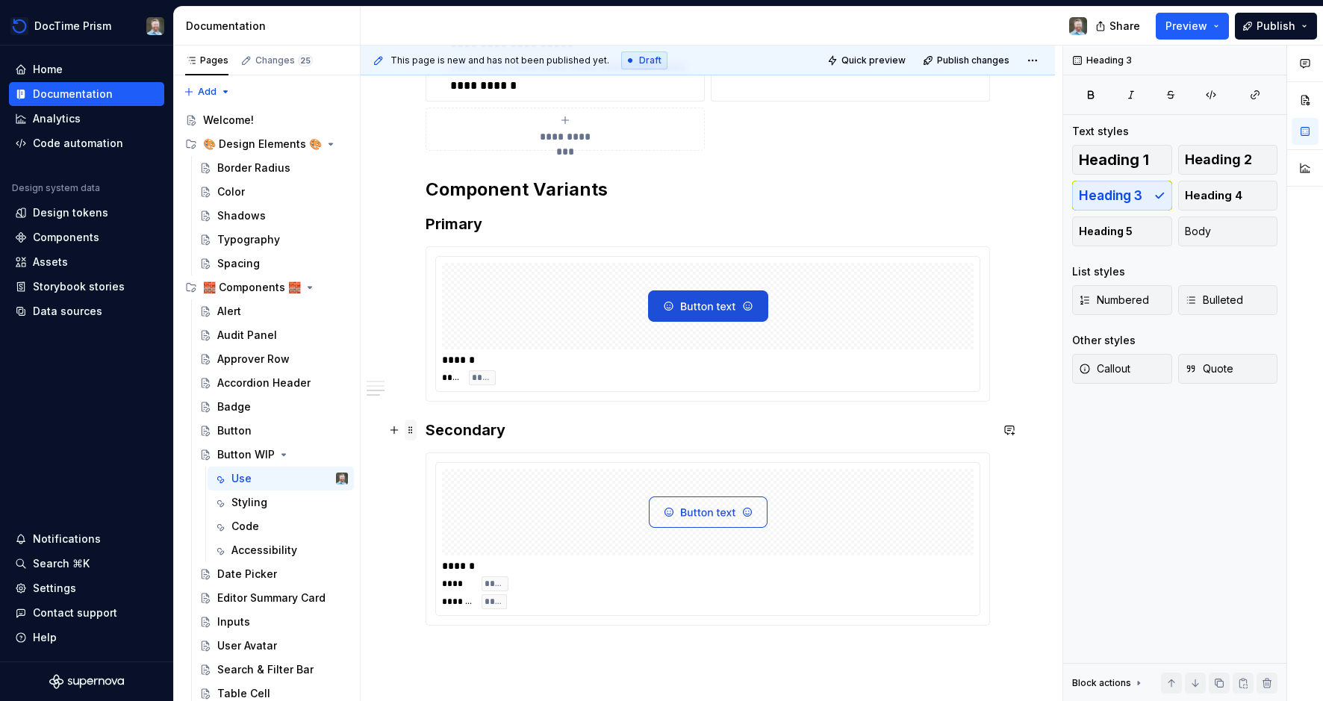
click at [414, 430] on span at bounding box center [411, 430] width 12 height 21
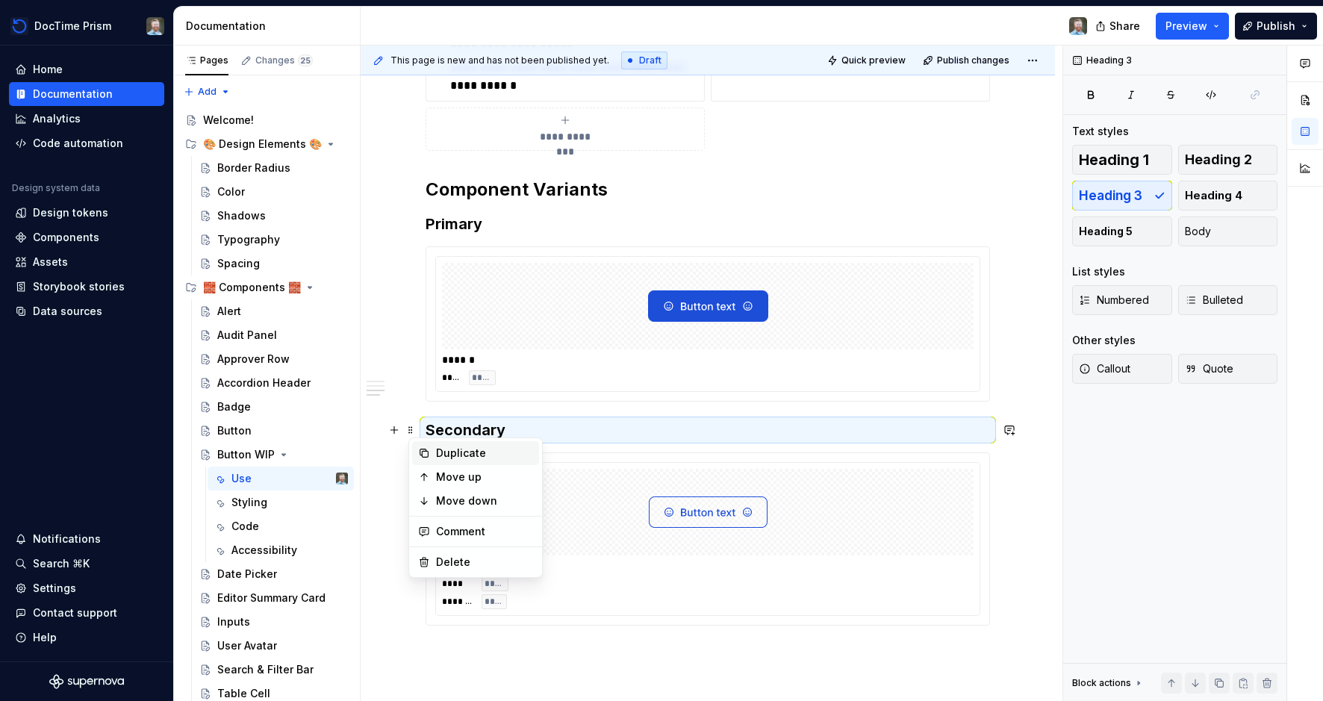
click at [438, 452] on div "Duplicate" at bounding box center [484, 453] width 97 height 15
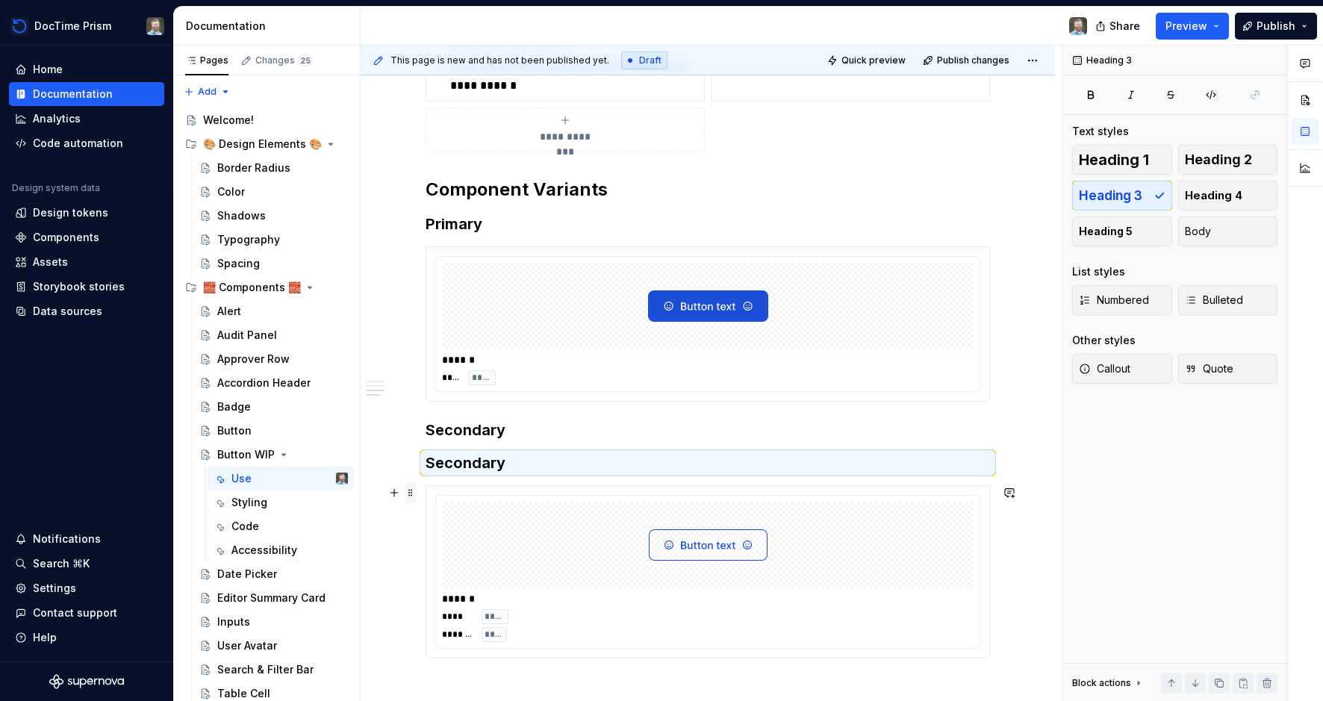
click at [417, 493] on span at bounding box center [411, 492] width 12 height 21
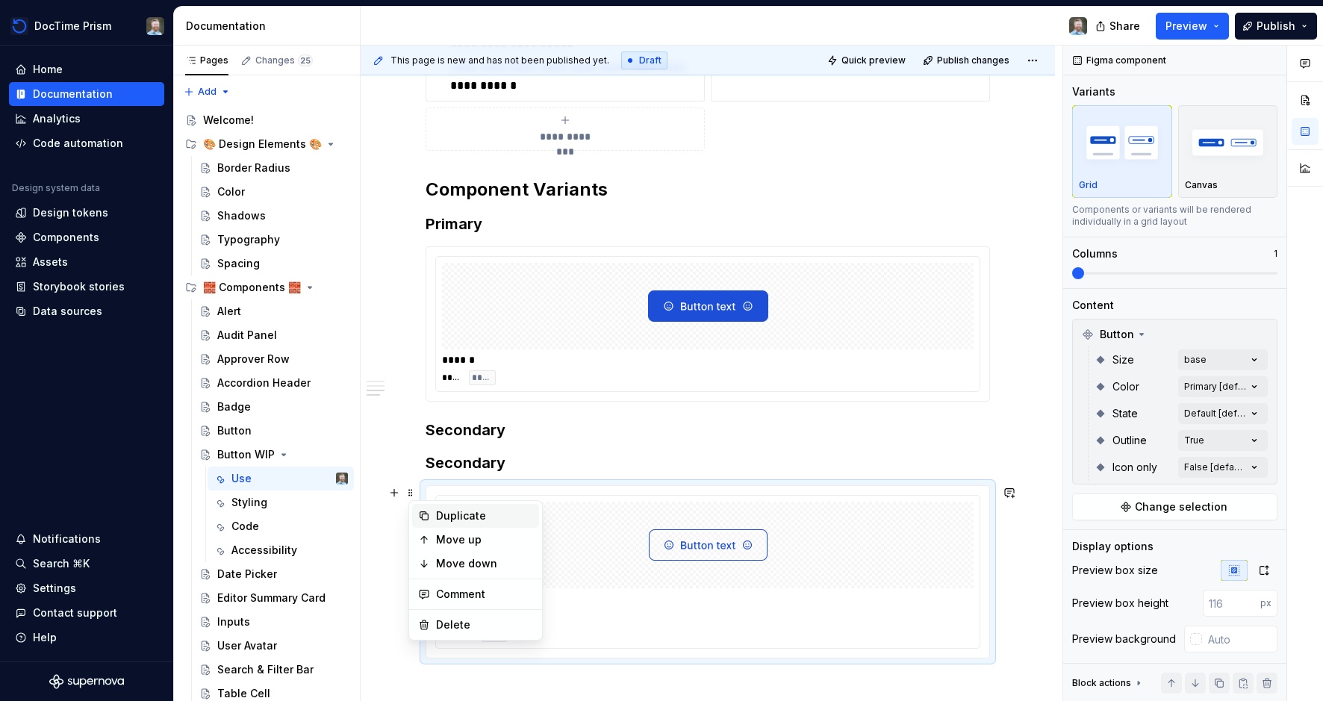
click at [434, 517] on div "Duplicate" at bounding box center [475, 516] width 127 height 24
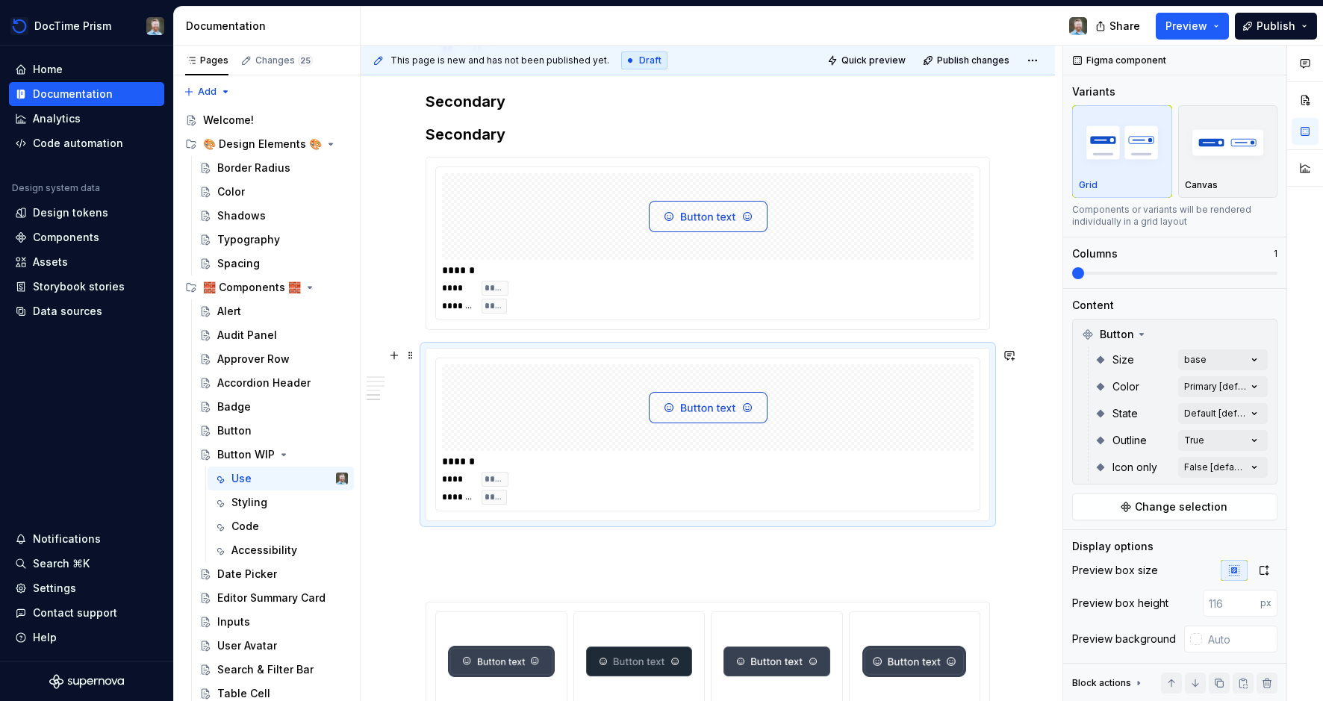
scroll to position [1447, 0]
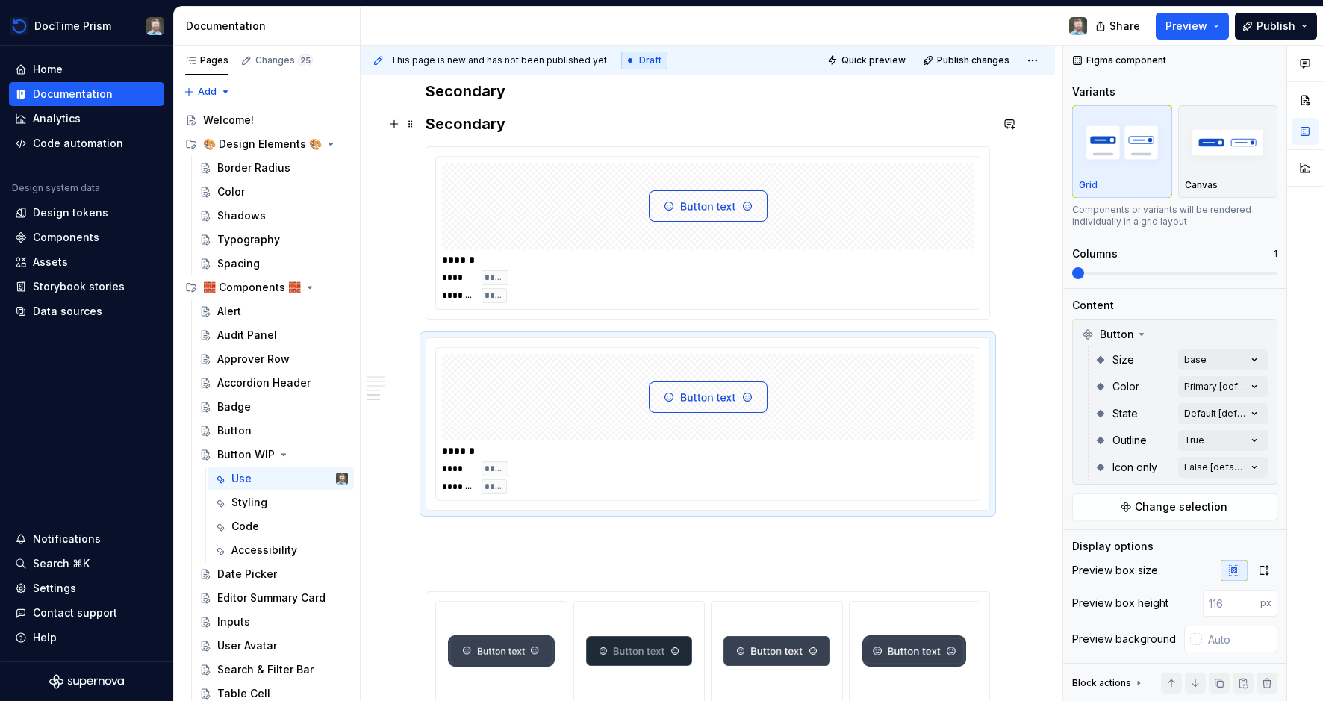
click at [444, 128] on h3 "Secondary" at bounding box center [708, 123] width 564 height 21
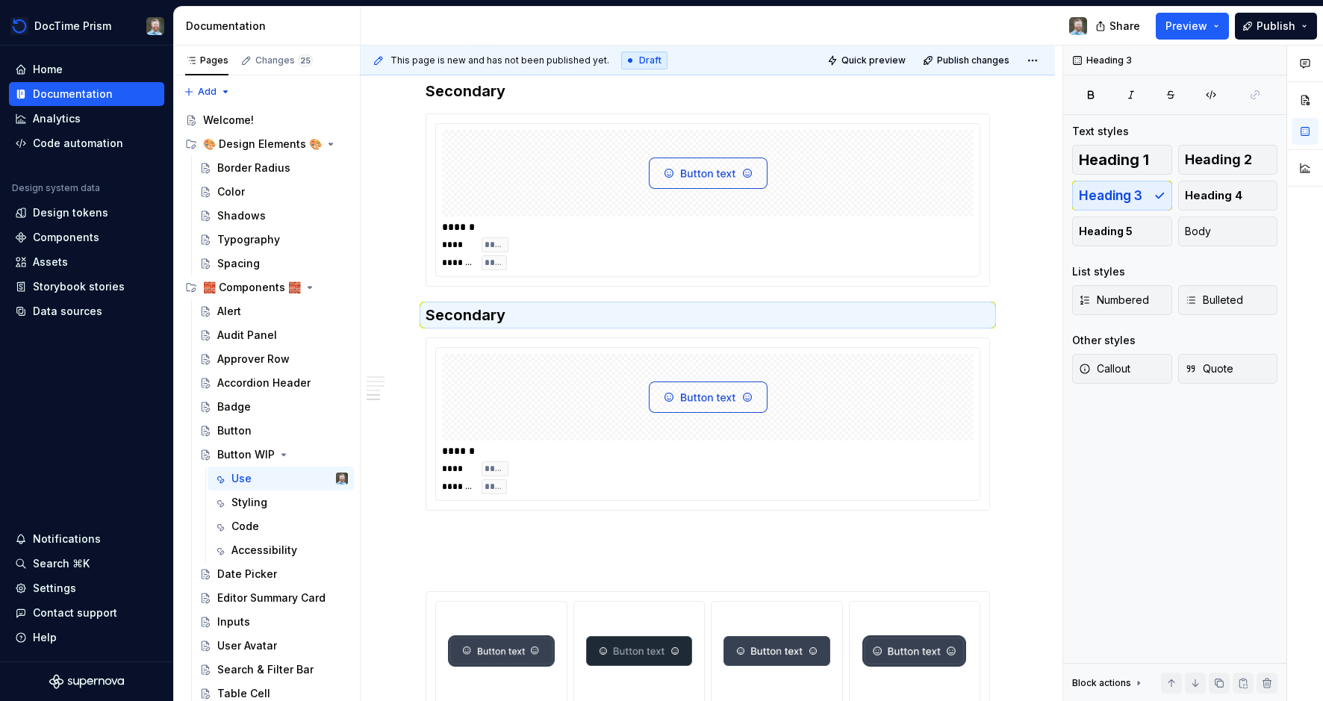
scroll to position [1414, 0]
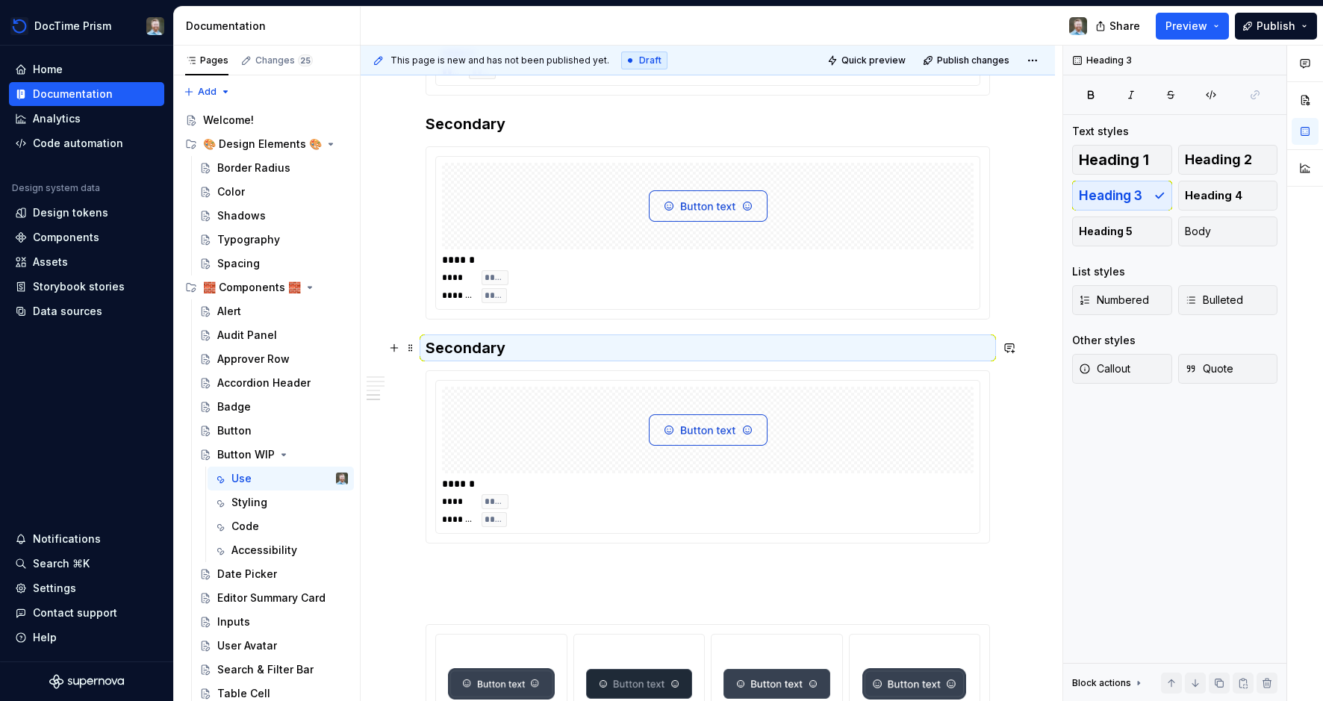
click at [455, 345] on h3 "Secondary" at bounding box center [708, 347] width 564 height 21
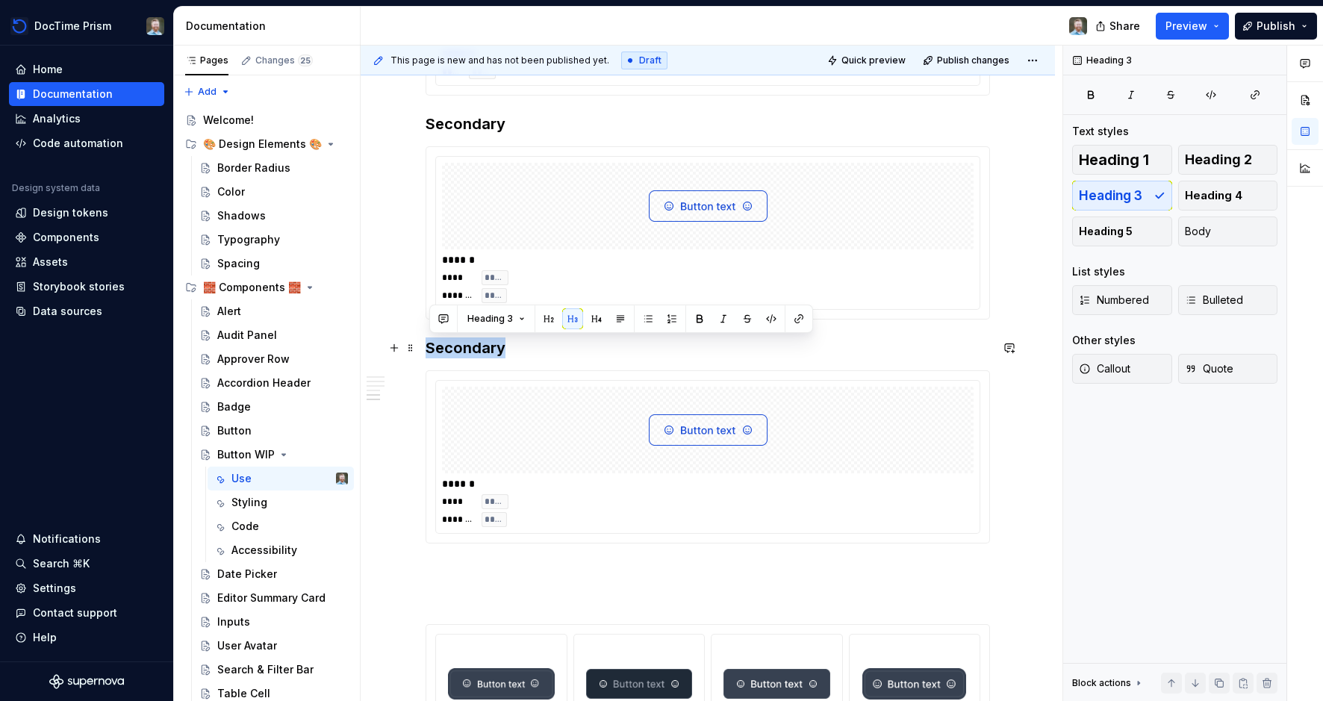
click at [455, 345] on h3 "Secondary" at bounding box center [708, 347] width 564 height 21
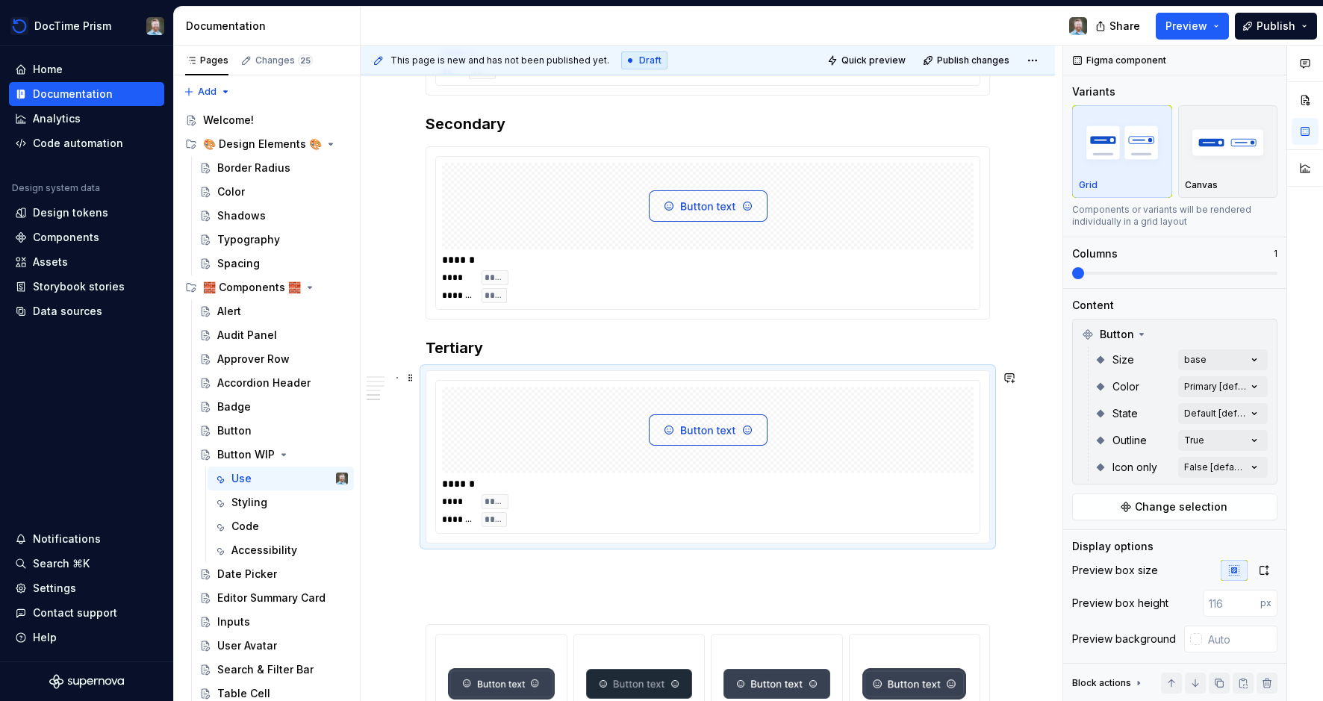
click at [685, 424] on img at bounding box center [708, 430] width 119 height 75
click at [1245, 446] on div "Comments Open comments No comments yet Select ‘Comment’ from the block context …" at bounding box center [1193, 374] width 260 height 656
click at [1082, 513] on div at bounding box center [1082, 512] width 12 height 12
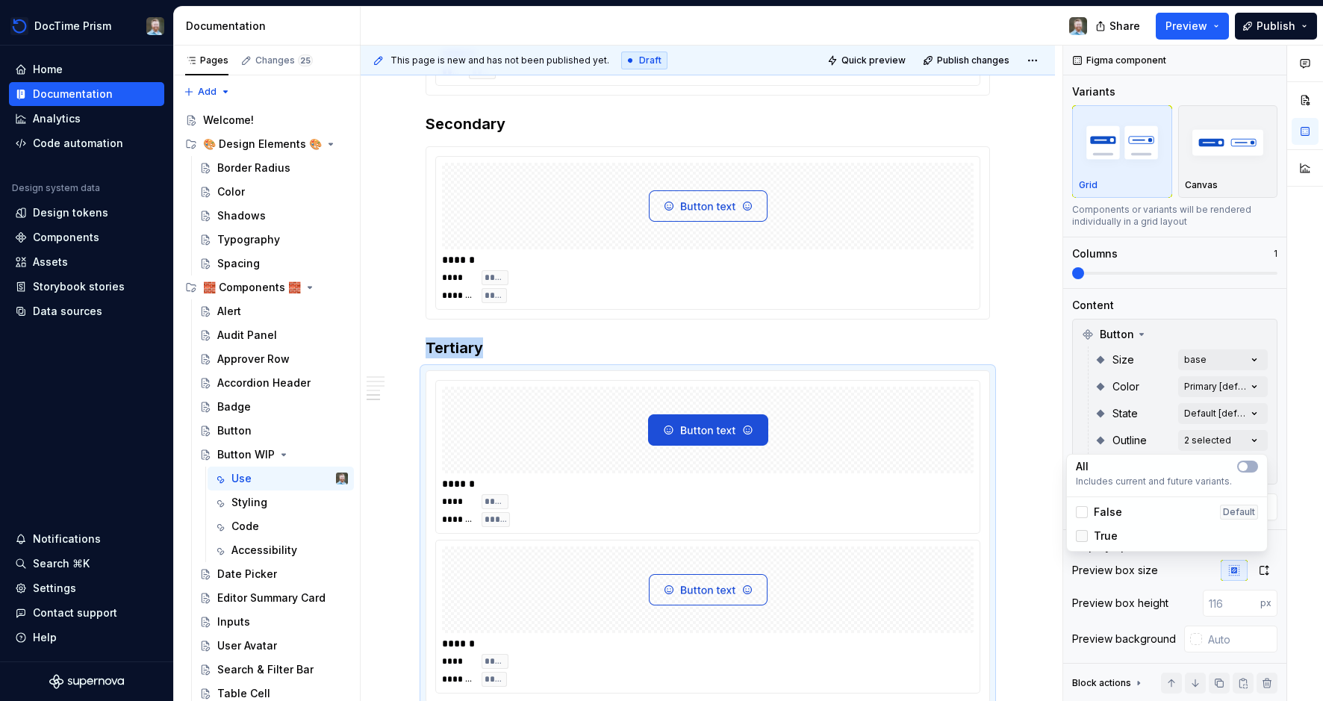
click at [1082, 536] on polyline at bounding box center [1082, 536] width 0 height 0
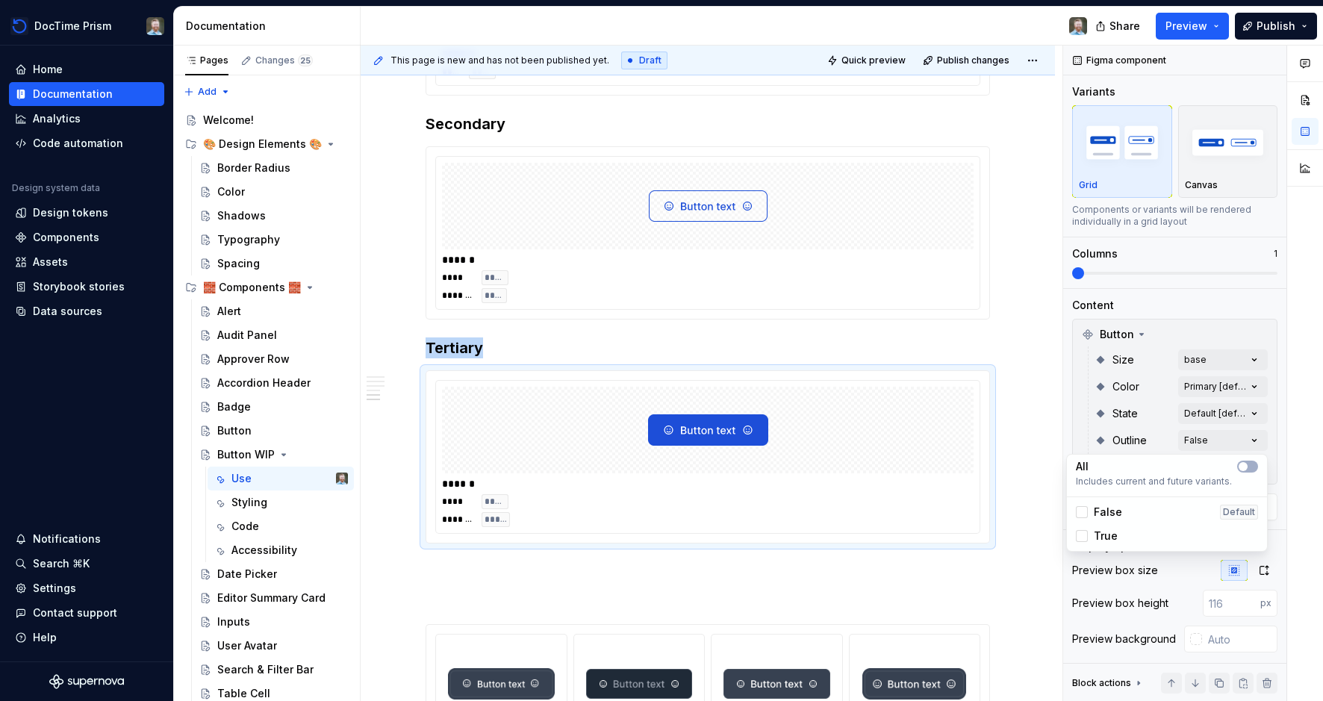
click at [1218, 390] on div "Comments Open comments No comments yet Select ‘Comment’ from the block context …" at bounding box center [1193, 374] width 260 height 656
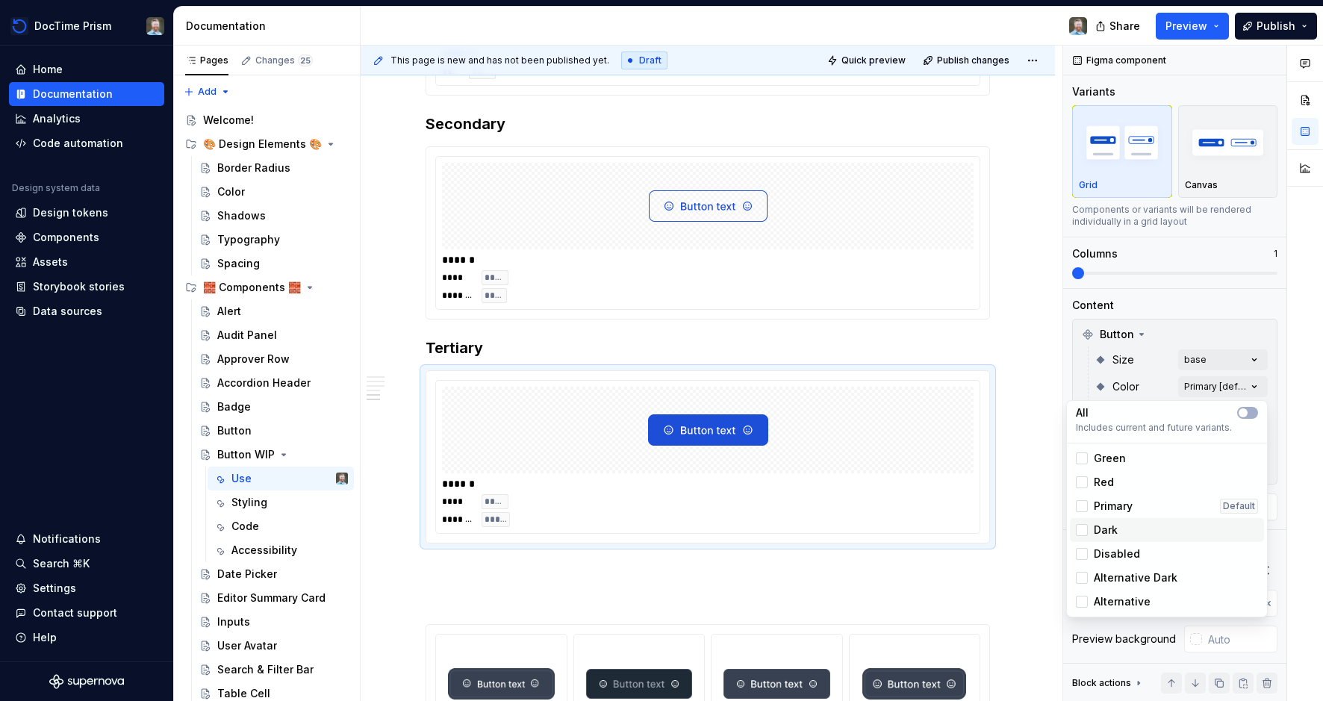
click at [1123, 533] on div "Dark" at bounding box center [1167, 530] width 182 height 15
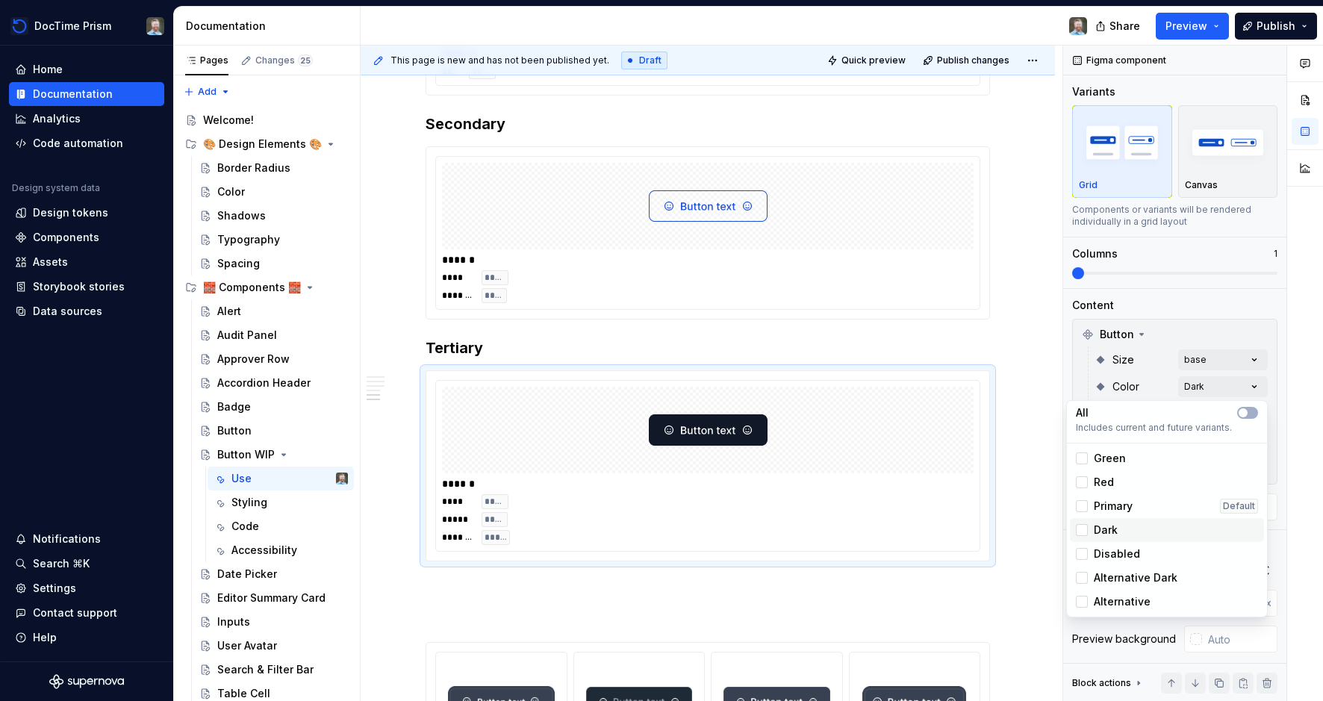
click at [1123, 533] on div "Dark" at bounding box center [1167, 530] width 182 height 15
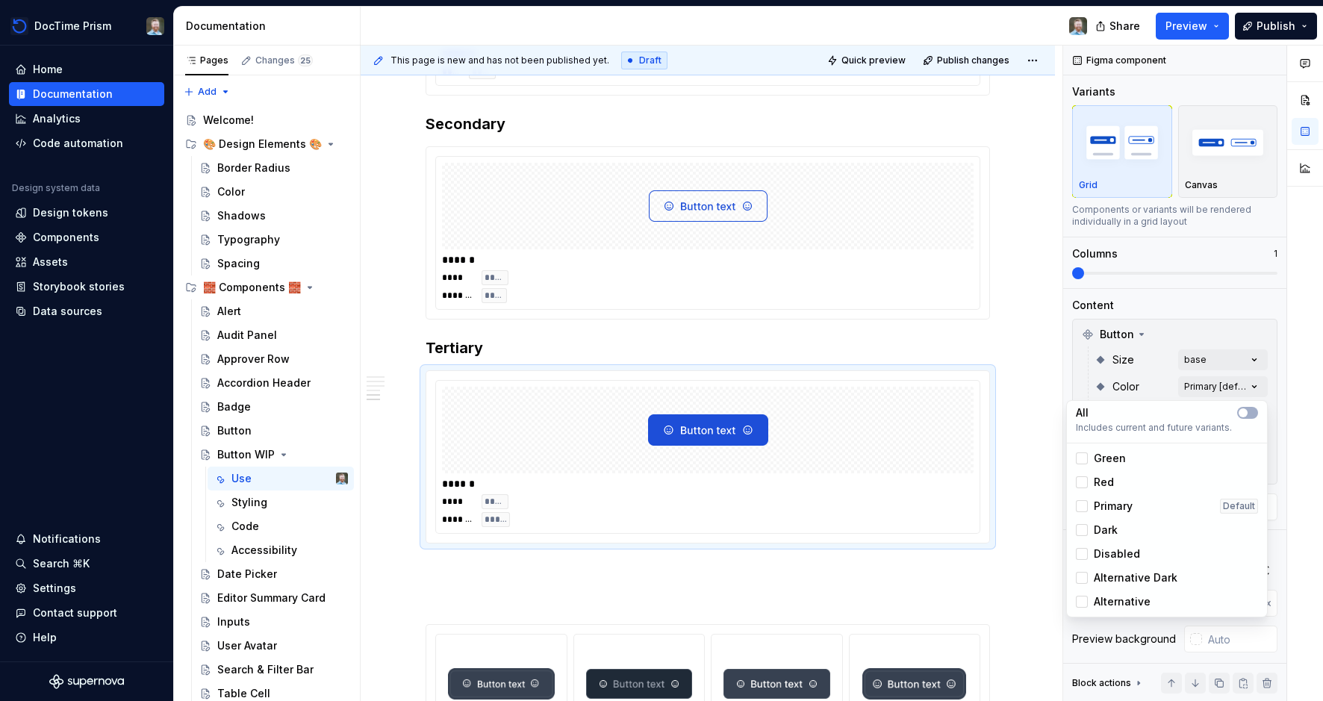
click at [1118, 503] on span "Primary" at bounding box center [1113, 506] width 39 height 15
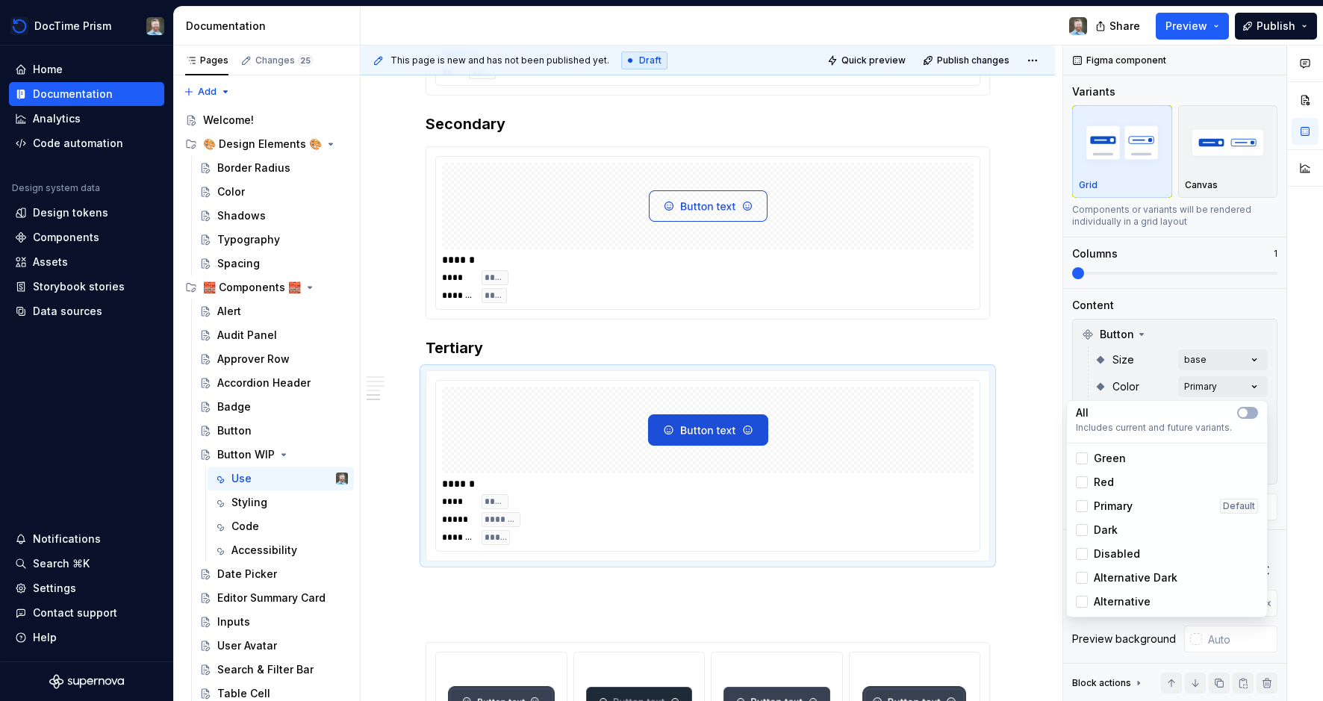
click at [1118, 503] on span "Primary" at bounding box center [1113, 506] width 39 height 15
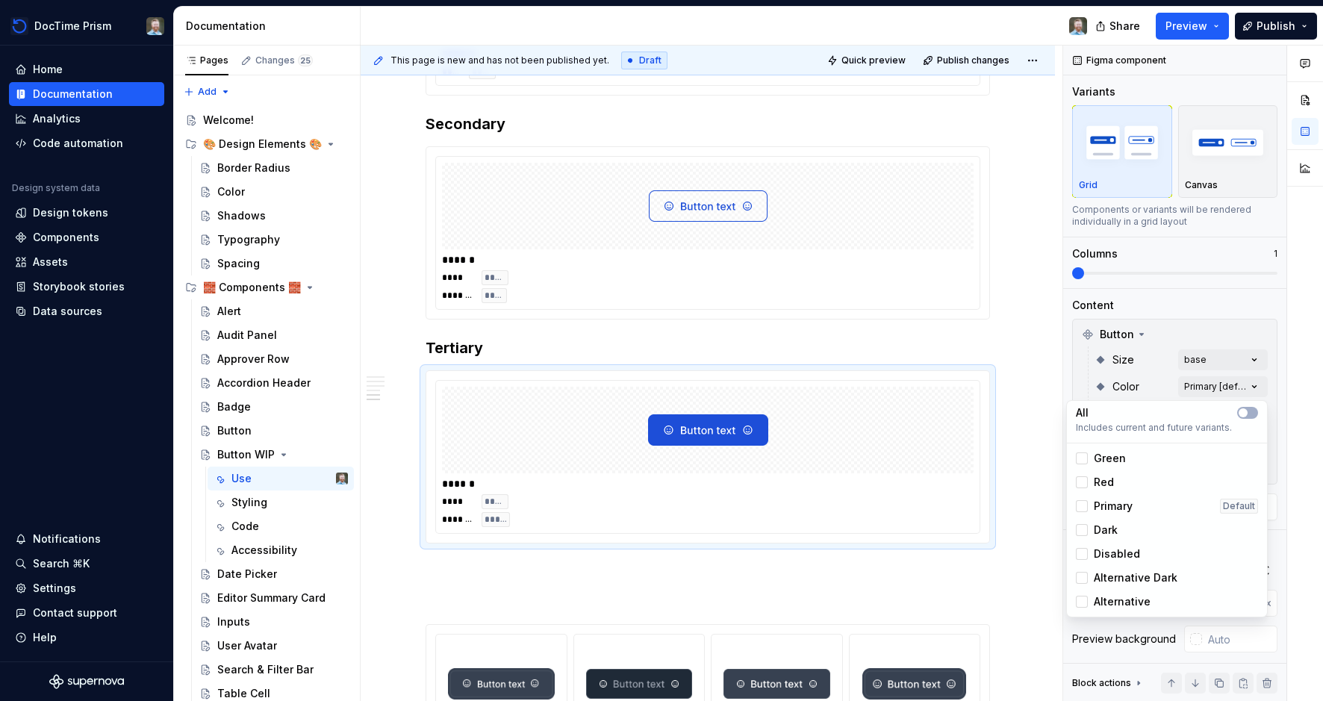
click at [1109, 570] on span "Alternative Dark" at bounding box center [1136, 577] width 84 height 15
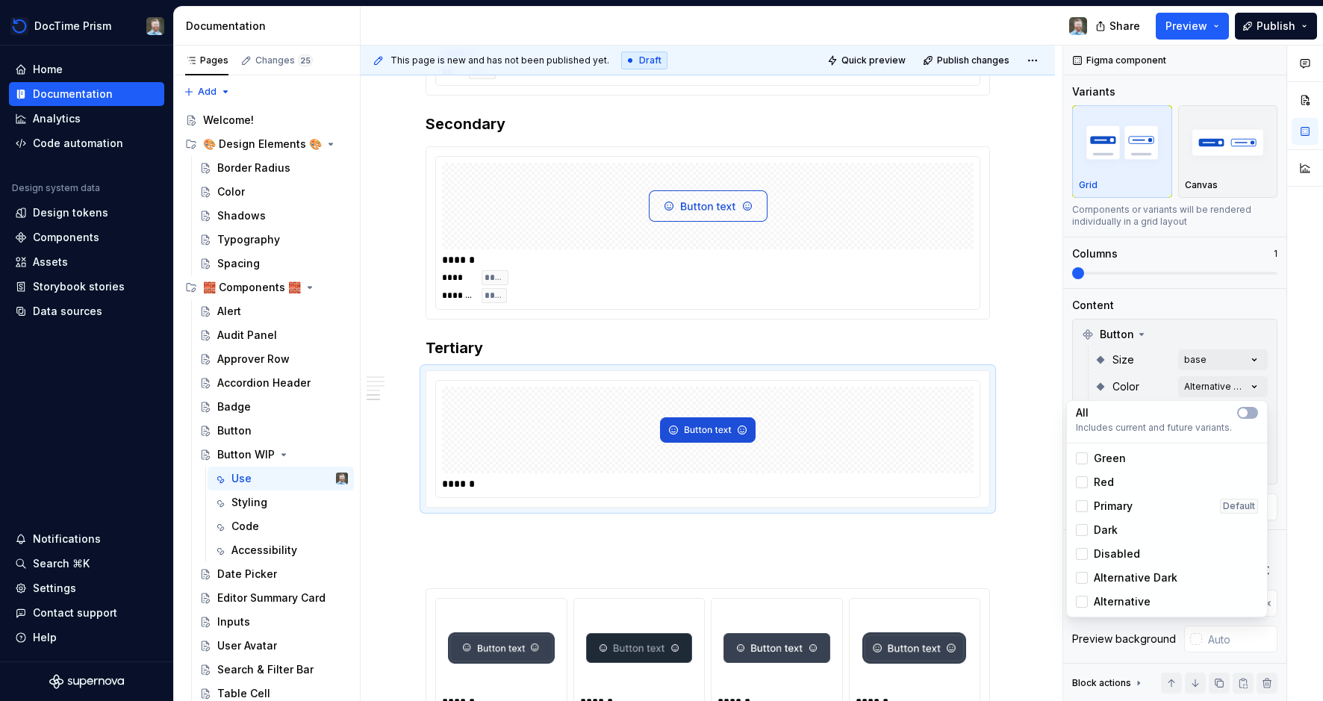
click at [1108, 571] on span "Alternative Dark" at bounding box center [1136, 577] width 84 height 15
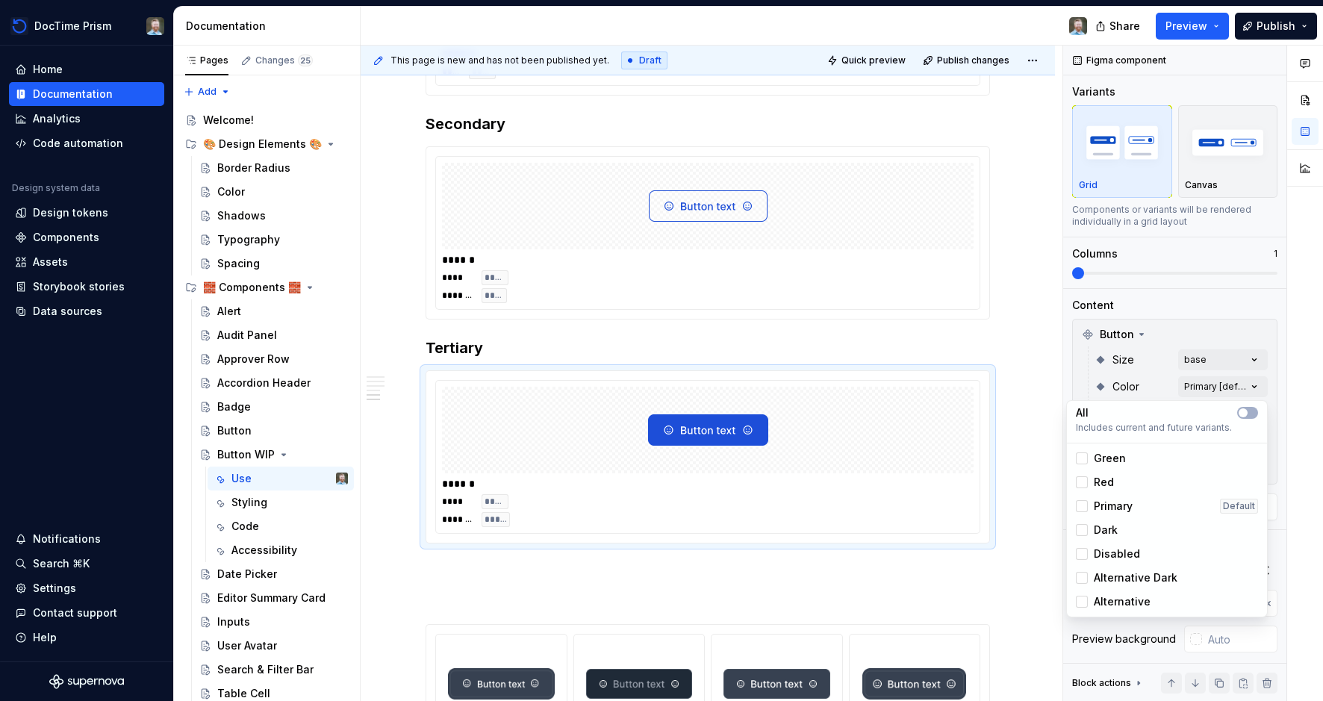
click at [1102, 599] on span "Alternative" at bounding box center [1122, 601] width 57 height 15
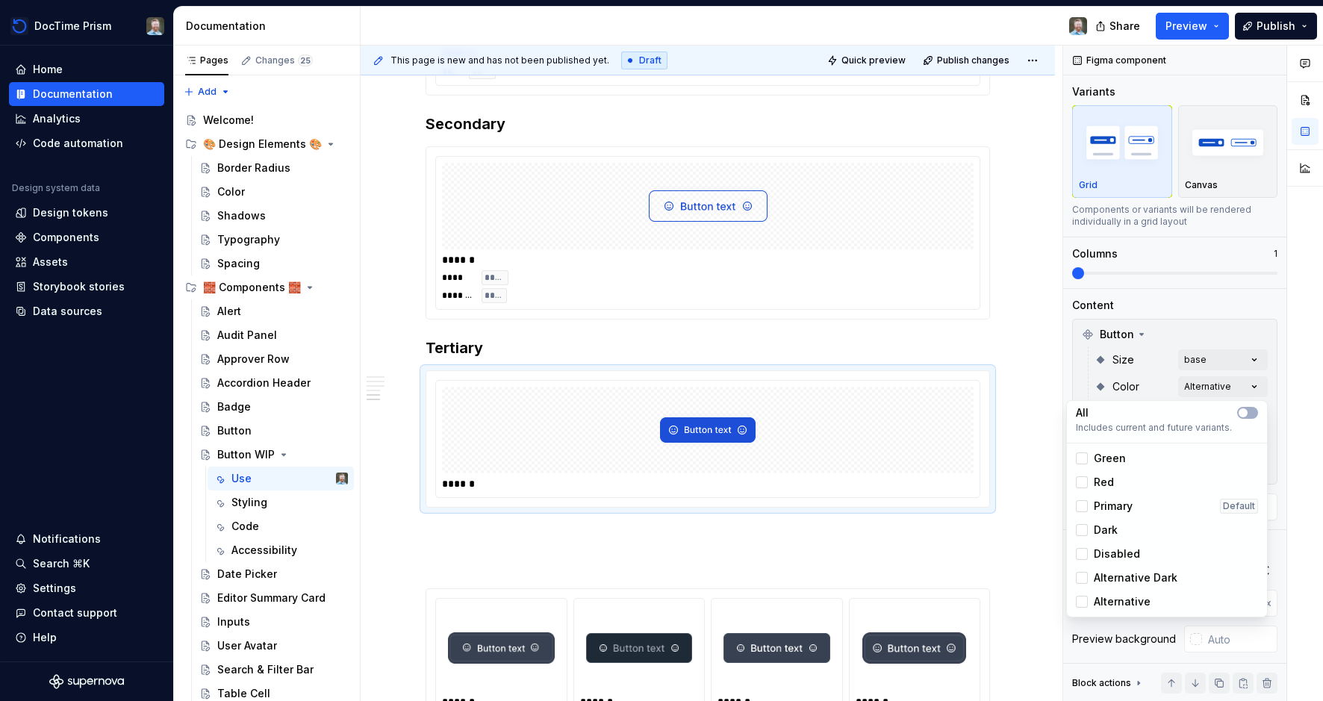
click at [1102, 599] on span "Alternative" at bounding box center [1122, 601] width 57 height 15
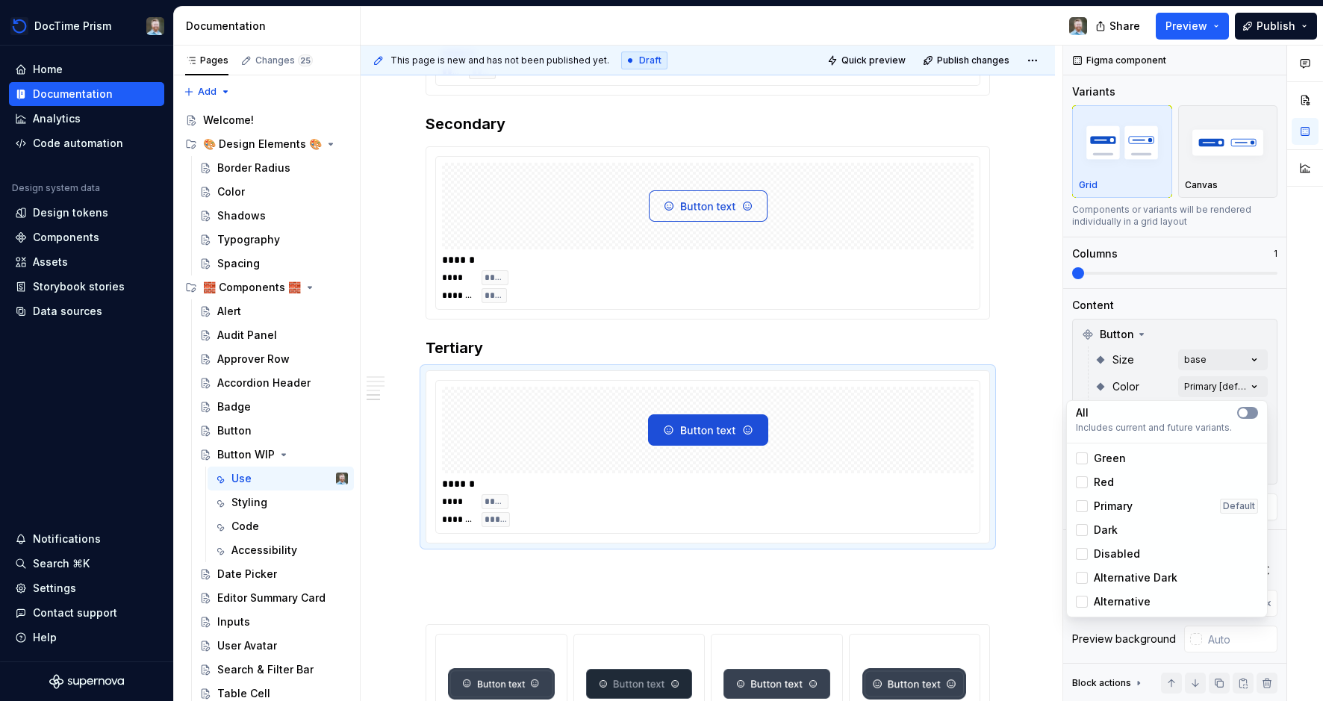
click at [1244, 414] on span "button" at bounding box center [1242, 412] width 9 height 9
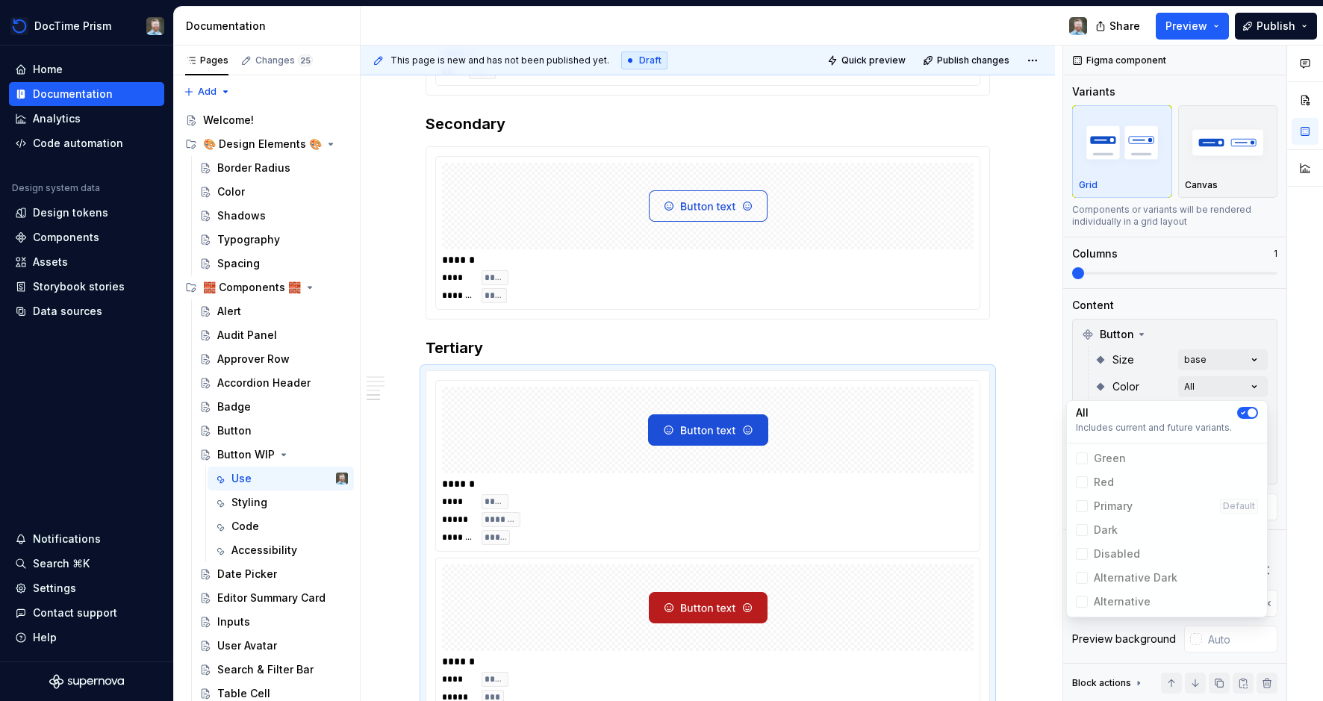
click at [1244, 414] on icon "button" at bounding box center [1243, 412] width 12 height 9
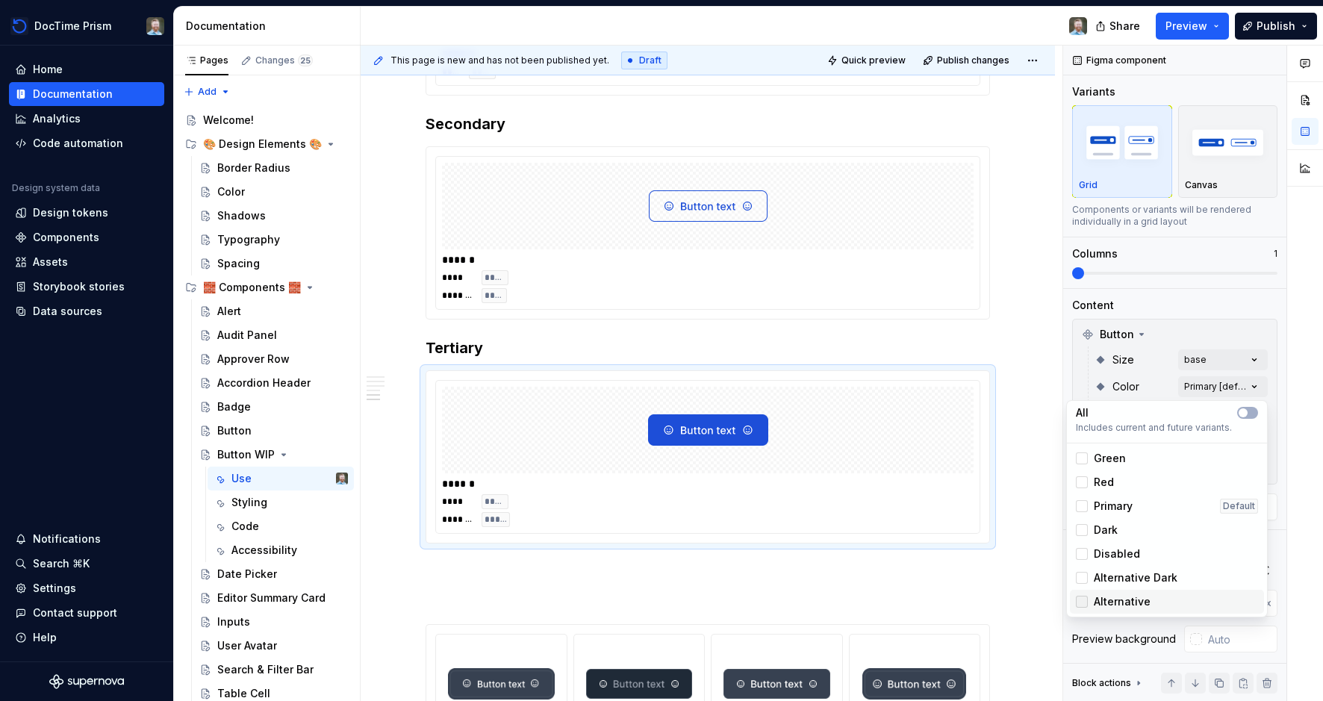
click at [1082, 601] on div at bounding box center [1082, 602] width 12 height 12
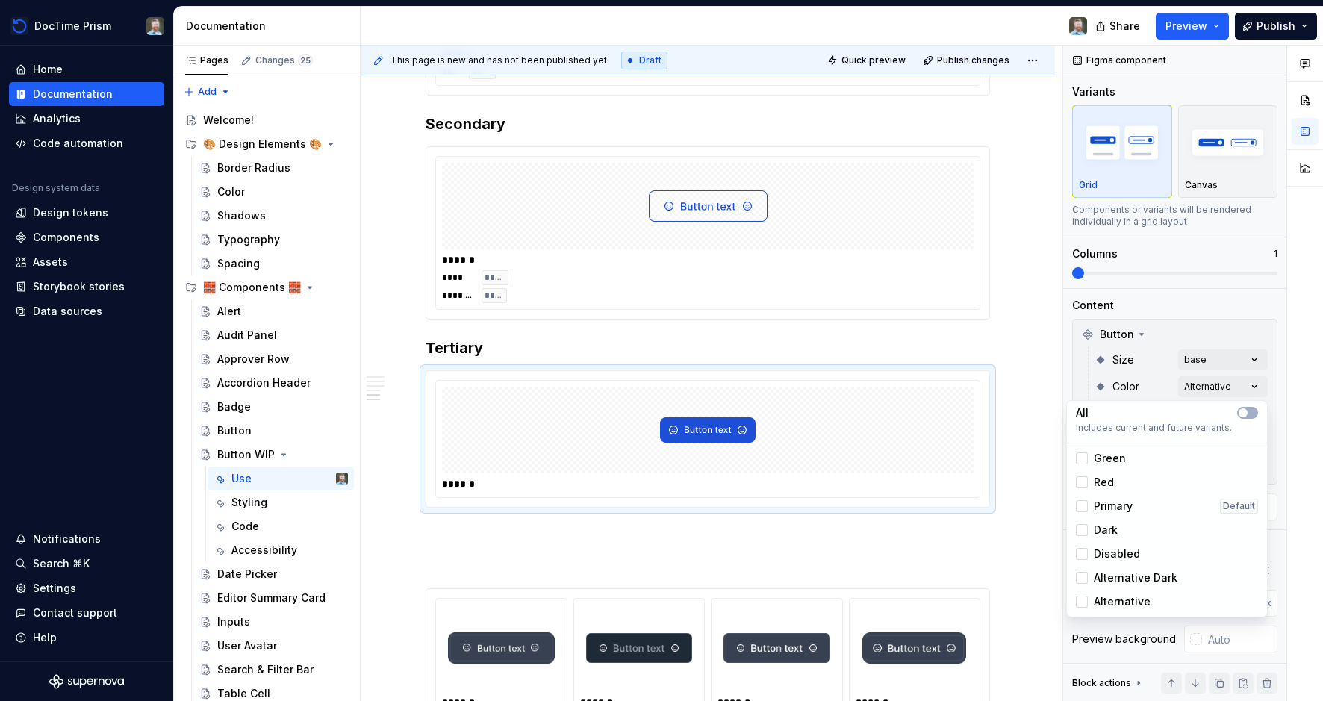
click at [1243, 304] on div "Comments Open comments No comments yet Select ‘Comment’ from the block context …" at bounding box center [1193, 374] width 260 height 656
click at [1220, 387] on div "Comments Open comments No comments yet Select ‘Comment’ from the block context …" at bounding box center [1193, 374] width 260 height 656
click at [1223, 339] on div "Comments Open comments No comments yet Select ‘Comment’ from the block context …" at bounding box center [1193, 374] width 260 height 656
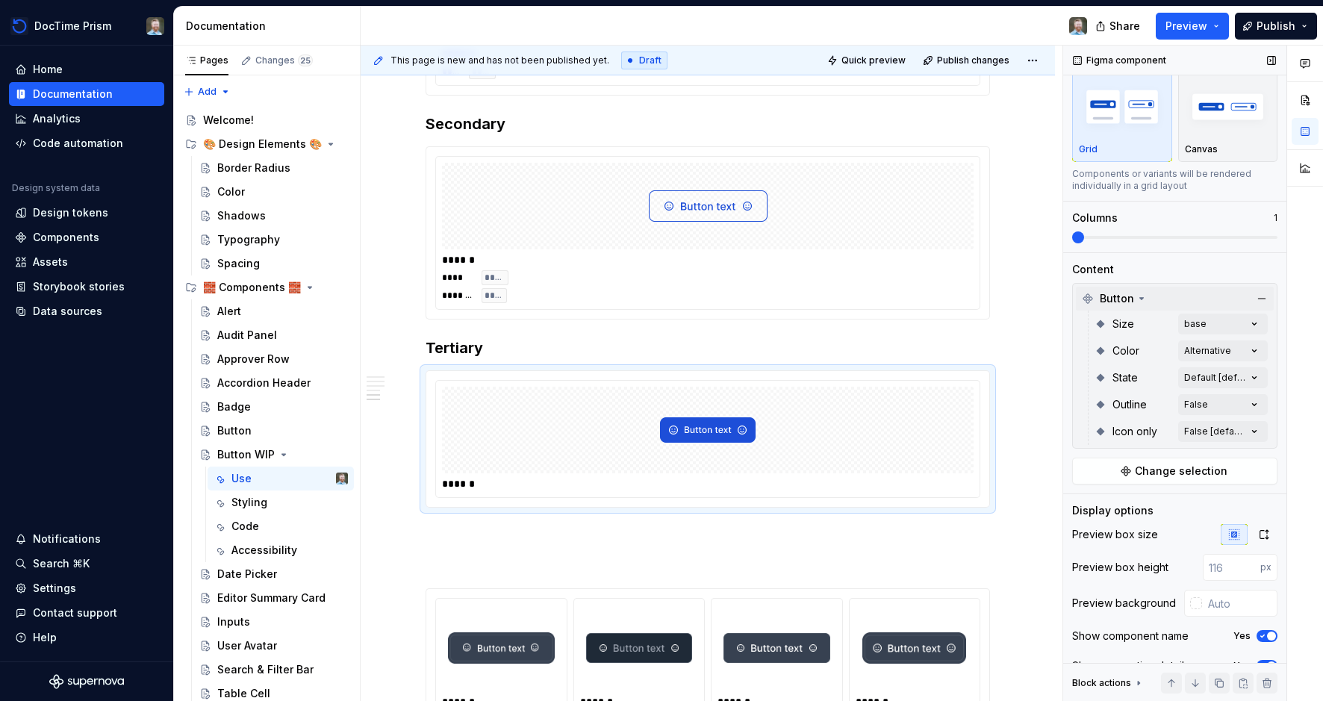
scroll to position [55, 0]
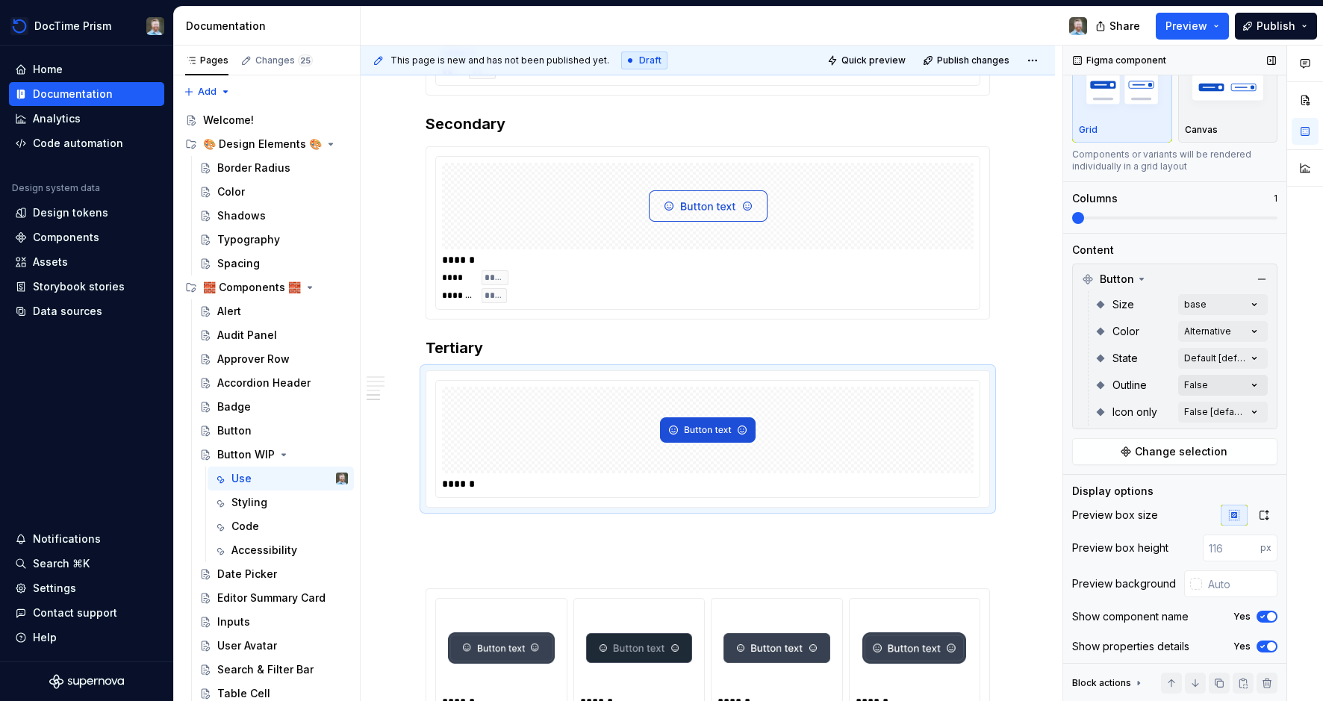
click at [1229, 381] on div "Comments Open comments No comments yet Select ‘Comment’ from the block context …" at bounding box center [1193, 374] width 260 height 656
click at [1100, 479] on span "True" at bounding box center [1106, 480] width 24 height 15
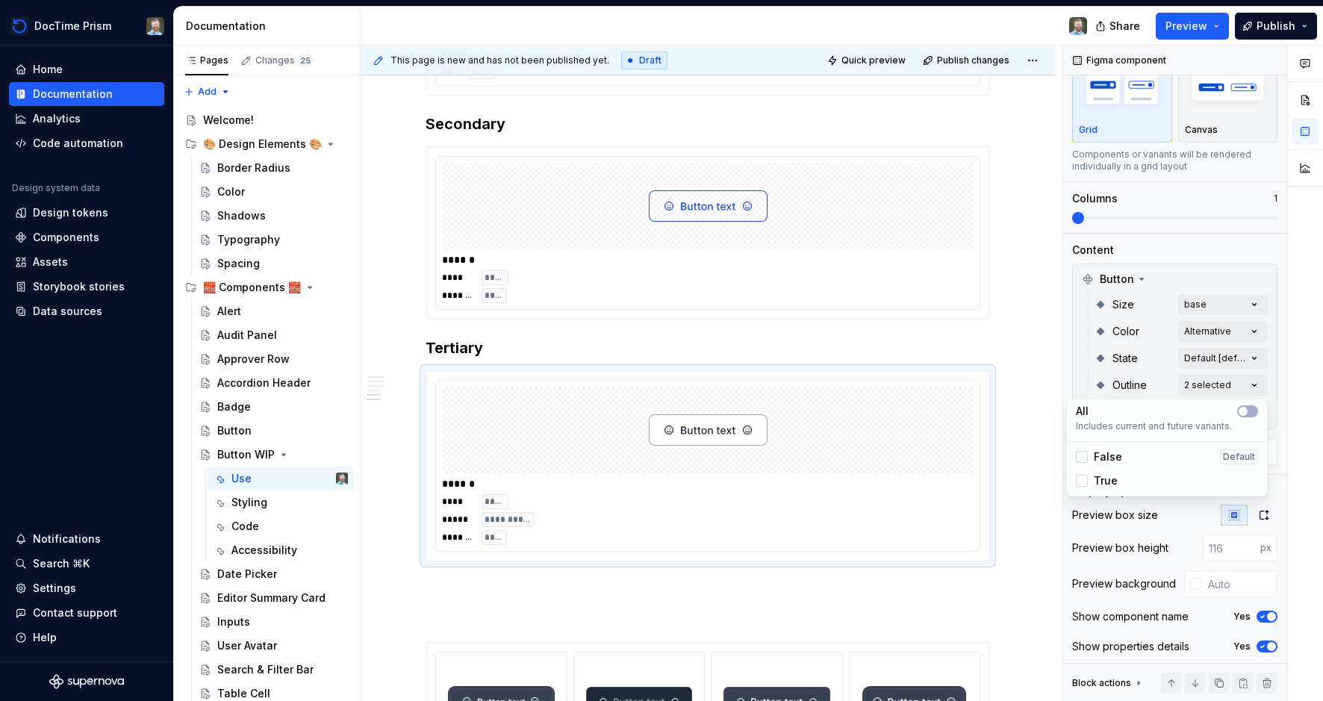
click at [1082, 457] on icon at bounding box center [1082, 457] width 0 height 0
click at [1210, 384] on div "Comments Open comments No comments yet Select ‘Comment’ from the block context …" at bounding box center [1193, 374] width 260 height 656
click at [1217, 384] on div "Comments Open comments No comments yet Select ‘Comment’ from the block context …" at bounding box center [1193, 374] width 260 height 656
click at [1085, 458] on div at bounding box center [1082, 457] width 12 height 12
click at [1082, 481] on icon at bounding box center [1082, 481] width 0 height 0
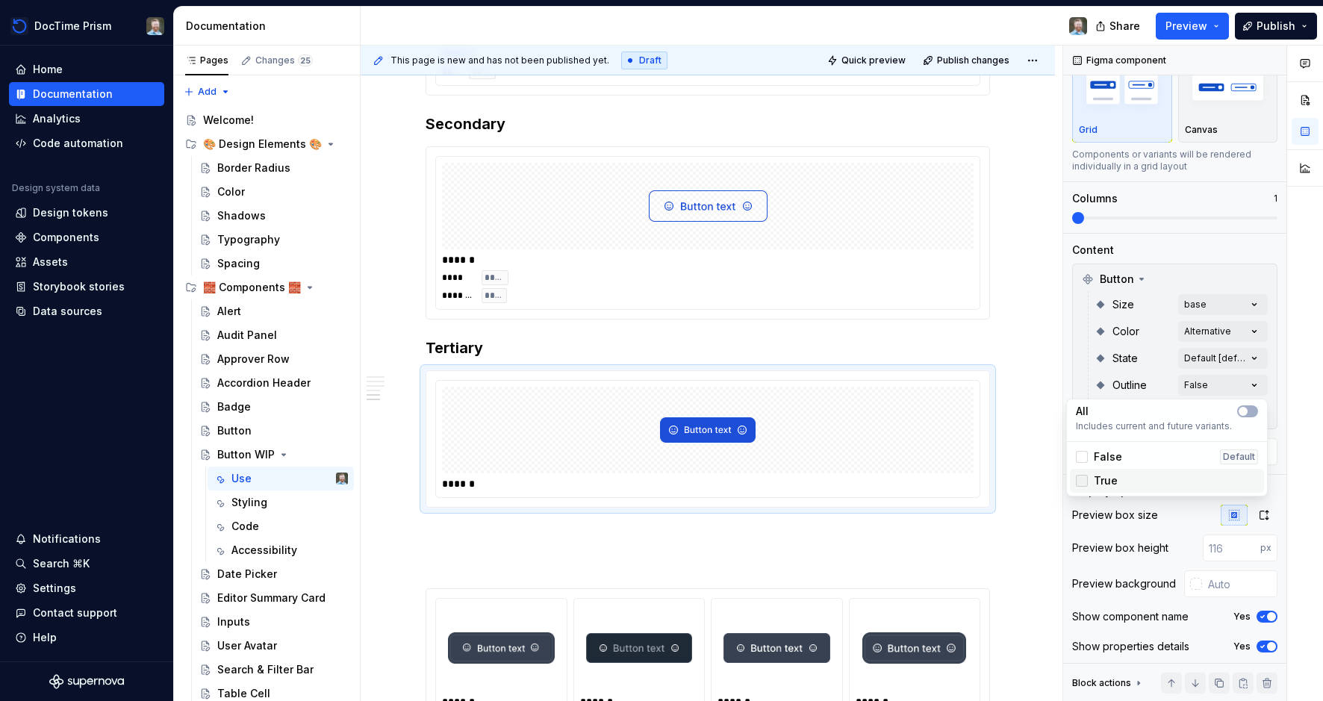
click at [1083, 479] on div at bounding box center [1082, 481] width 12 height 12
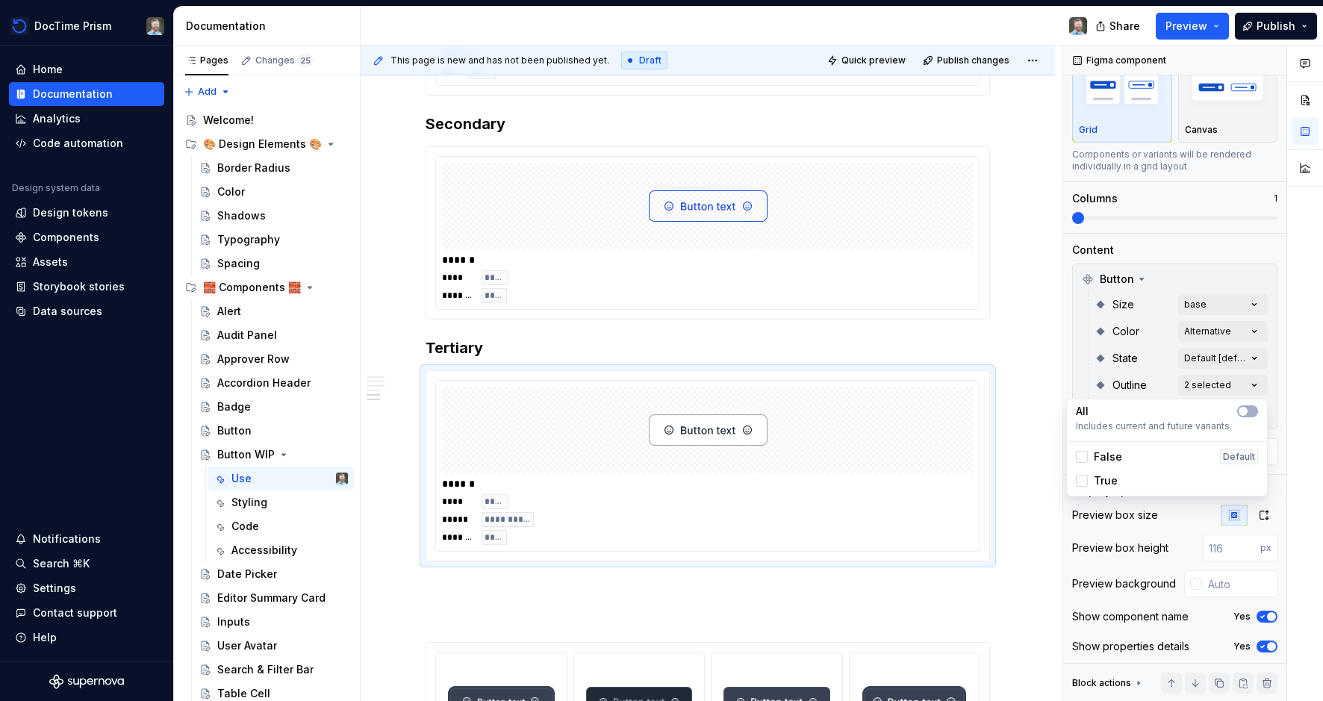
type textarea "*"
